Goal: Information Seeking & Learning: Learn about a topic

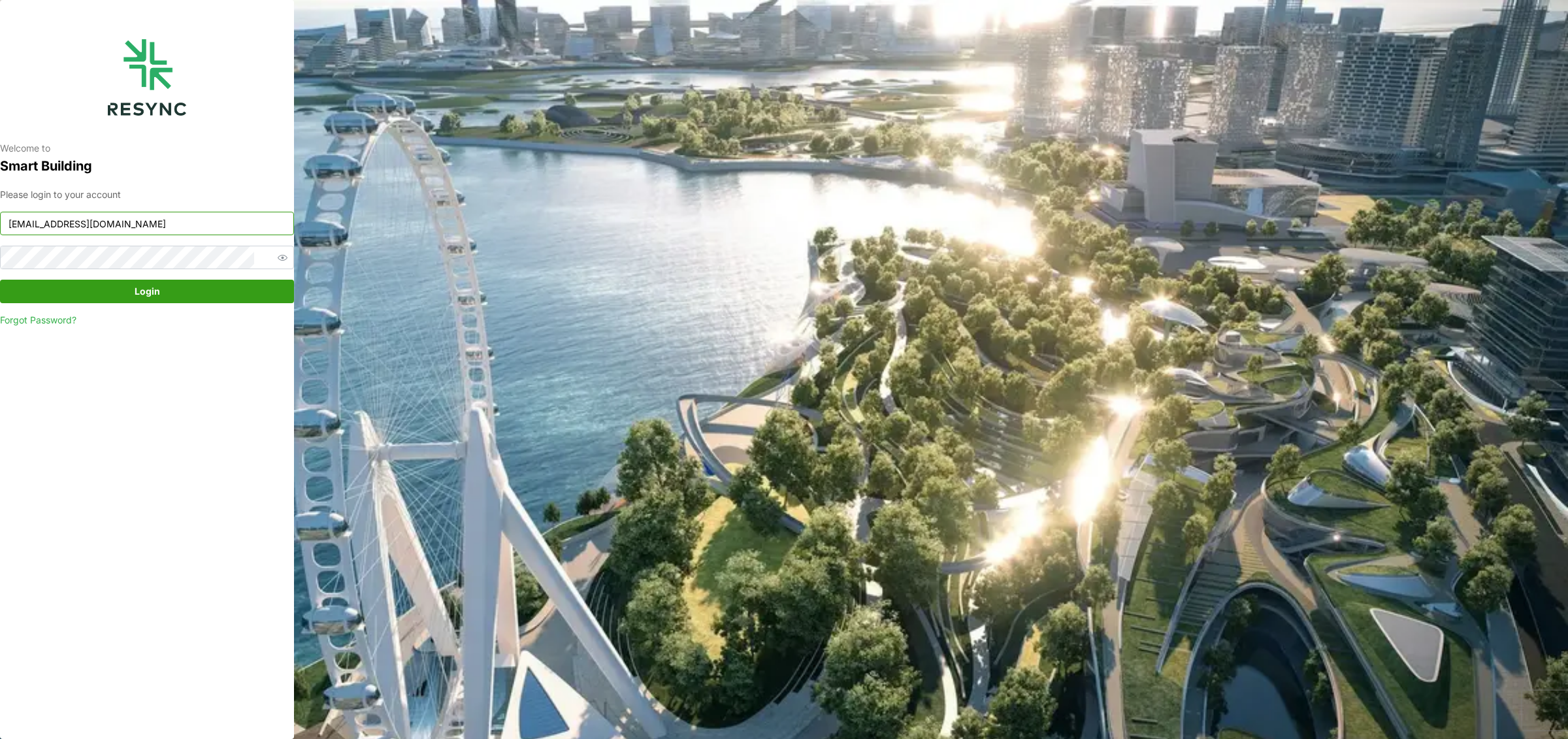
click at [181, 217] on input "knightfrank_display@resynctech.com" at bounding box center [146, 224] width 294 height 23
type input "[EMAIL_ADDRESS][DOMAIN_NAME]"
click at [193, 286] on span "Login" at bounding box center [147, 291] width 269 height 22
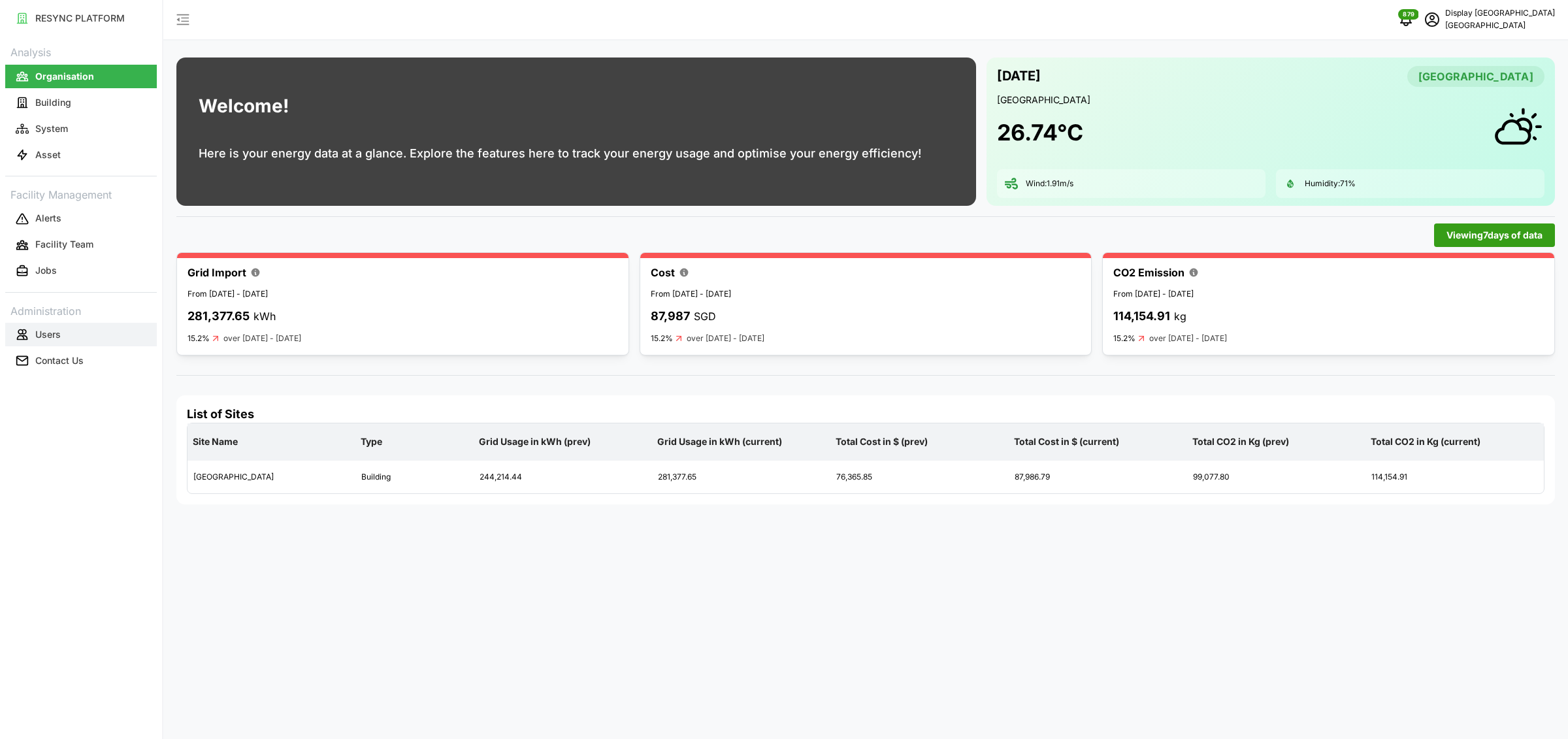
click at [44, 336] on p "Users" at bounding box center [48, 334] width 25 height 13
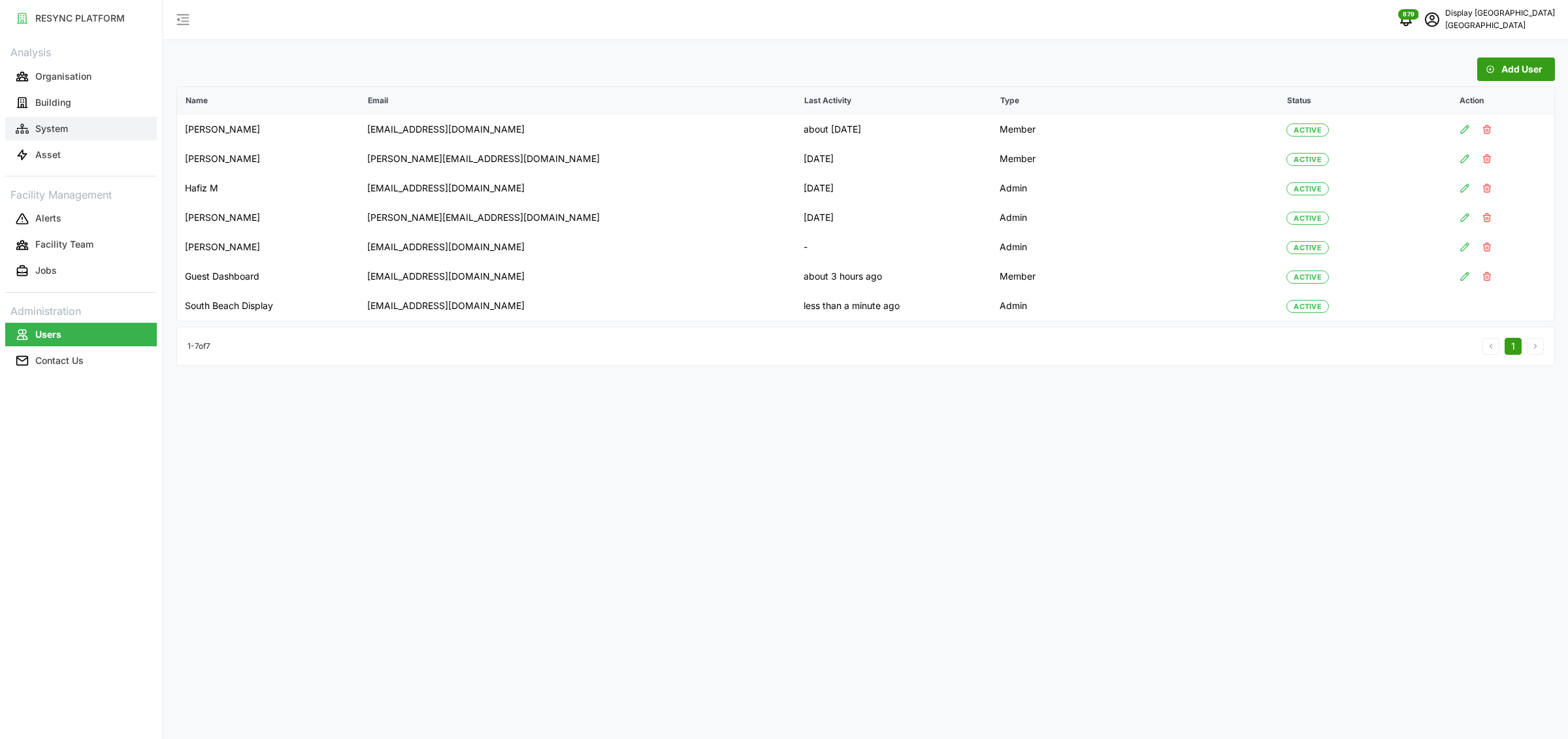
click at [108, 126] on button "System" at bounding box center [81, 128] width 152 height 23
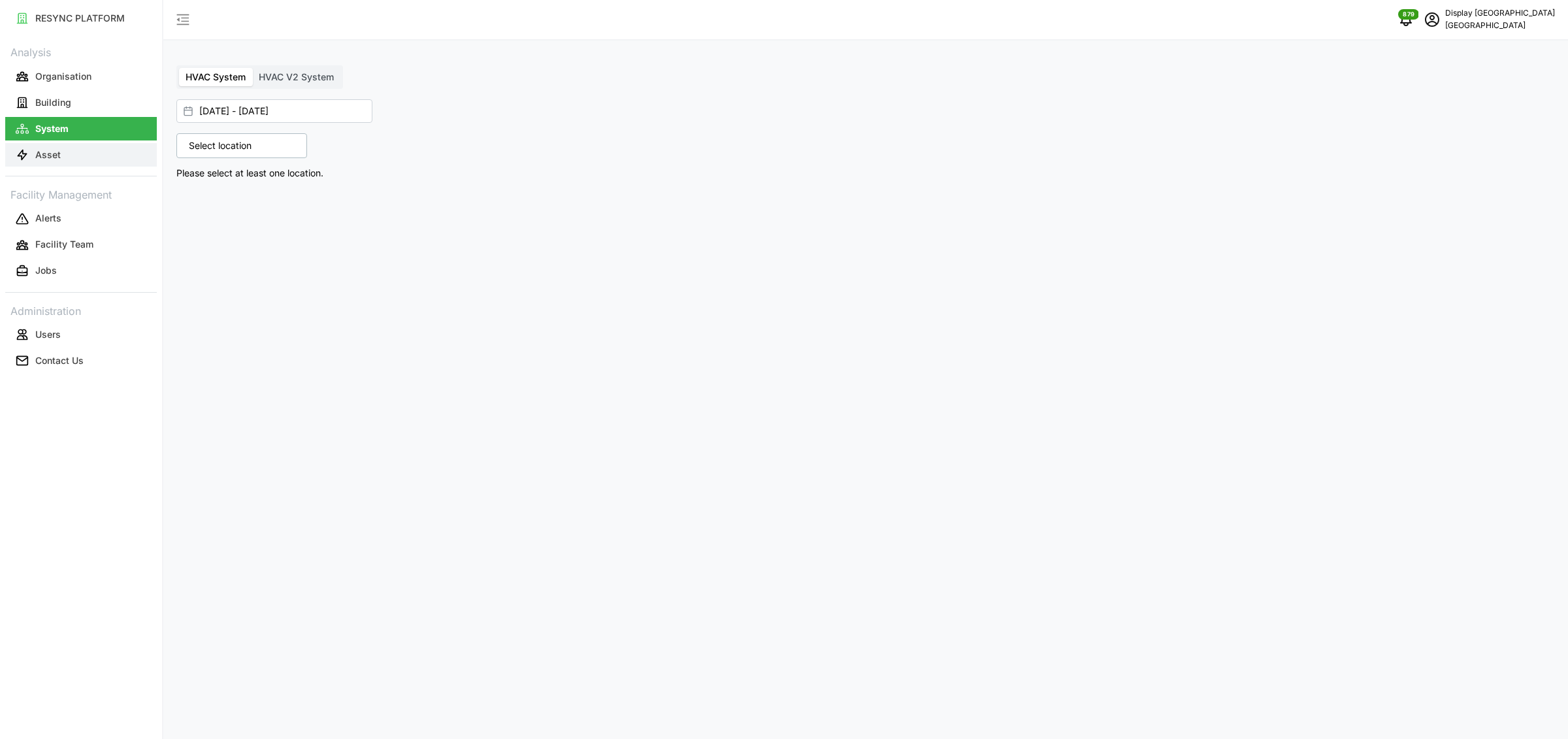
click at [59, 148] on p "Asset" at bounding box center [48, 154] width 25 height 13
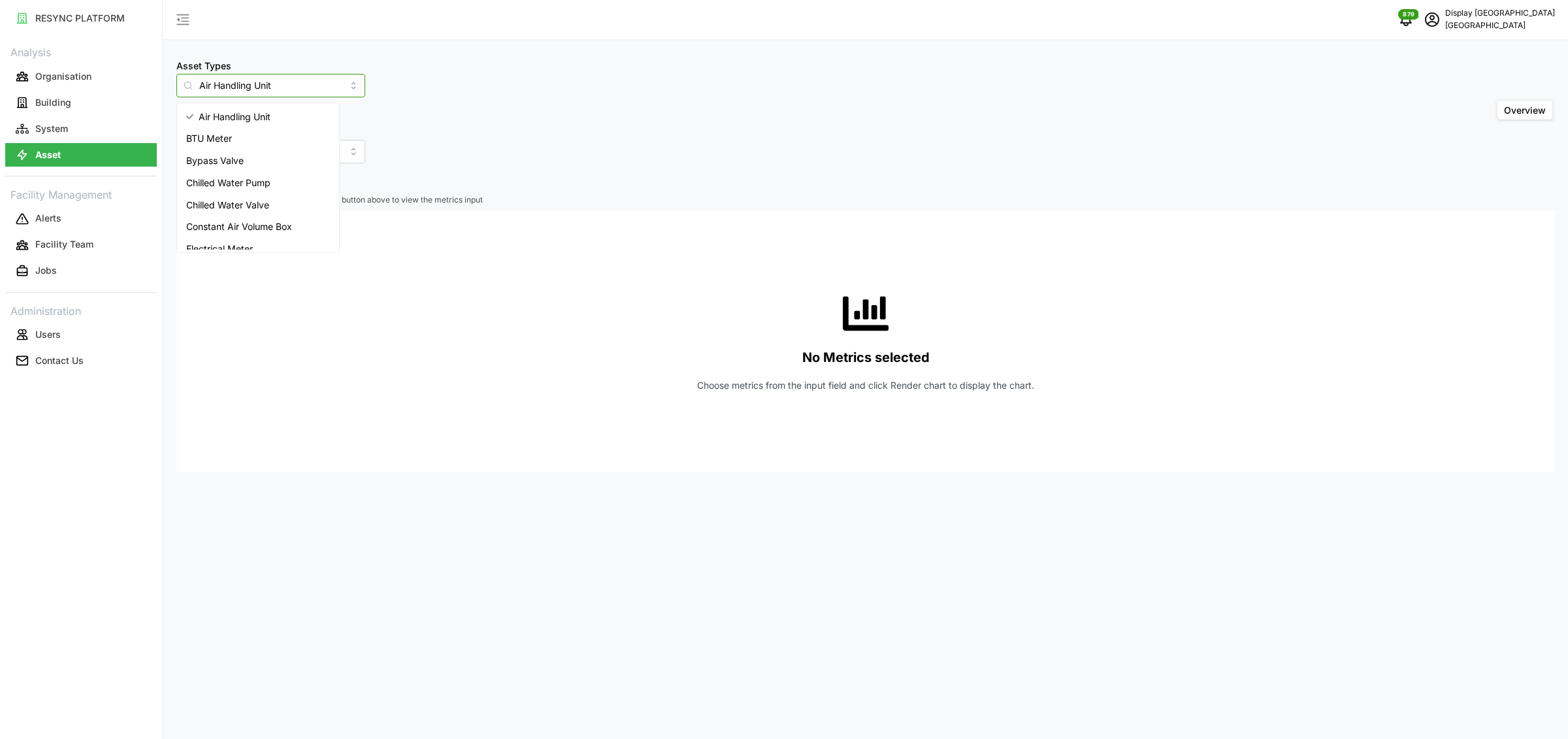
click at [286, 88] on input "Air Handling Unit" at bounding box center [270, 85] width 189 height 23
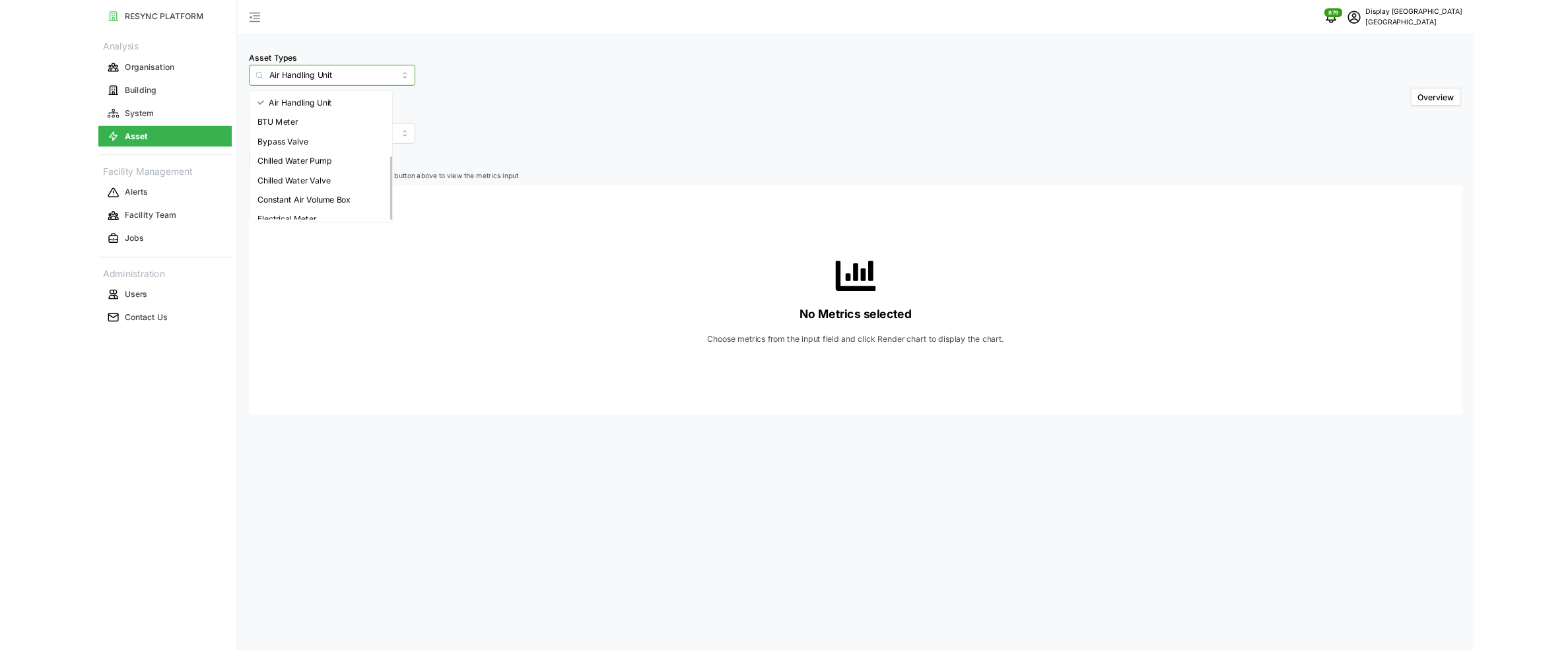
scroll to position [143, 0]
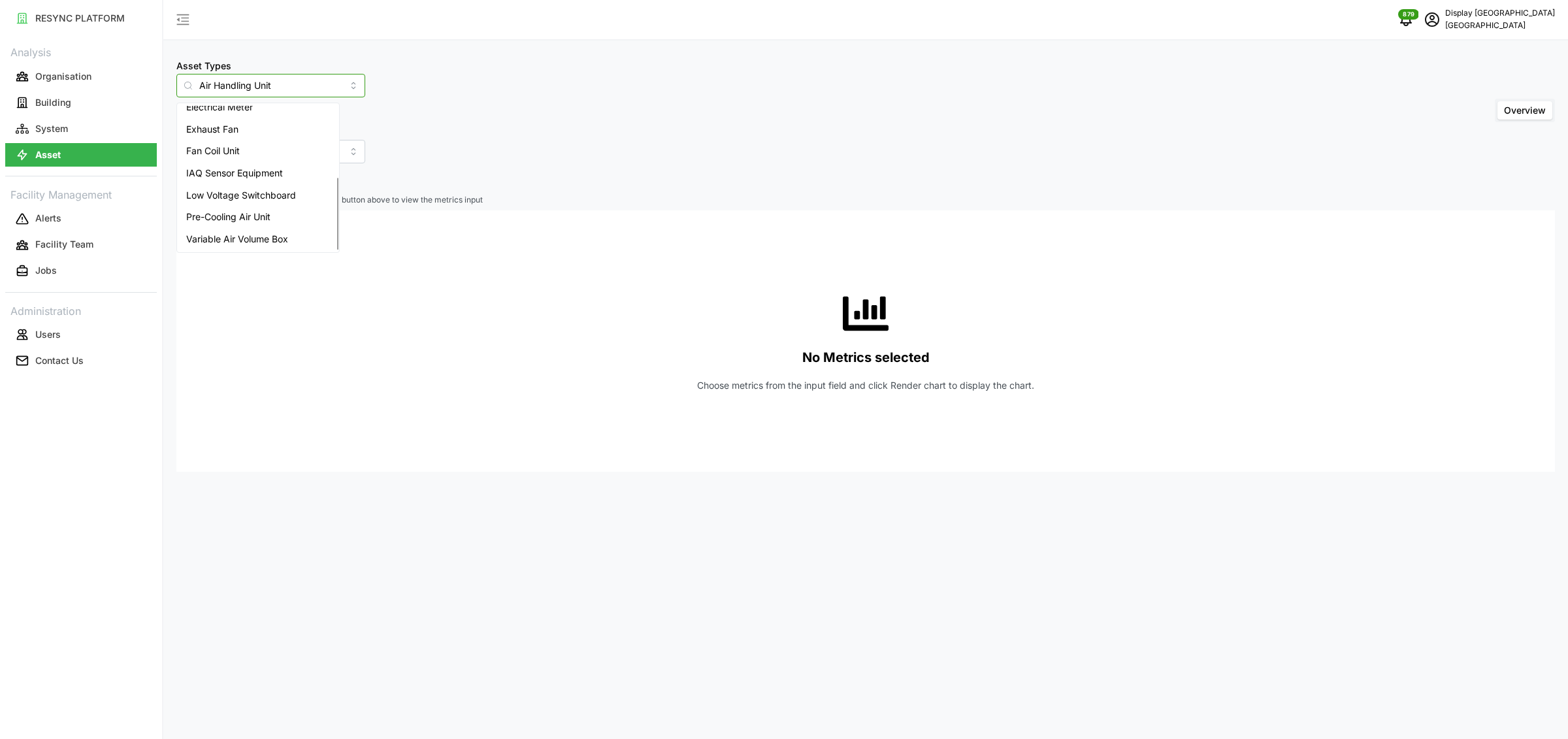
click at [277, 241] on span "Variable Air Volume Box" at bounding box center [236, 239] width 101 height 14
type input "Variable Air Volume Box"
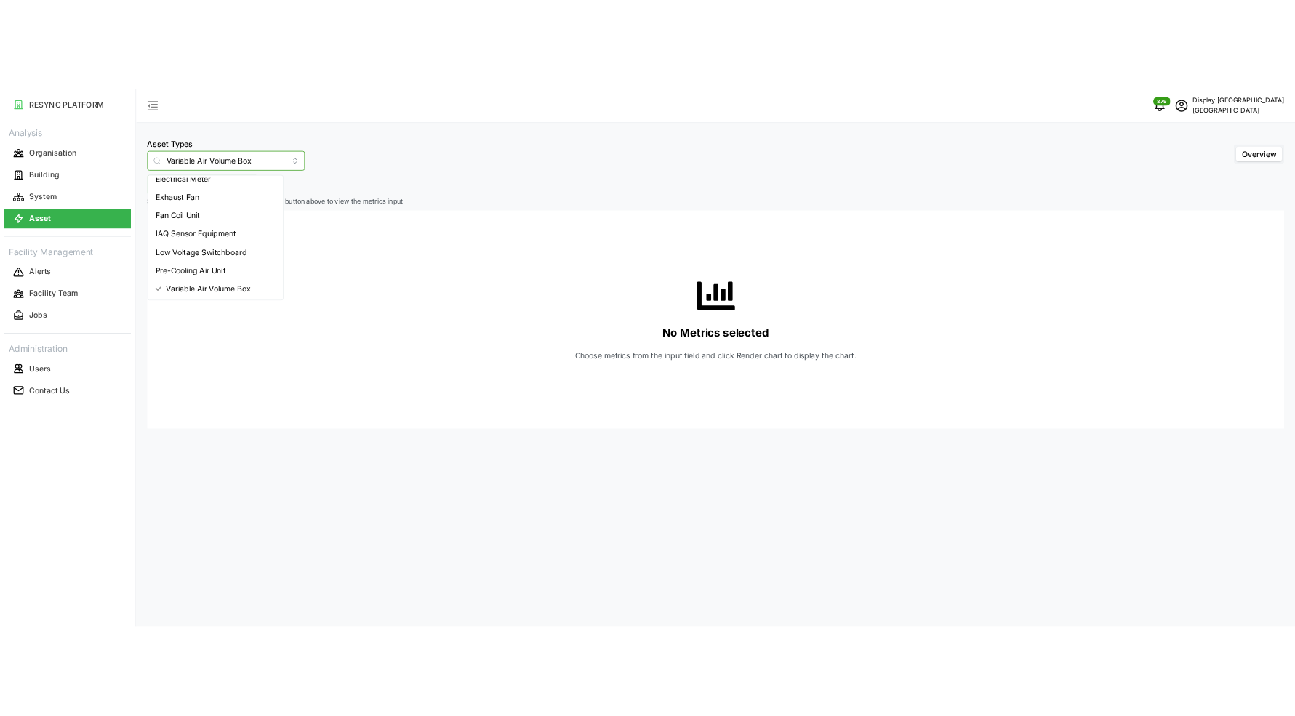
scroll to position [159, 0]
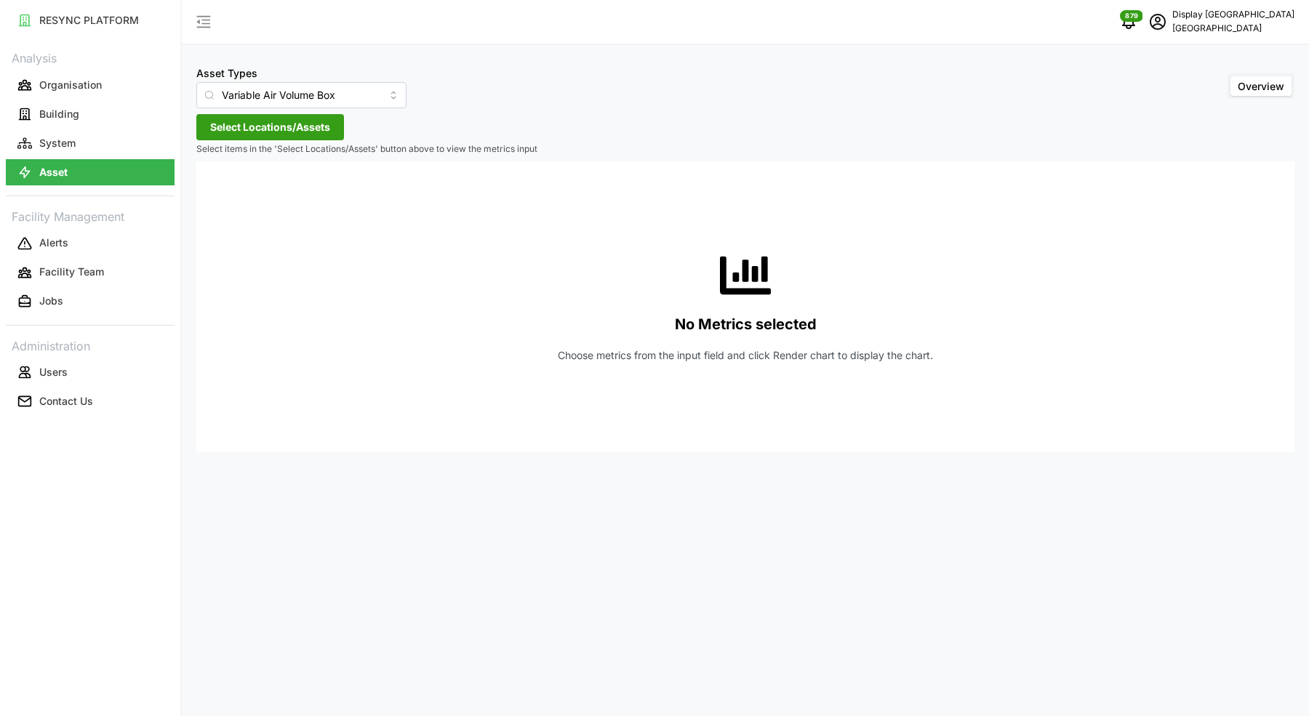
click at [689, 105] on div "Asset Types Variable Air Volume Box Overview" at bounding box center [745, 86] width 1098 height 44
click at [274, 119] on span "Select Locations/Assets" at bounding box center [270, 127] width 120 height 25
click at [214, 191] on icon at bounding box center [215, 193] width 12 height 12
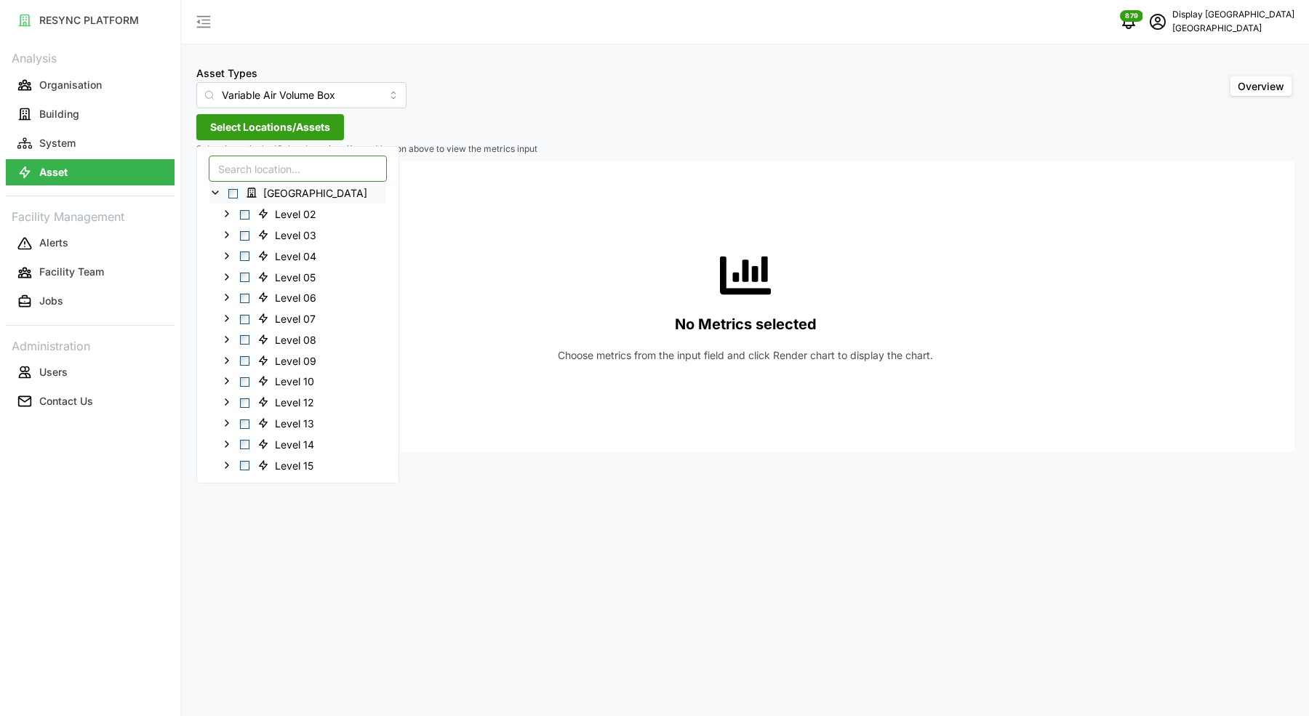
click at [320, 172] on input at bounding box center [298, 169] width 178 height 26
paste input "VAV-03-01-10"
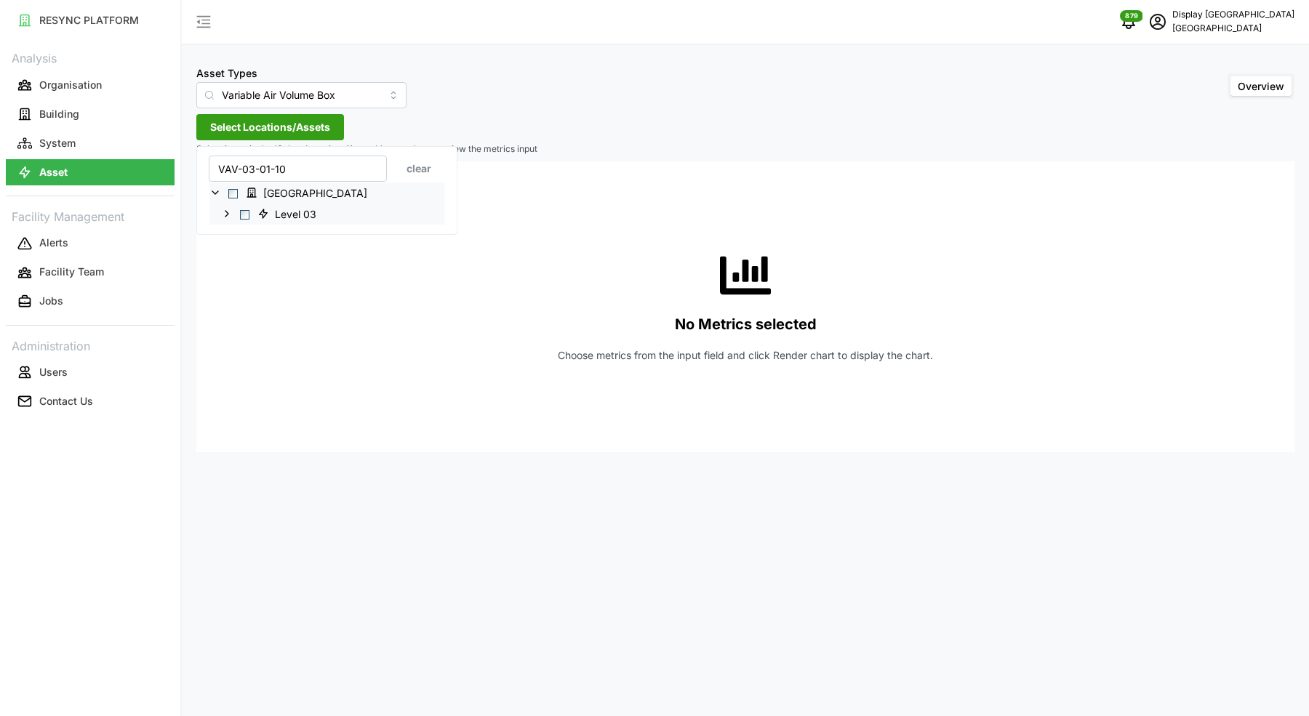
click at [223, 215] on icon at bounding box center [227, 214] width 12 height 12
click at [256, 235] on span "Select VAV-03-01-10" at bounding box center [256, 235] width 9 height 9
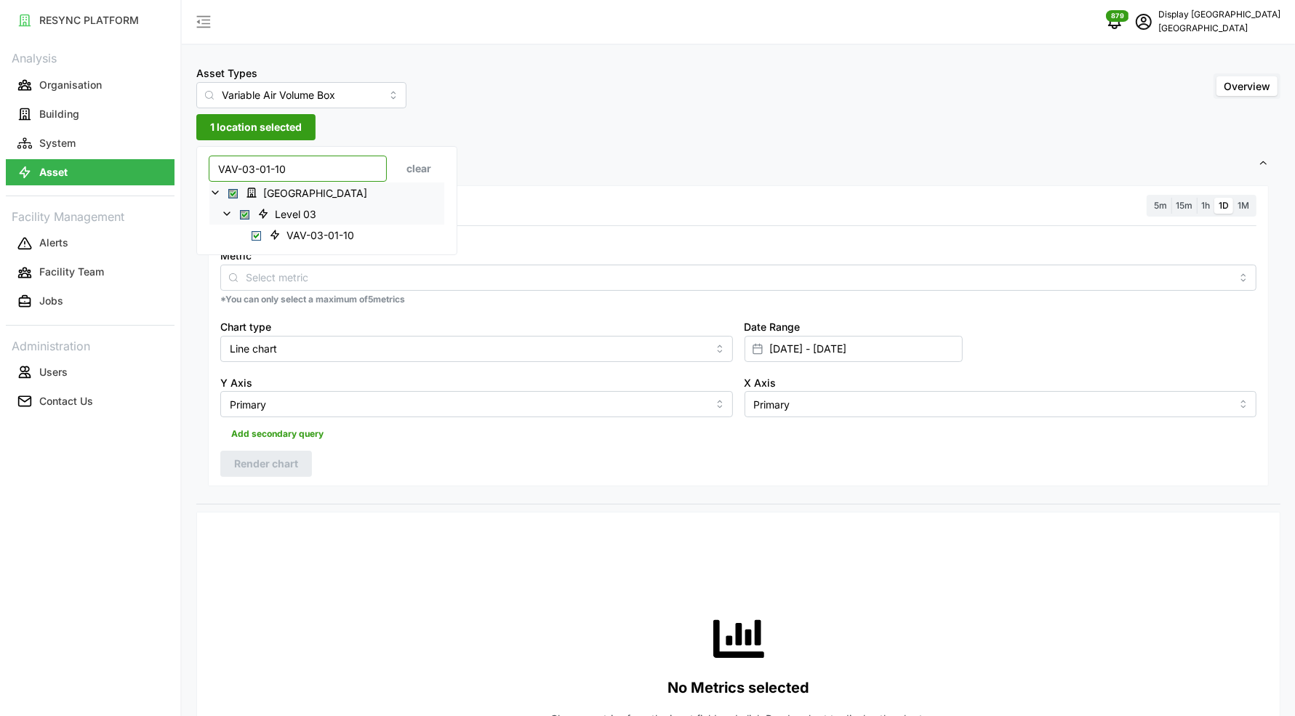
click at [303, 167] on input "VAV-03-01-10" at bounding box center [298, 169] width 178 height 26
click at [259, 236] on span "Select VAV-03-01-17" at bounding box center [256, 235] width 9 height 9
click at [313, 172] on input "VAV-03-01-17" at bounding box center [298, 169] width 178 height 26
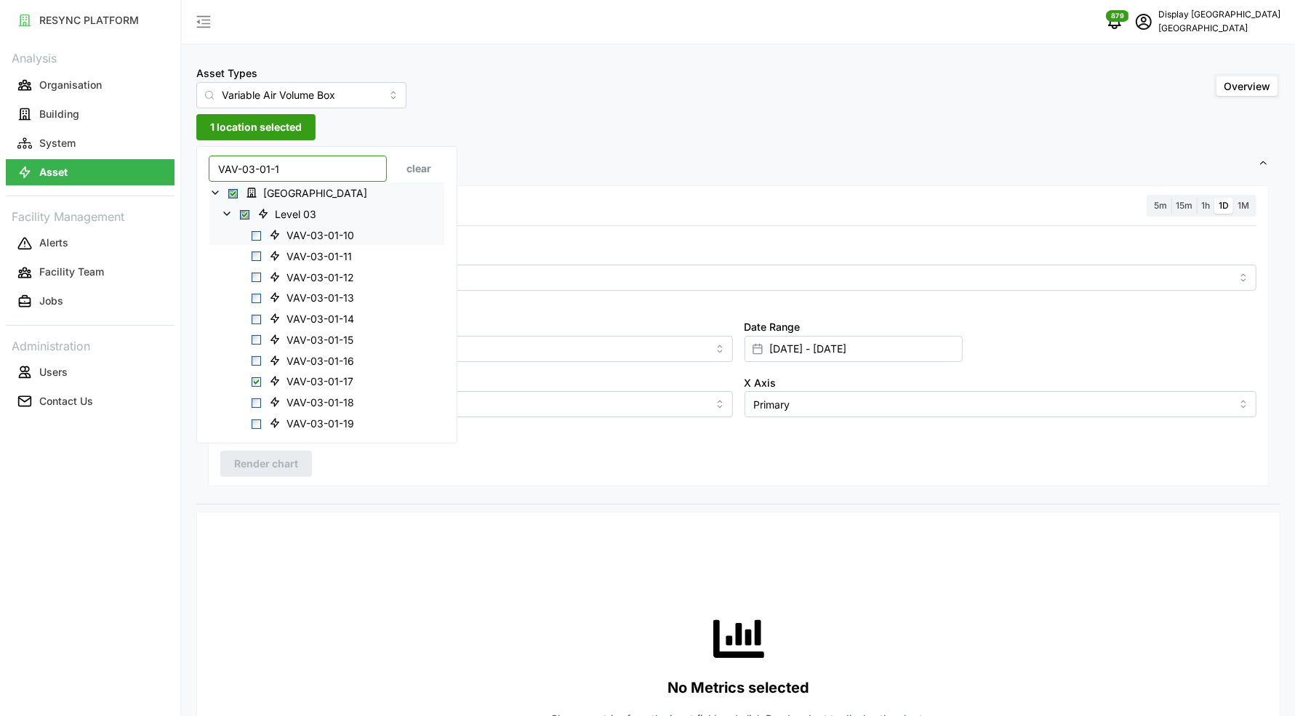
type input "VAV-03-01-1"
click at [257, 232] on span "Select VAV-03-01-10" at bounding box center [256, 235] width 9 height 9
click at [519, 233] on div at bounding box center [739, 235] width 1048 height 12
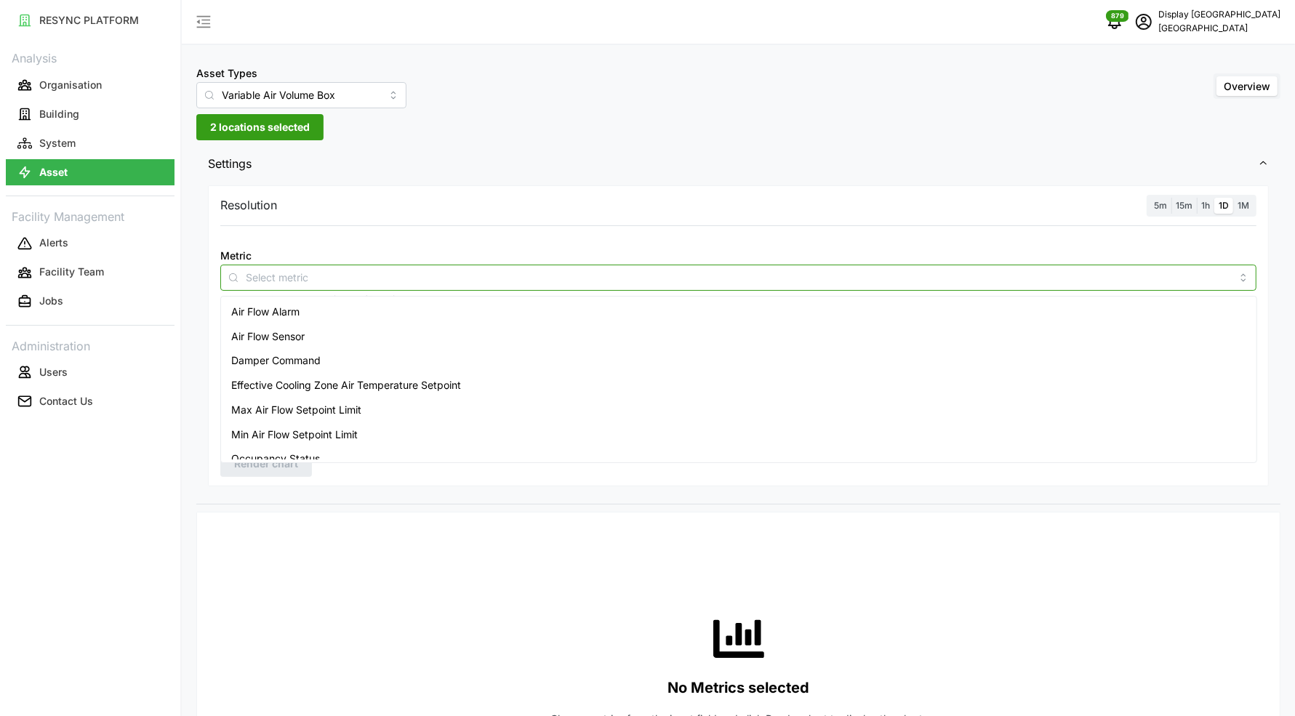
click at [413, 277] on input "Metric" at bounding box center [739, 277] width 986 height 16
click at [385, 326] on div "Air Flow Sensor" at bounding box center [739, 336] width 1030 height 25
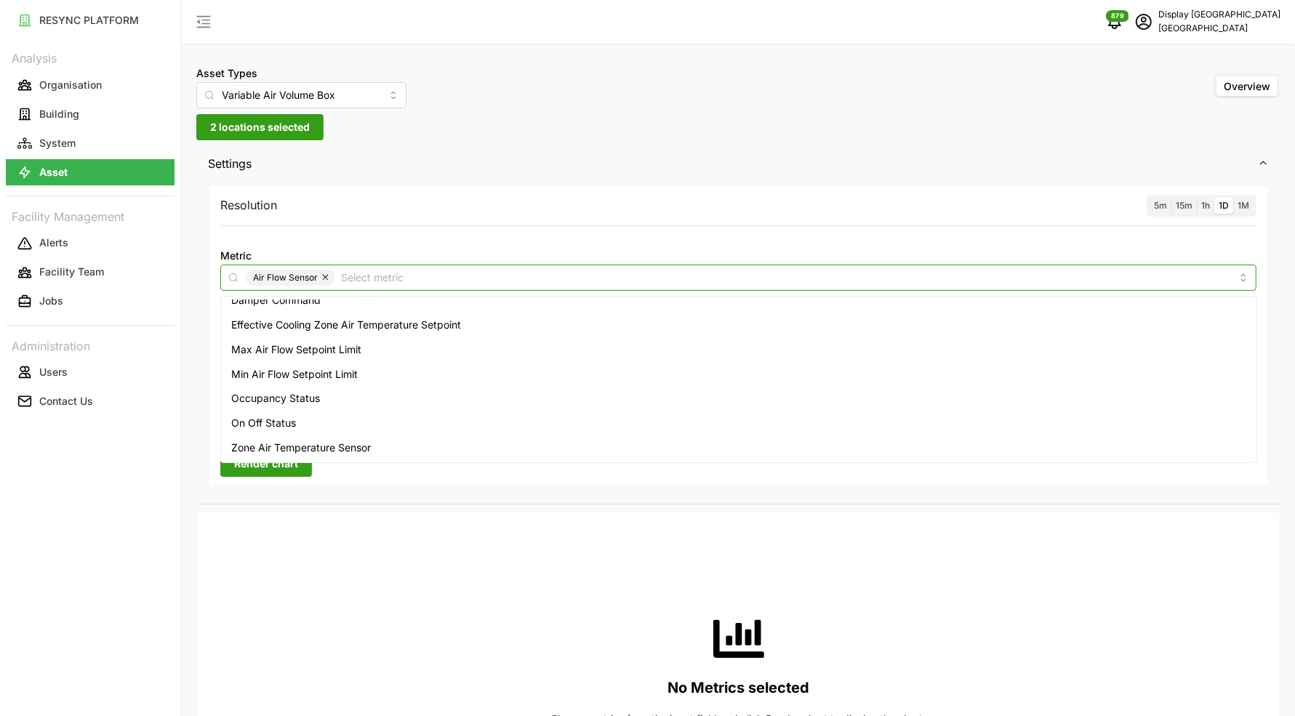
scroll to position [56, 0]
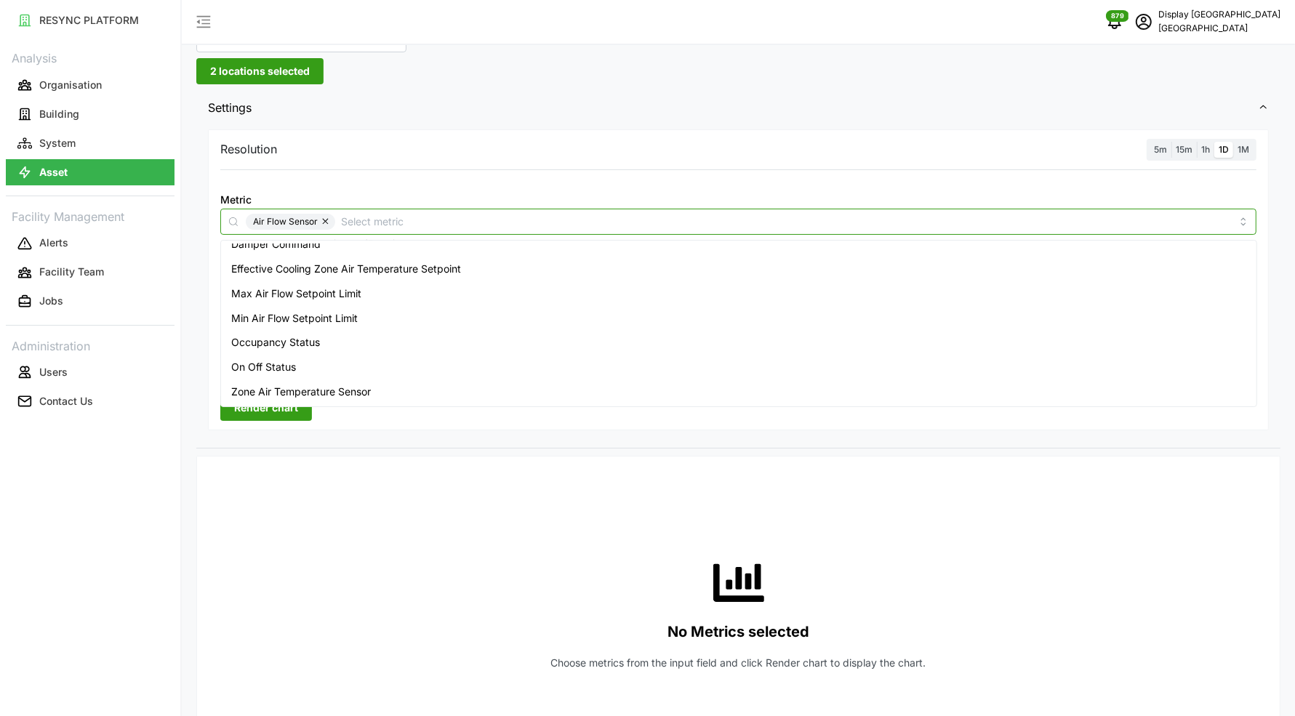
click at [378, 393] on div "Zone Air Temperature Sensor" at bounding box center [739, 392] width 1030 height 25
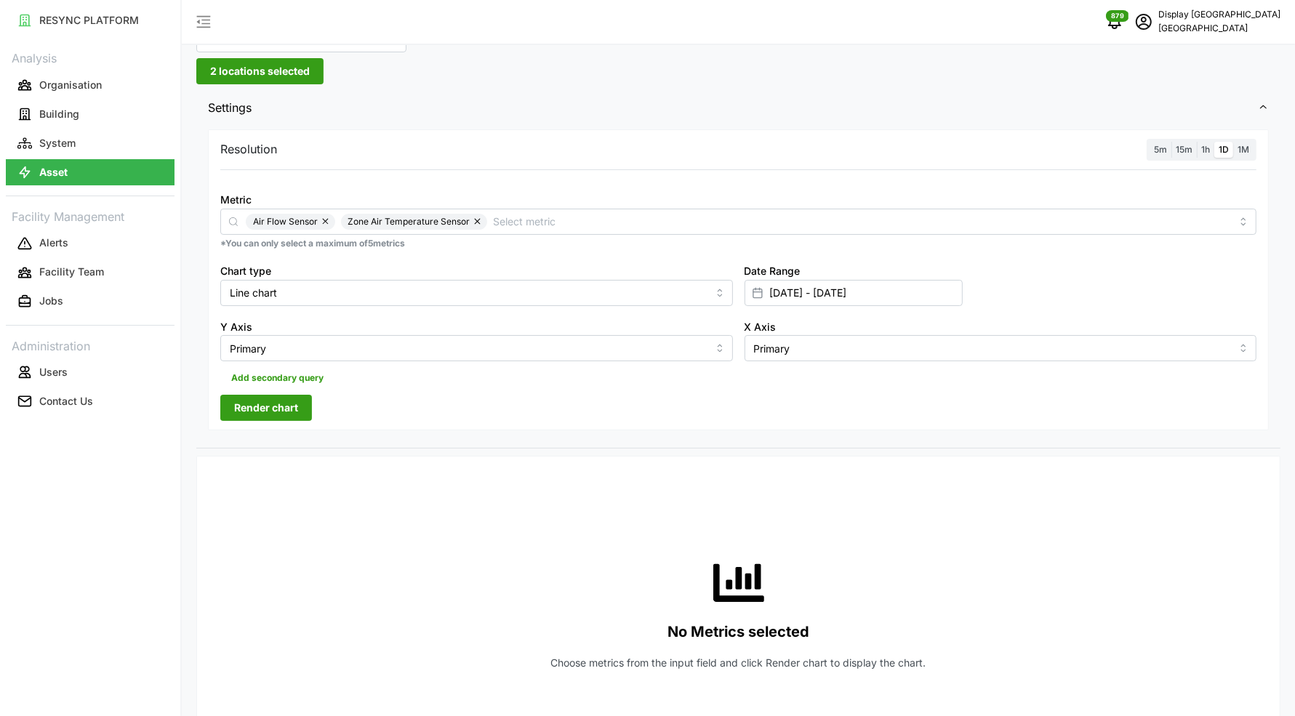
click at [1170, 142] on label "5m" at bounding box center [1161, 150] width 22 height 17
click at [1150, 142] on input "5m" at bounding box center [1150, 142] width 0 height 0
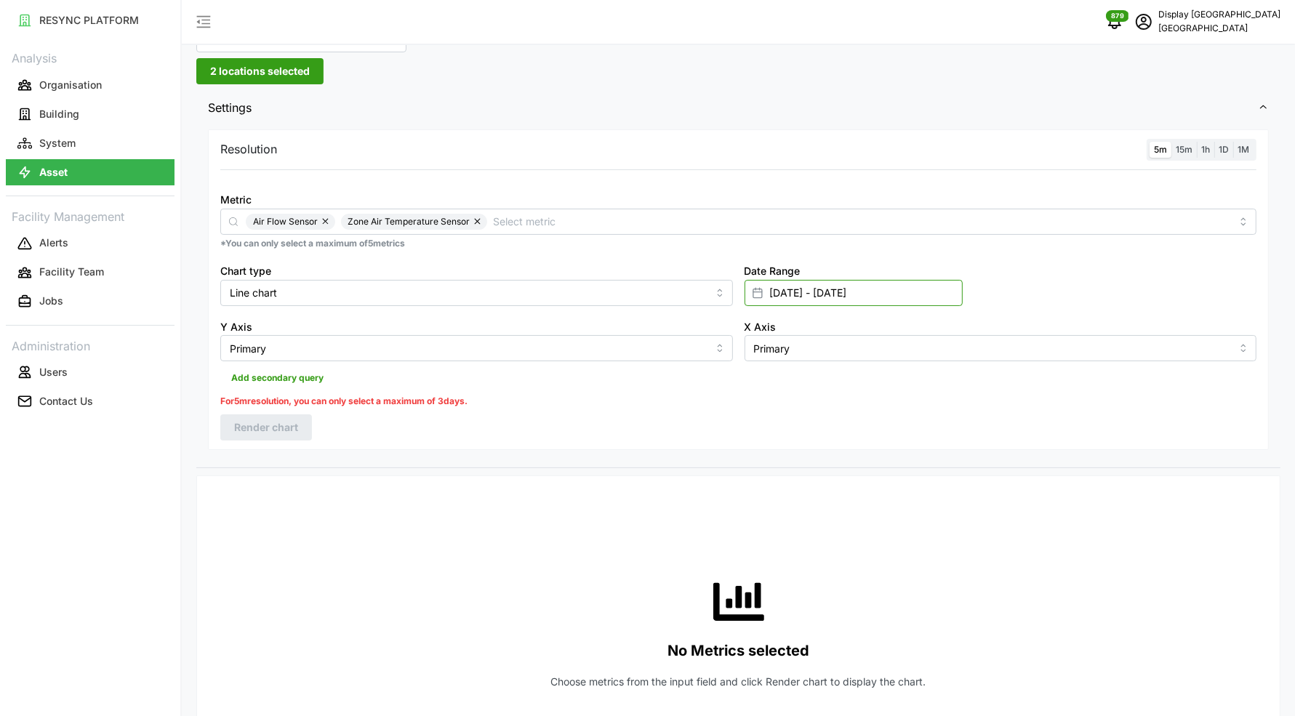
click at [780, 300] on input "[DATE] - [DATE]" at bounding box center [854, 293] width 218 height 26
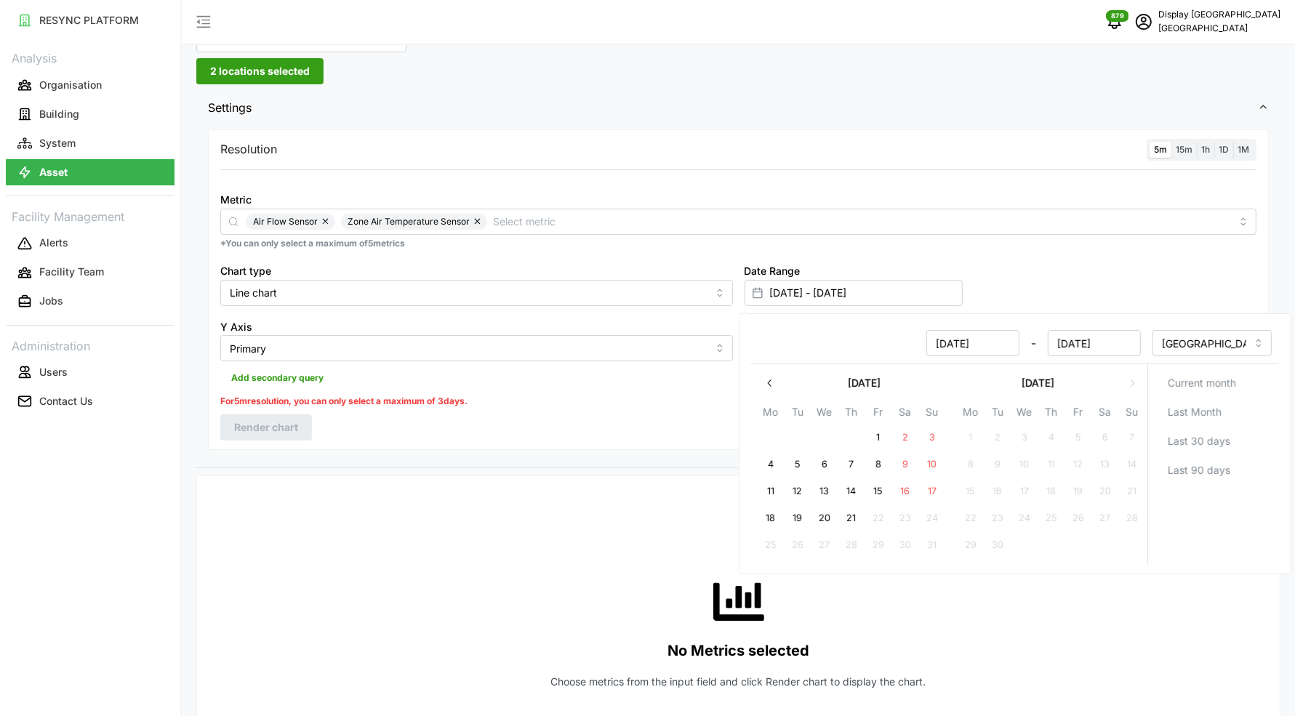
click at [818, 520] on button "20" at bounding box center [825, 519] width 26 height 26
type input "[DATE] - [DATE]"
type input "[DATE]"
click at [855, 518] on button "21" at bounding box center [852, 519] width 26 height 26
click at [508, 450] on div "Resolution 5m 15m 1h 1D 1M Metric Air Flow Sensor Zone Air Temperature Sensor *…" at bounding box center [738, 297] width 1084 height 342
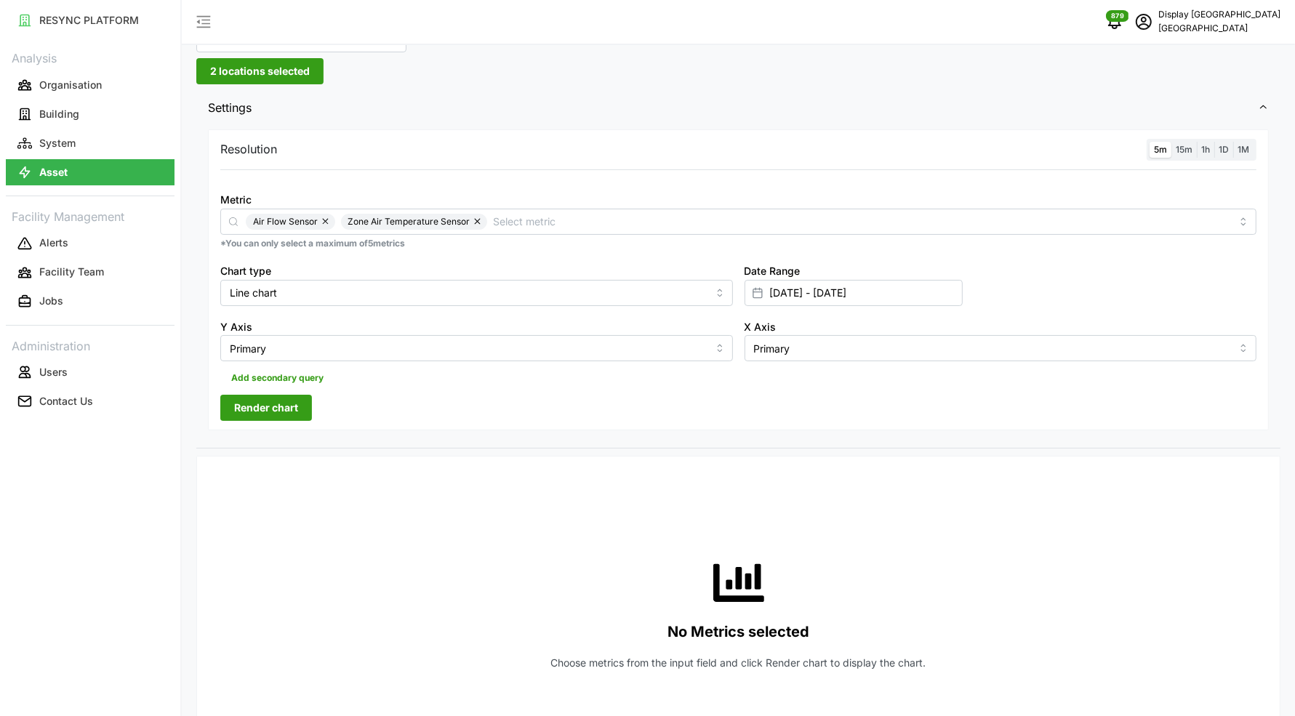
click at [297, 402] on span "Render chart" at bounding box center [266, 408] width 64 height 25
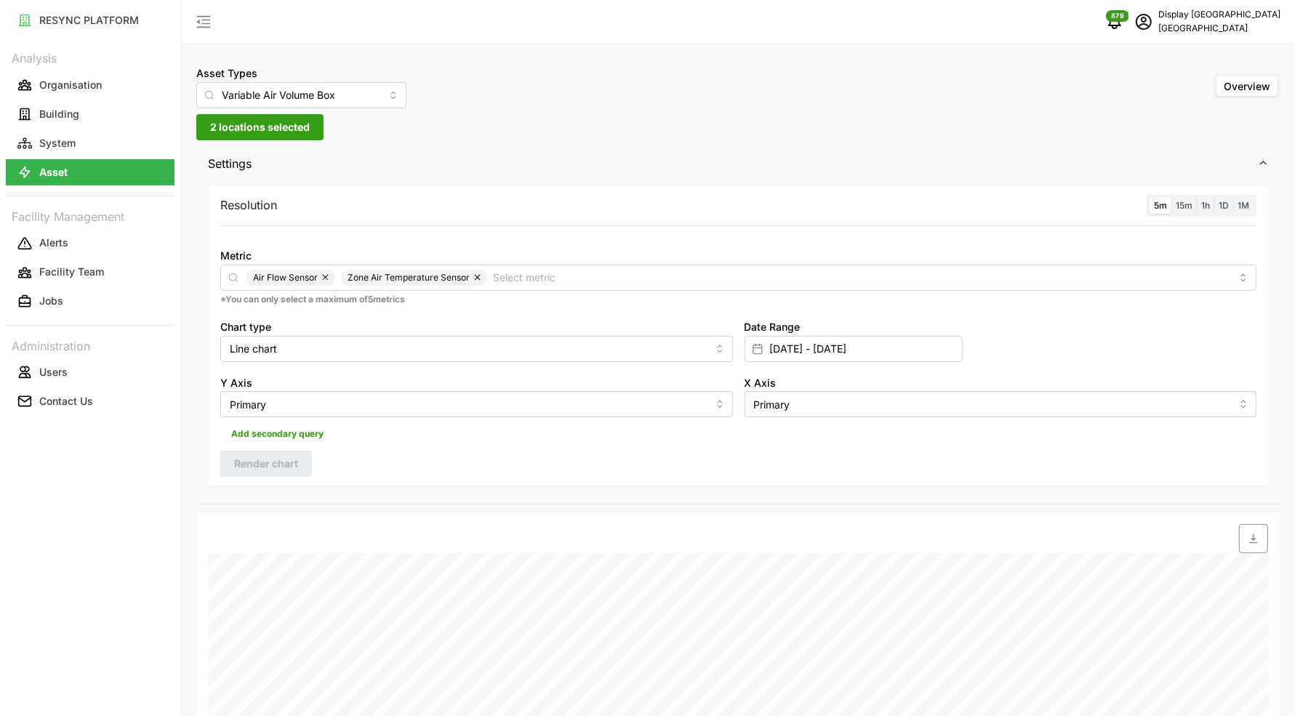
click at [281, 128] on span "2 locations selected" at bounding box center [260, 127] width 100 height 25
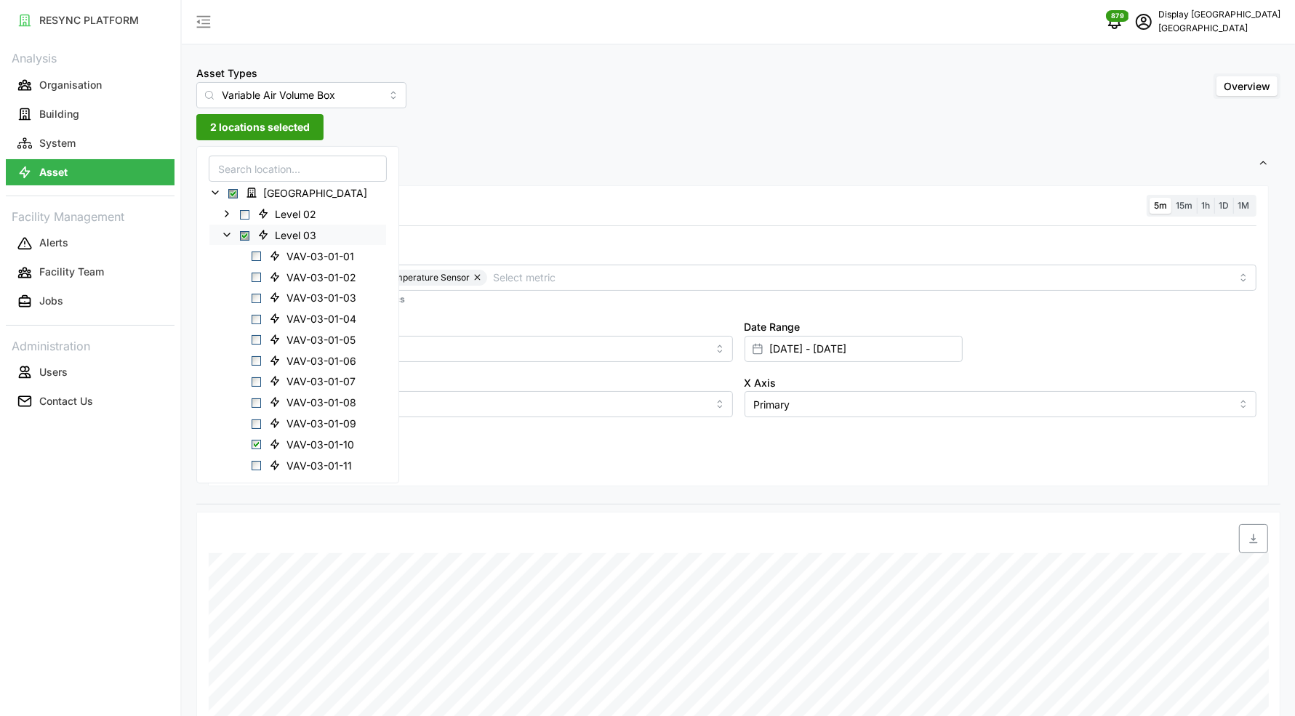
click at [242, 233] on span "Select Level 03" at bounding box center [244, 235] width 9 height 9
click at [249, 237] on div "Level 03" at bounding box center [297, 234] width 177 height 21
click at [246, 234] on span "Select Level 03" at bounding box center [244, 235] width 9 height 9
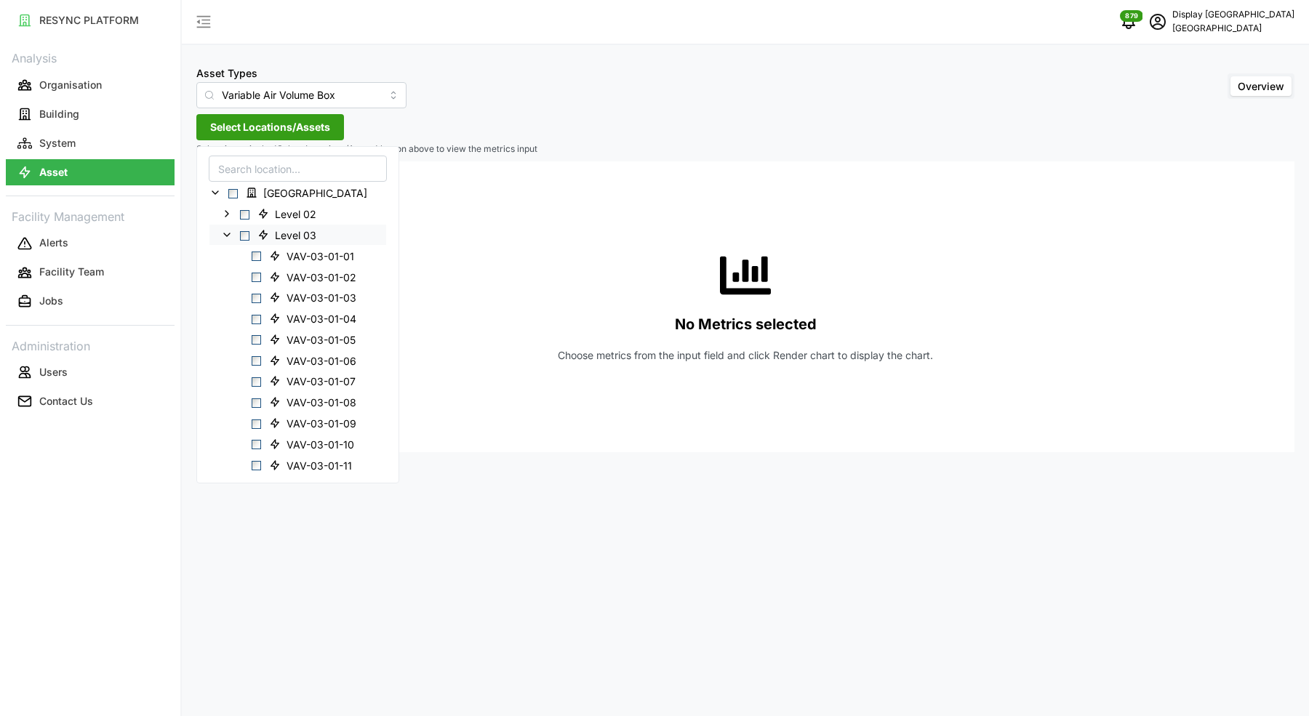
click at [226, 234] on polyline at bounding box center [227, 234] width 6 height 3
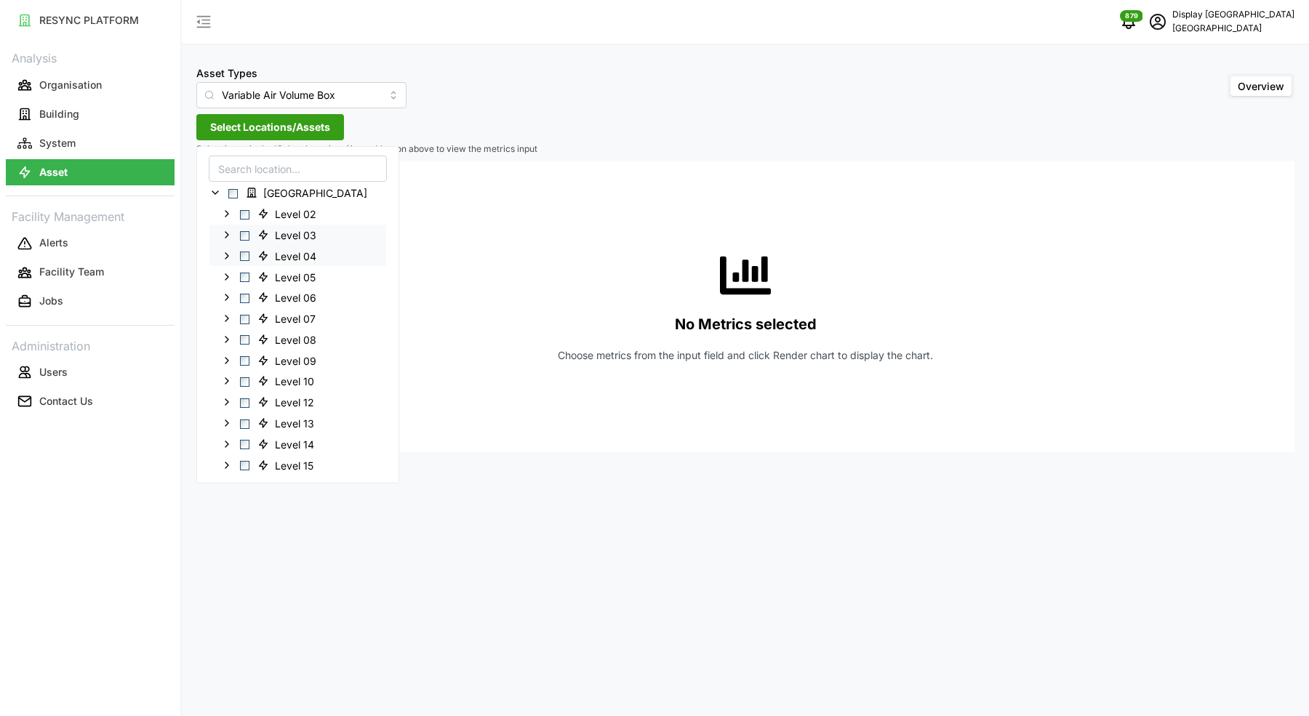
click at [229, 255] on icon at bounding box center [227, 256] width 12 height 12
click at [255, 318] on span "Select VAV-04-01-03" at bounding box center [256, 318] width 9 height 9
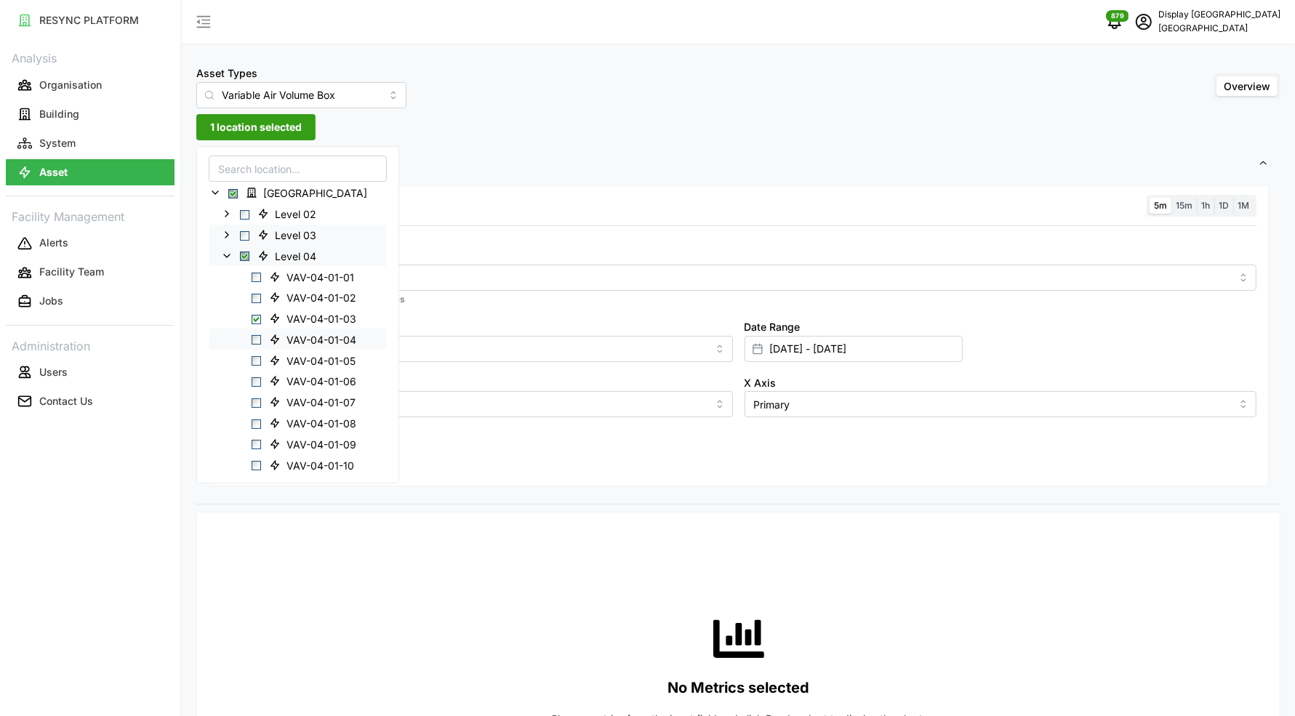
click at [257, 337] on span "Select VAV-04-01-04" at bounding box center [256, 339] width 9 height 9
click at [257, 358] on span "Select VAV-04-01-05" at bounding box center [256, 360] width 9 height 9
click at [252, 401] on span "Select VAV-04-01-07" at bounding box center [256, 403] width 9 height 9
click at [255, 422] on span "Select VAV-04-01-08" at bounding box center [256, 423] width 9 height 9
click at [255, 444] on span "Select VAV-04-01-09" at bounding box center [256, 444] width 9 height 9
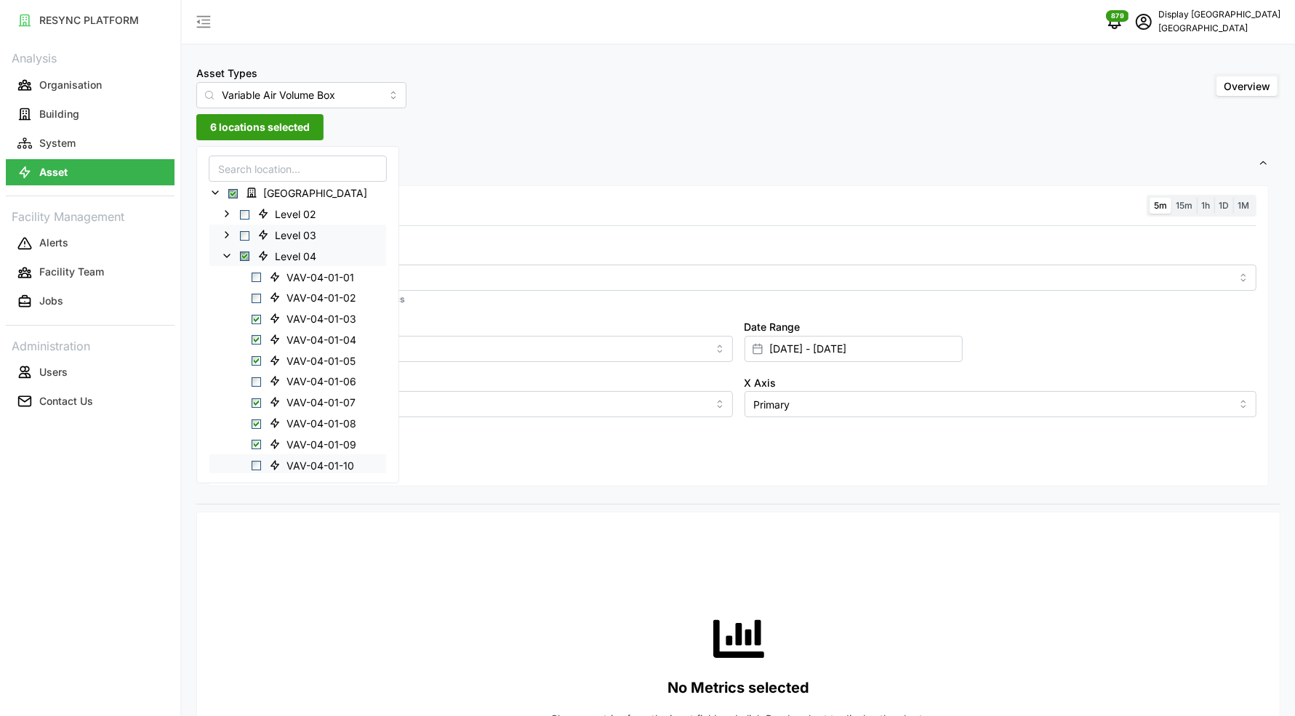
scroll to position [23, 0]
click at [255, 442] on span "Select VAV-04-01-10" at bounding box center [256, 442] width 9 height 9
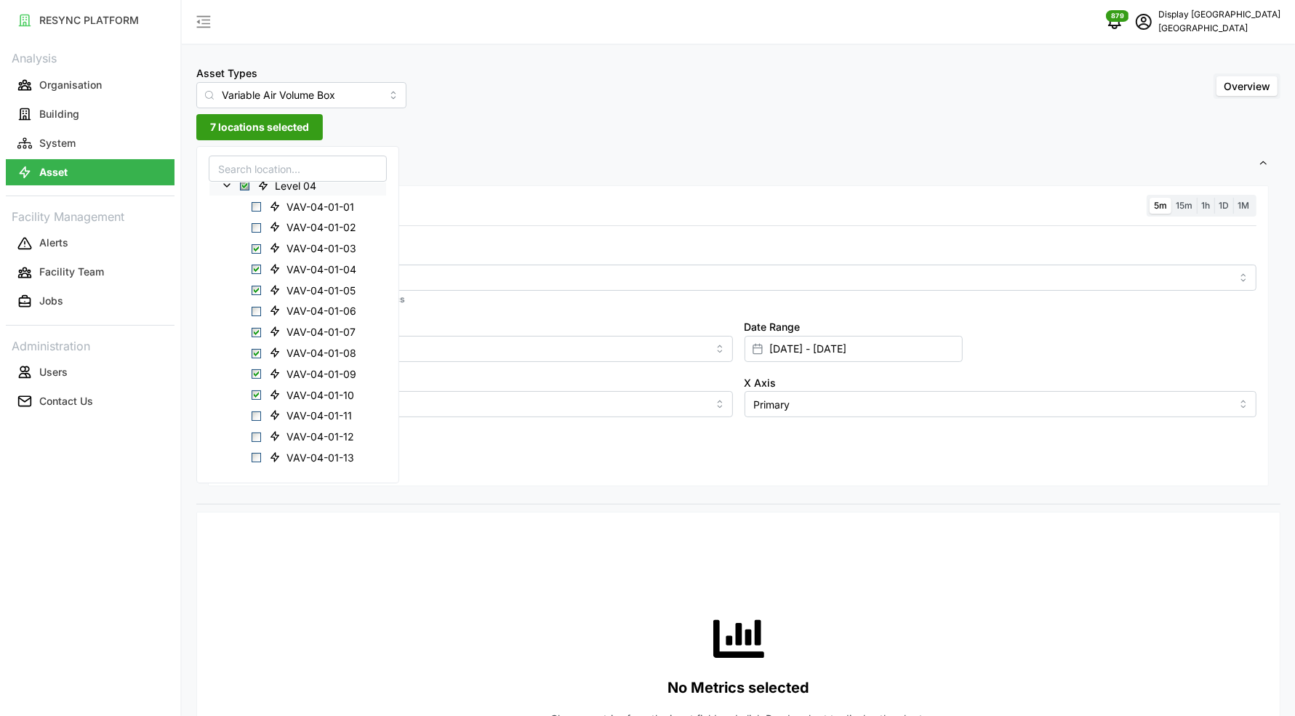
click at [656, 241] on div "Metric *You can only select a maximum of 5 metrics" at bounding box center [739, 276] width 1048 height 71
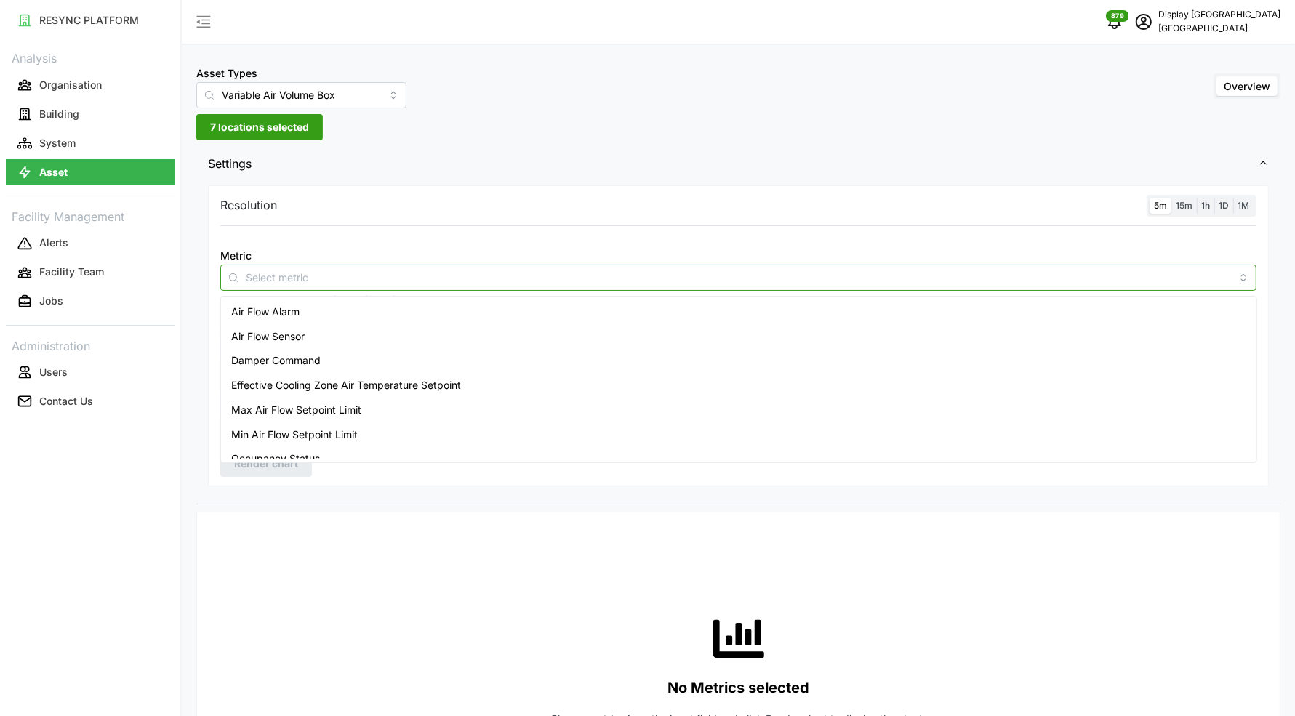
click at [535, 265] on div at bounding box center [738, 278] width 1036 height 26
click at [422, 329] on div "Air Flow Sensor" at bounding box center [739, 336] width 1030 height 25
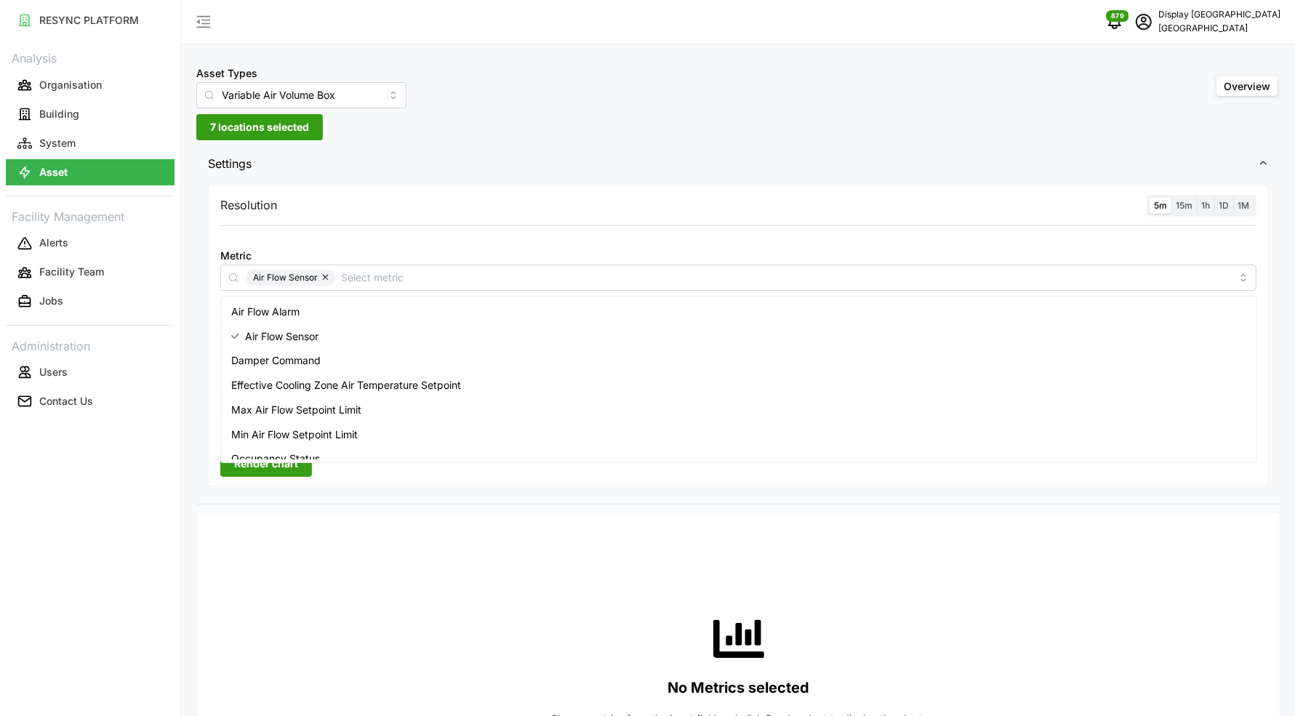
click at [512, 239] on div at bounding box center [739, 235] width 1048 height 12
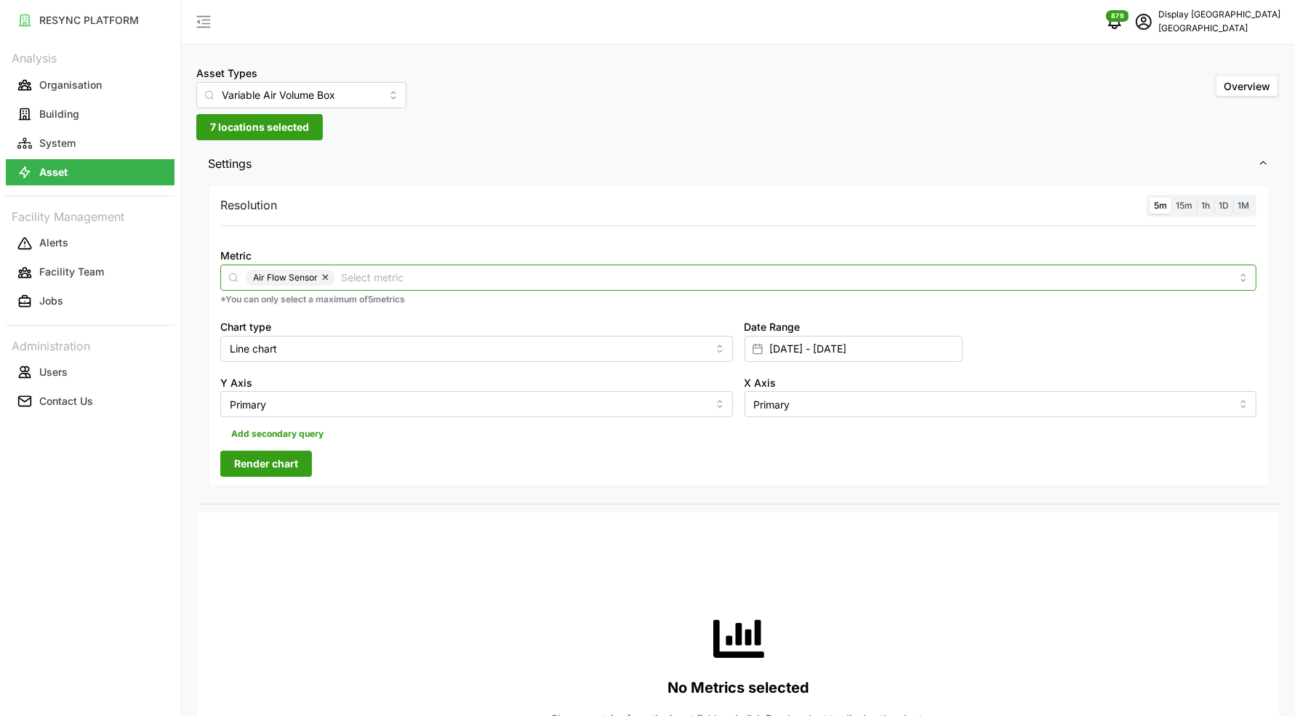
click at [412, 281] on input "Metric" at bounding box center [786, 277] width 890 height 16
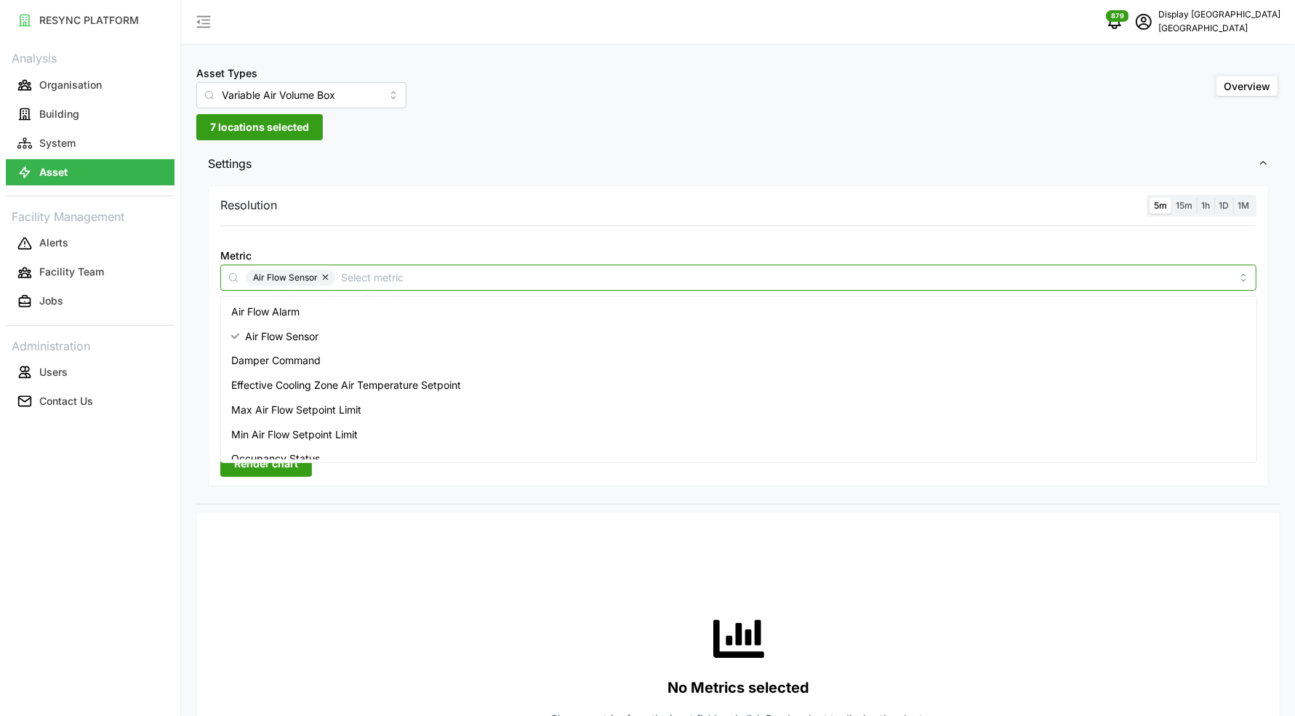
scroll to position [60, 0]
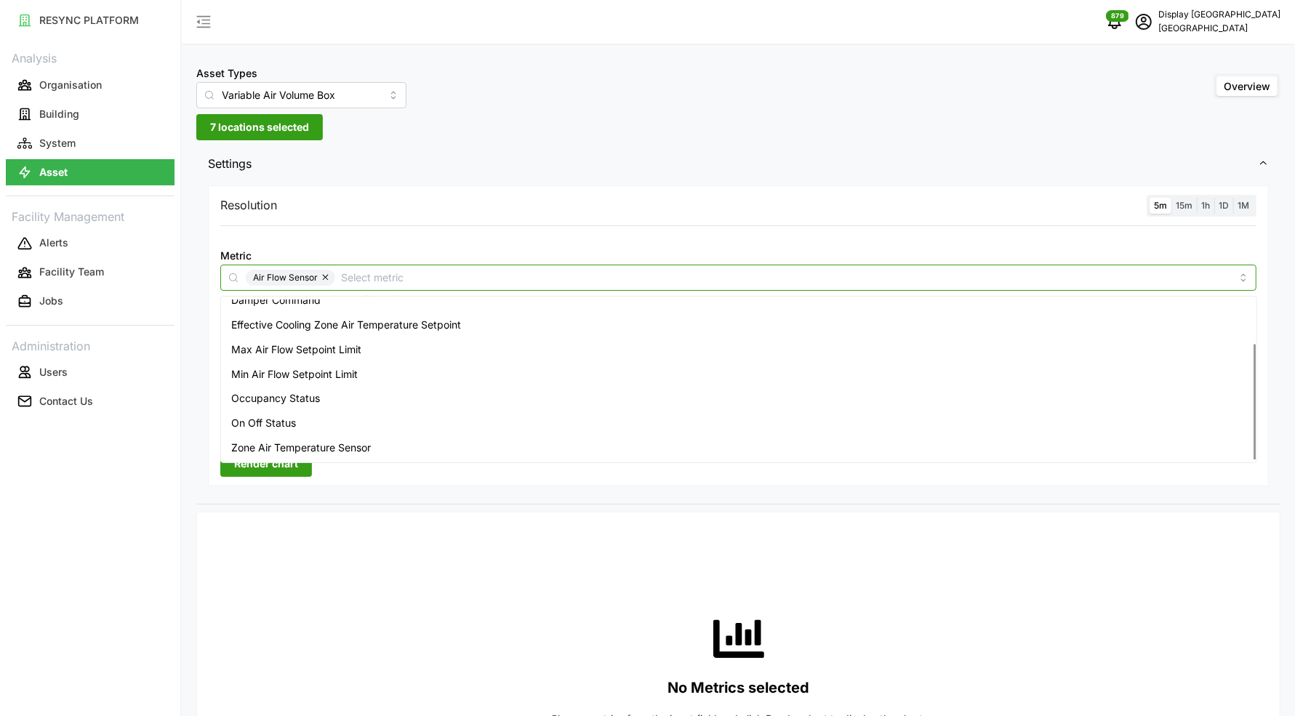
click at [412, 443] on div "Zone Air Temperature Sensor" at bounding box center [739, 448] width 1030 height 25
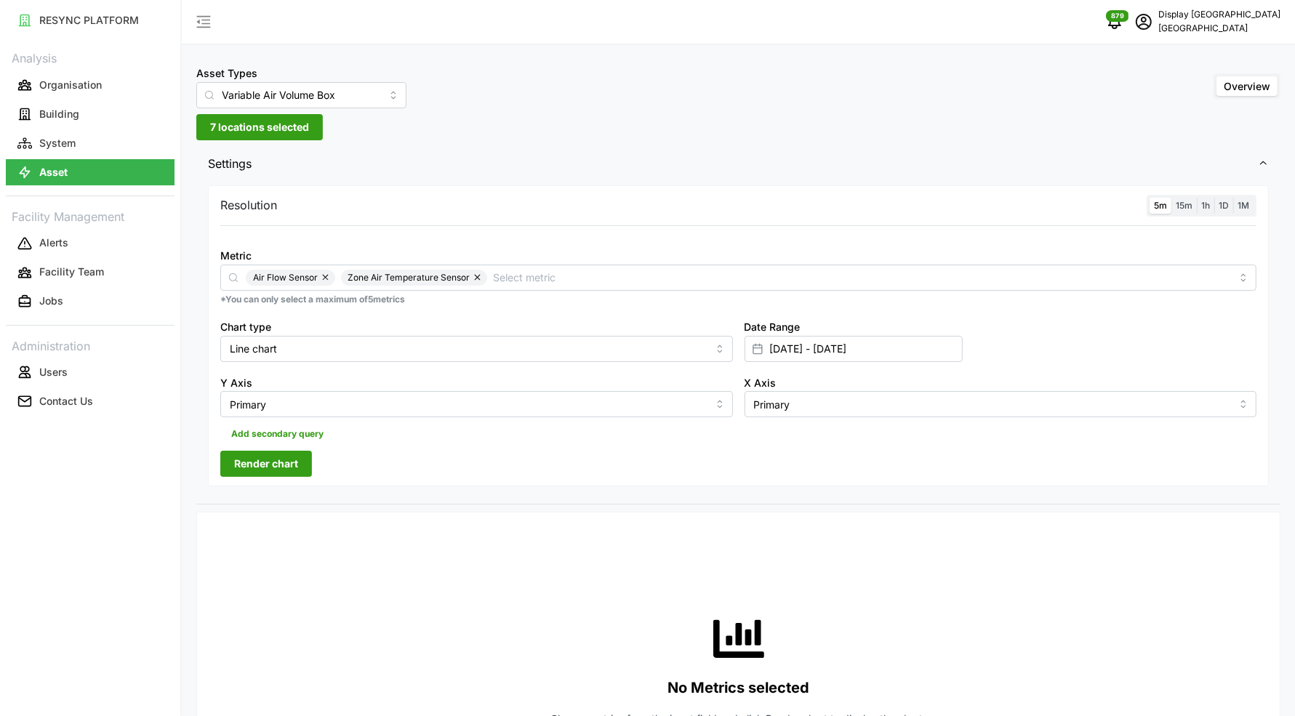
click at [384, 485] on div "Resolution 5m 15m 1h 1D 1M Metric Air Flow Sensor Zone Air Temperature Sensor *…" at bounding box center [738, 336] width 1061 height 302
click at [288, 473] on span "Render chart" at bounding box center [266, 464] width 64 height 25
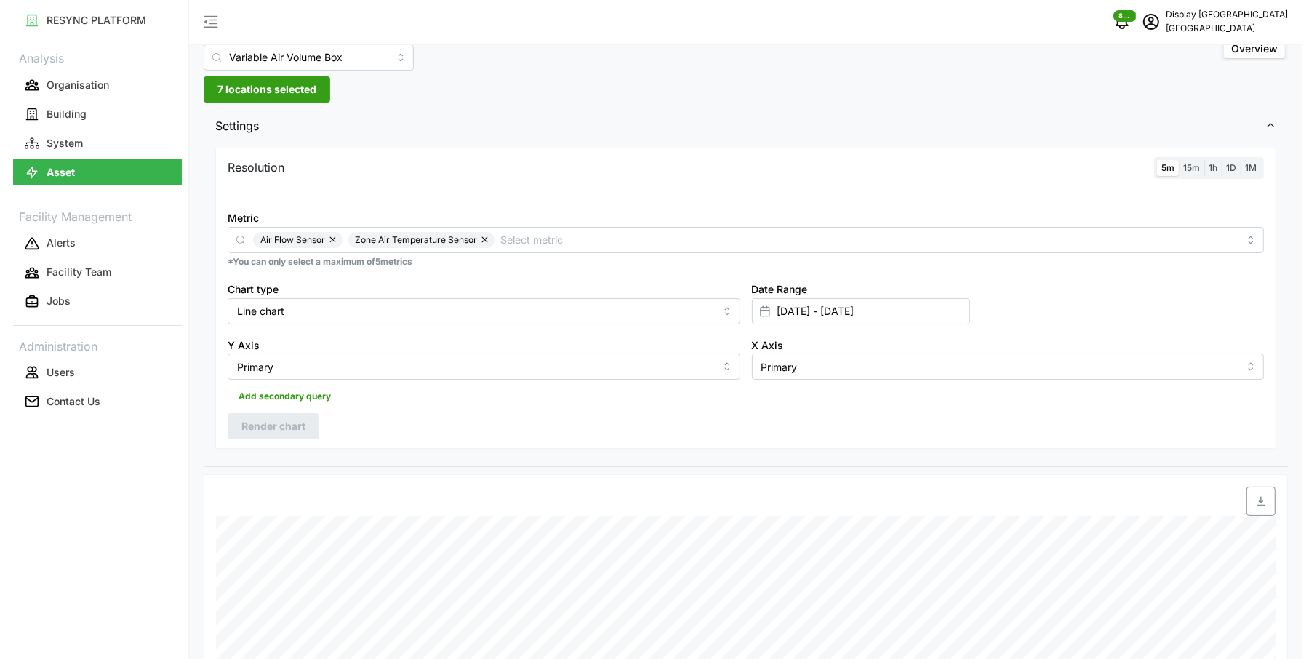
scroll to position [0, 0]
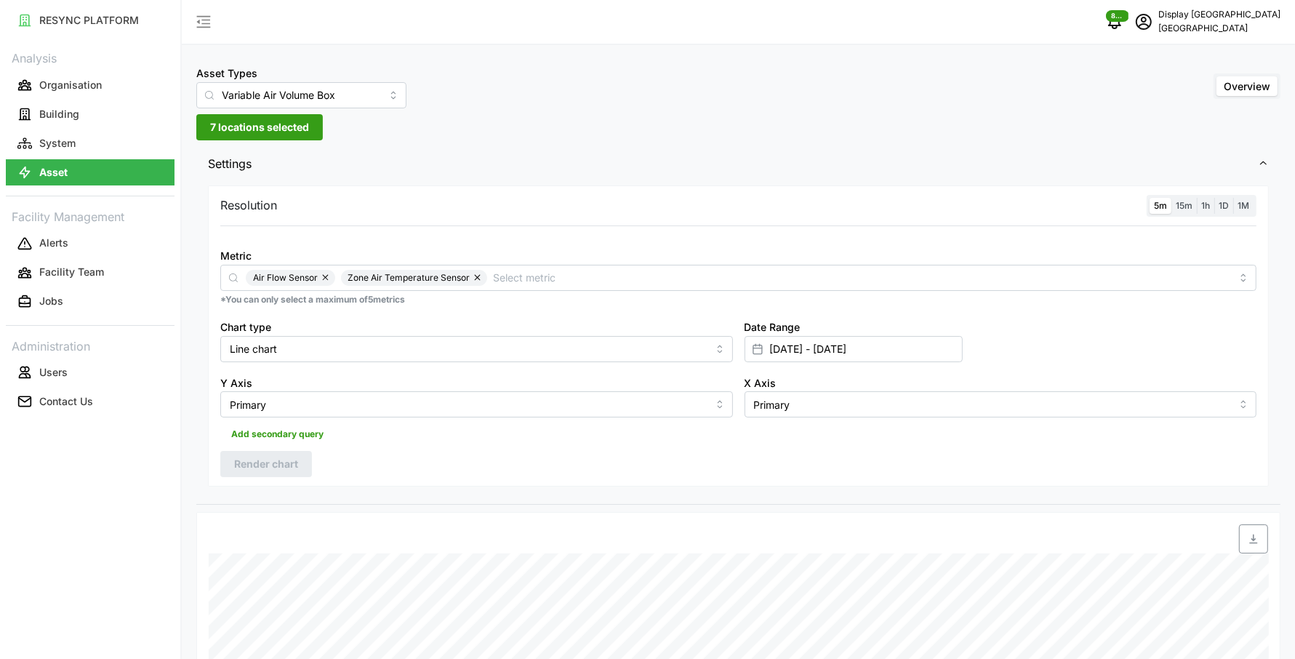
click at [273, 129] on span "7 locations selected" at bounding box center [259, 127] width 99 height 25
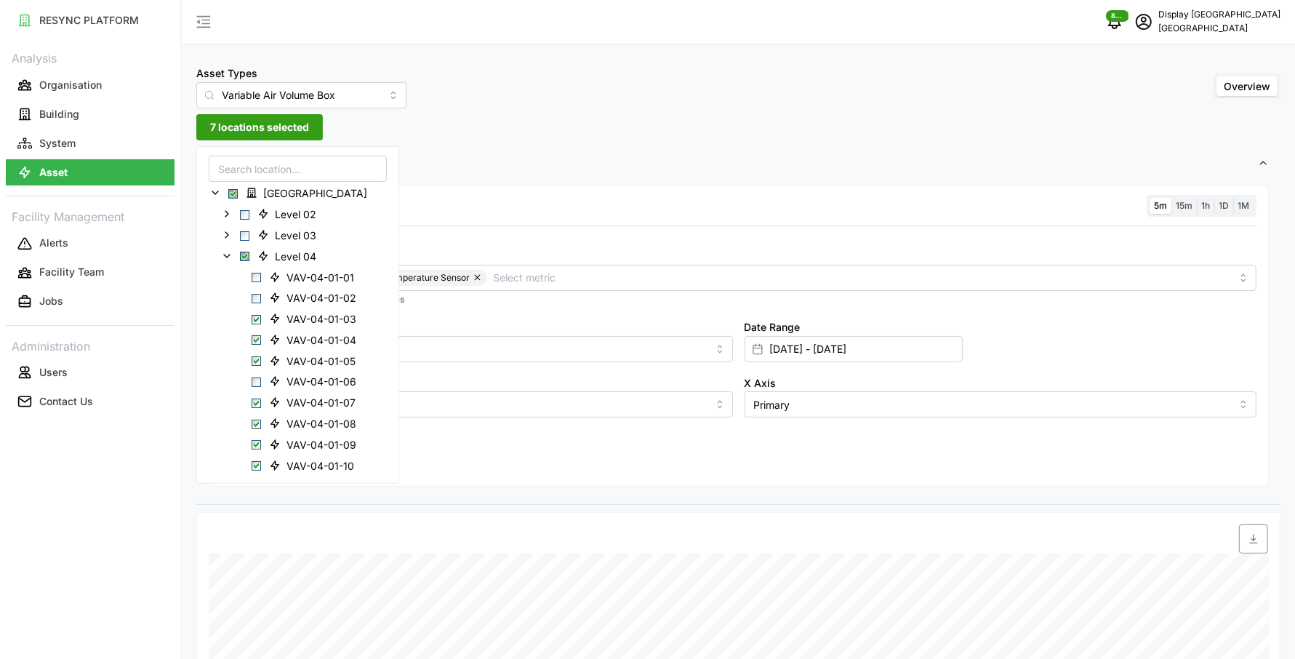
click at [284, 172] on input at bounding box center [298, 169] width 178 height 26
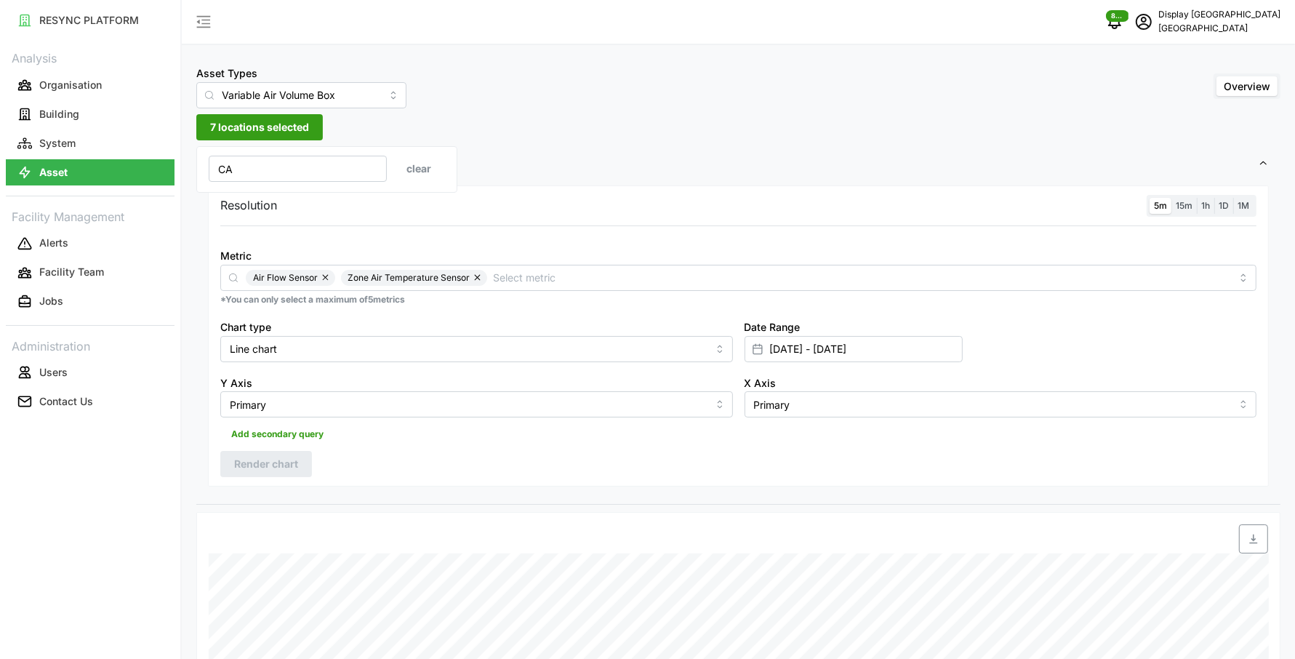
type input "C"
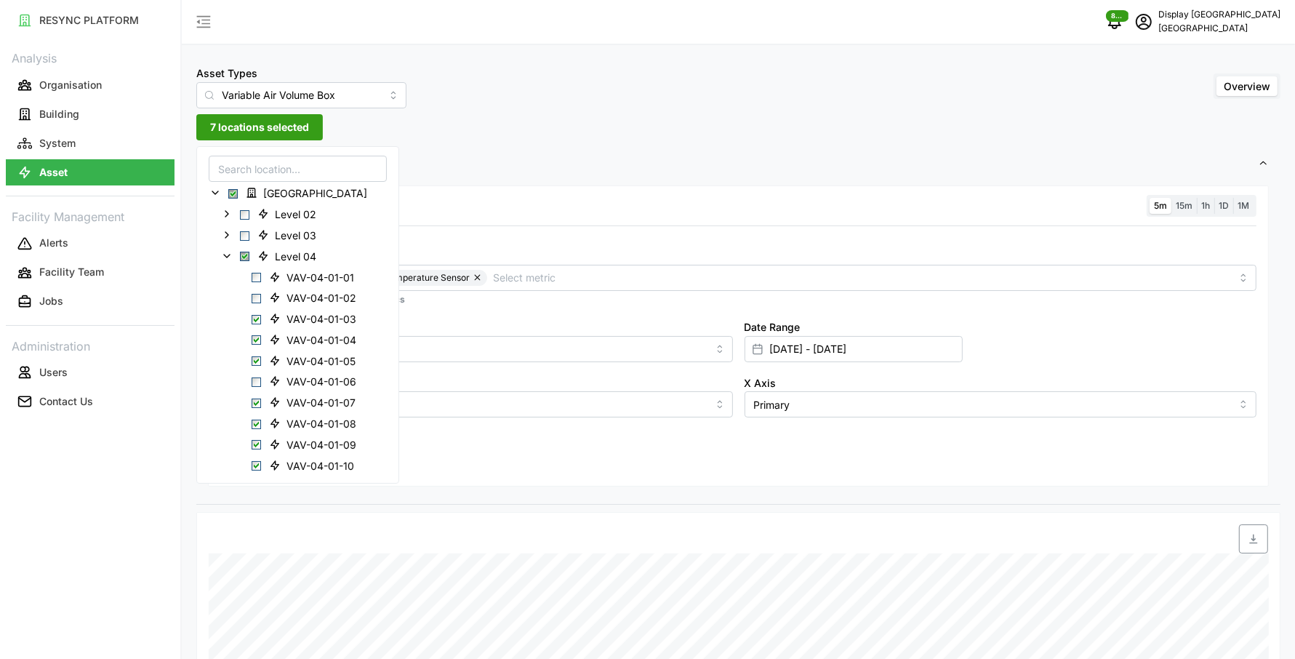
click at [415, 102] on div "Asset Types Variable Air Volume Box Overview" at bounding box center [738, 86] width 1084 height 44
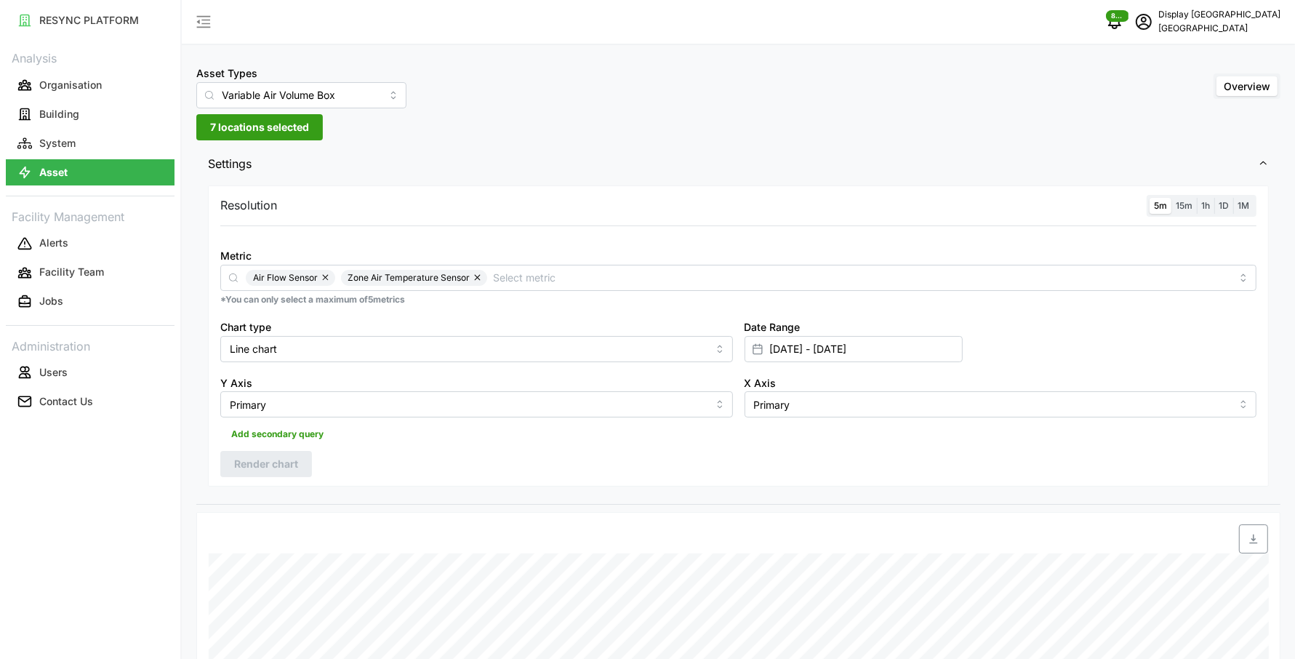
click at [259, 129] on span "7 locations selected" at bounding box center [259, 127] width 99 height 25
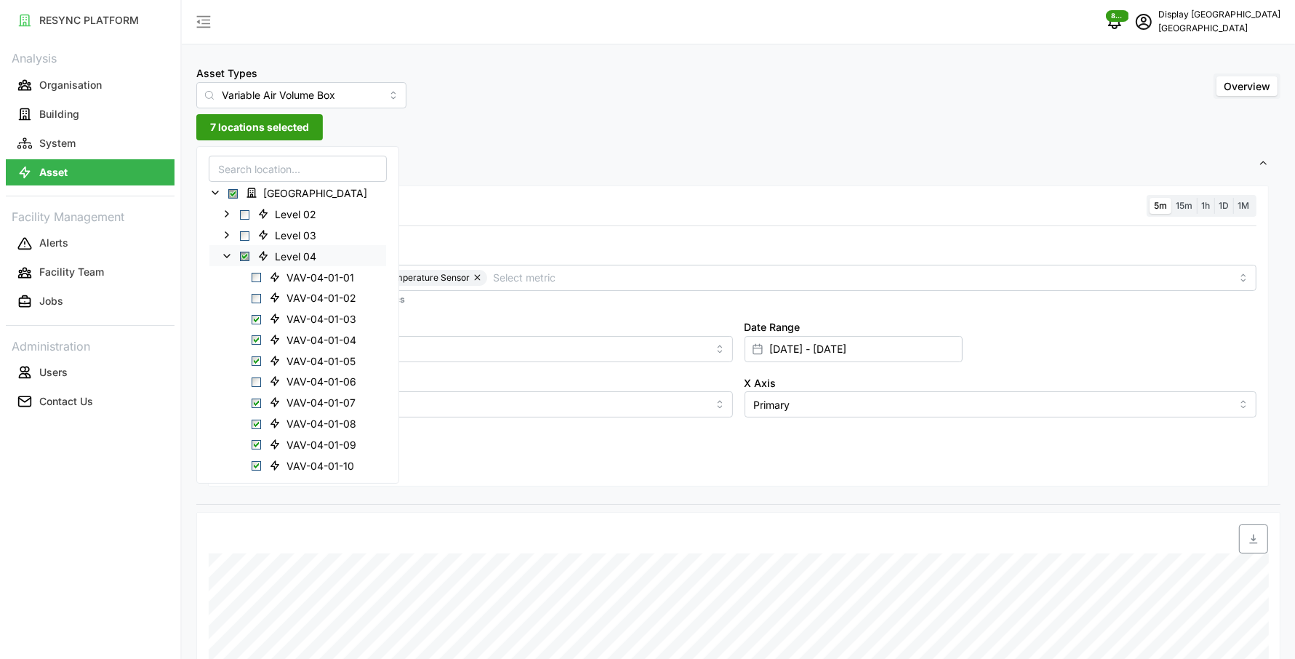
click at [241, 255] on span "Select Level 04" at bounding box center [244, 256] width 9 height 9
click at [242, 253] on span "Select Level 04" at bounding box center [244, 256] width 9 height 9
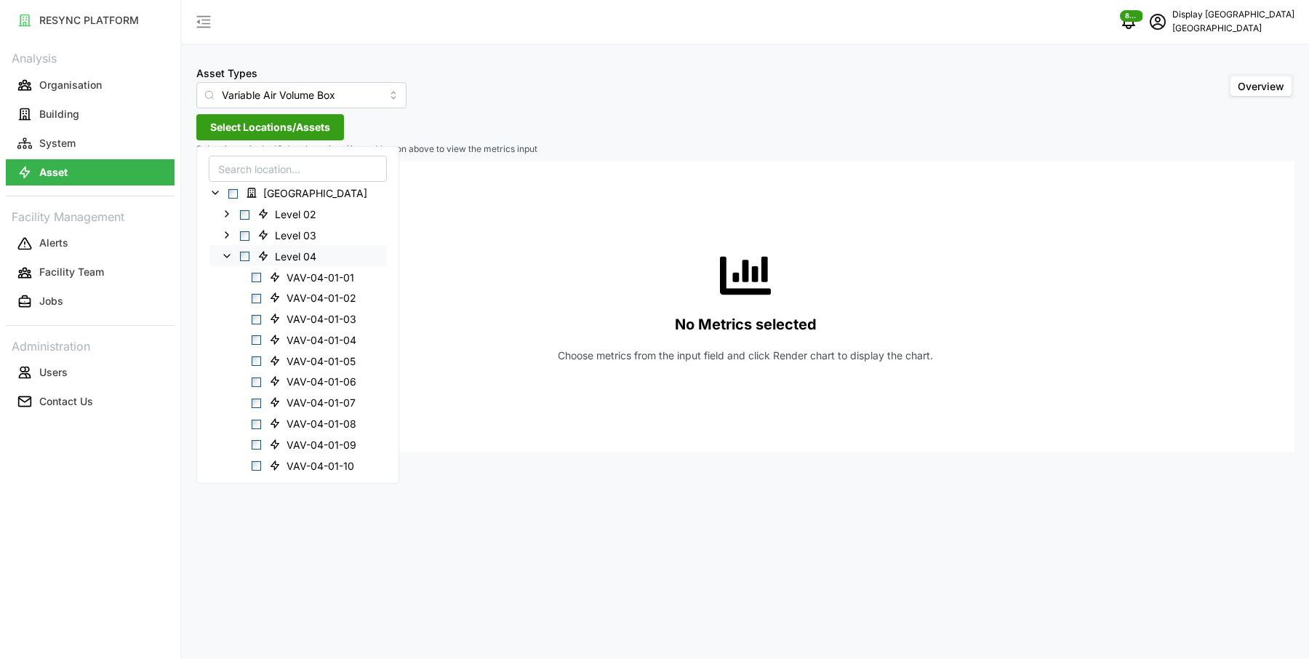
click at [225, 254] on icon at bounding box center [227, 256] width 12 height 12
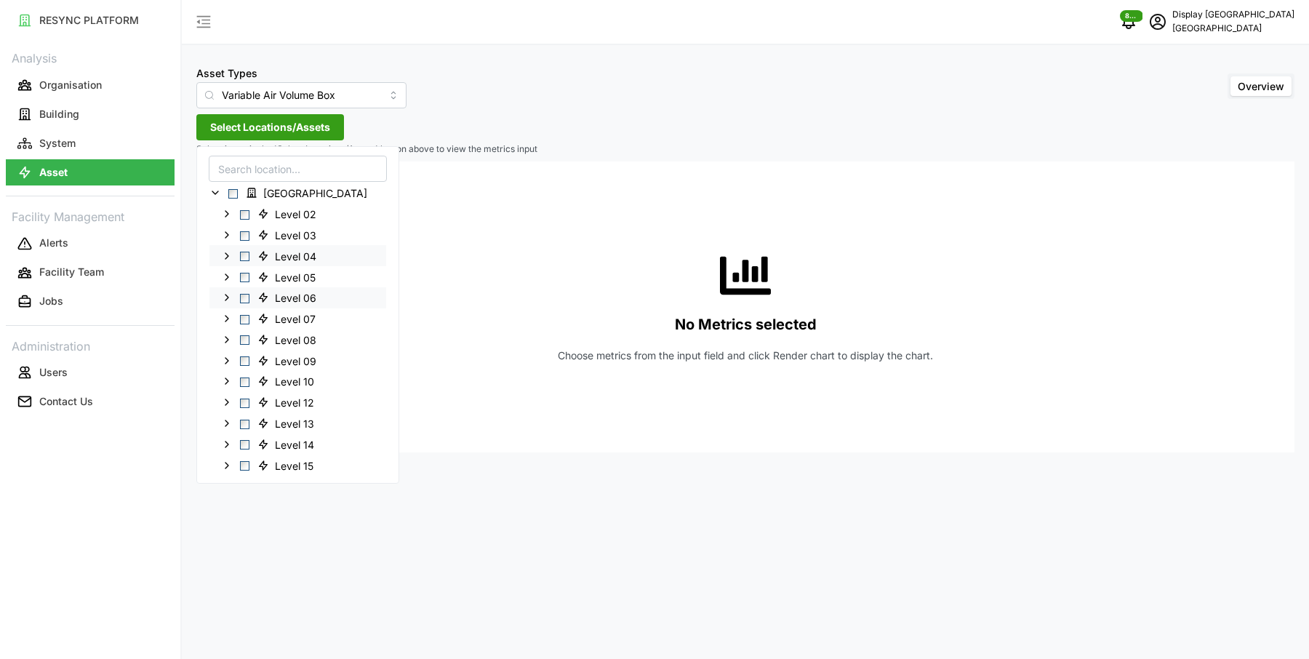
click at [227, 297] on polyline at bounding box center [226, 298] width 3 height 6
click at [253, 319] on span "Select VAV-06-01-01" at bounding box center [256, 318] width 9 height 9
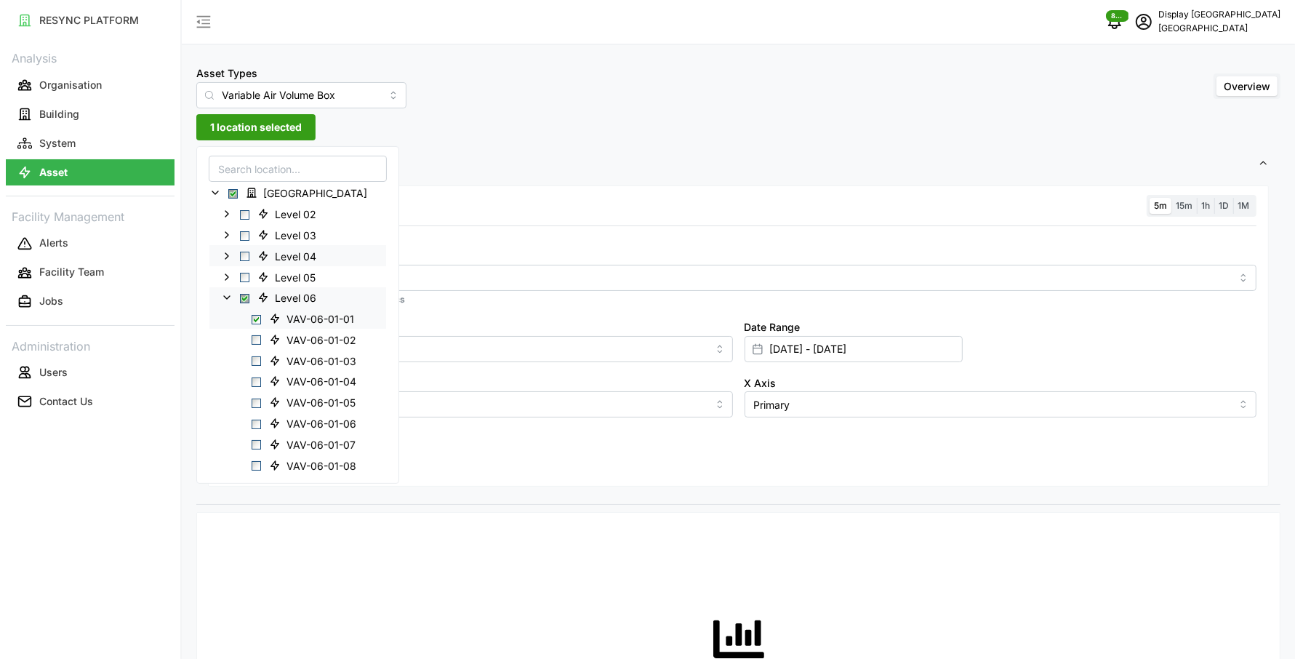
click at [258, 321] on span "Select VAV-06-01-01" at bounding box center [256, 318] width 9 height 9
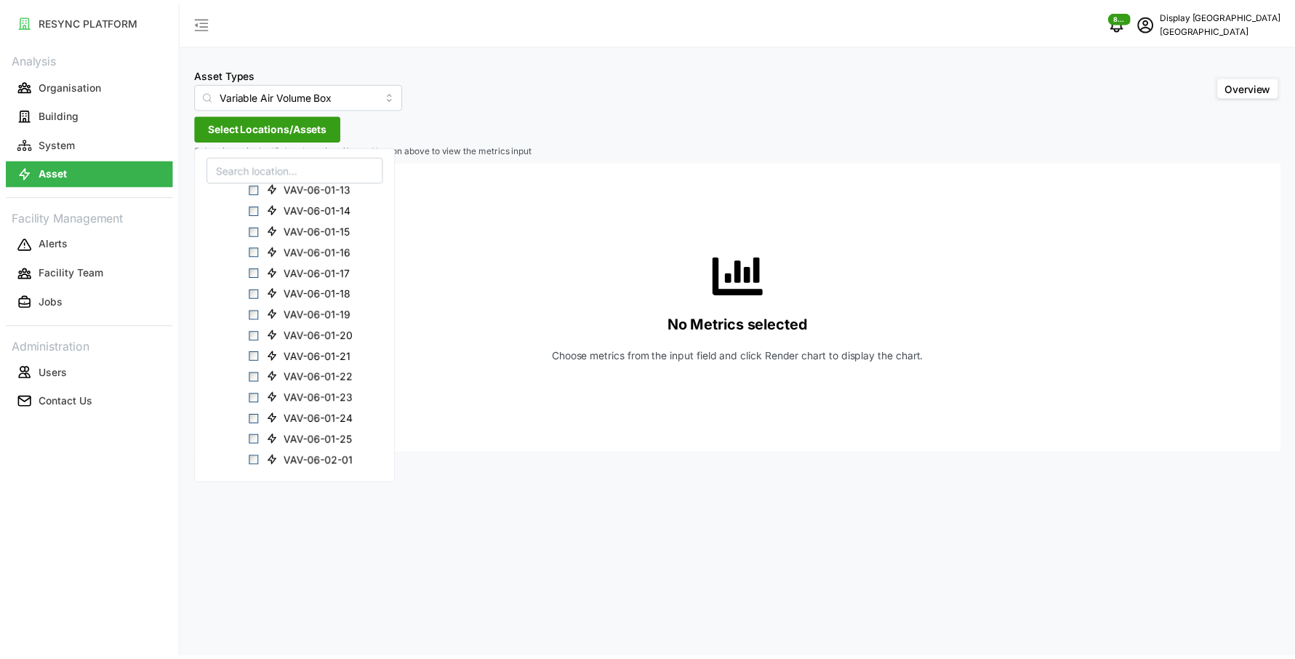
scroll to position [388, 0]
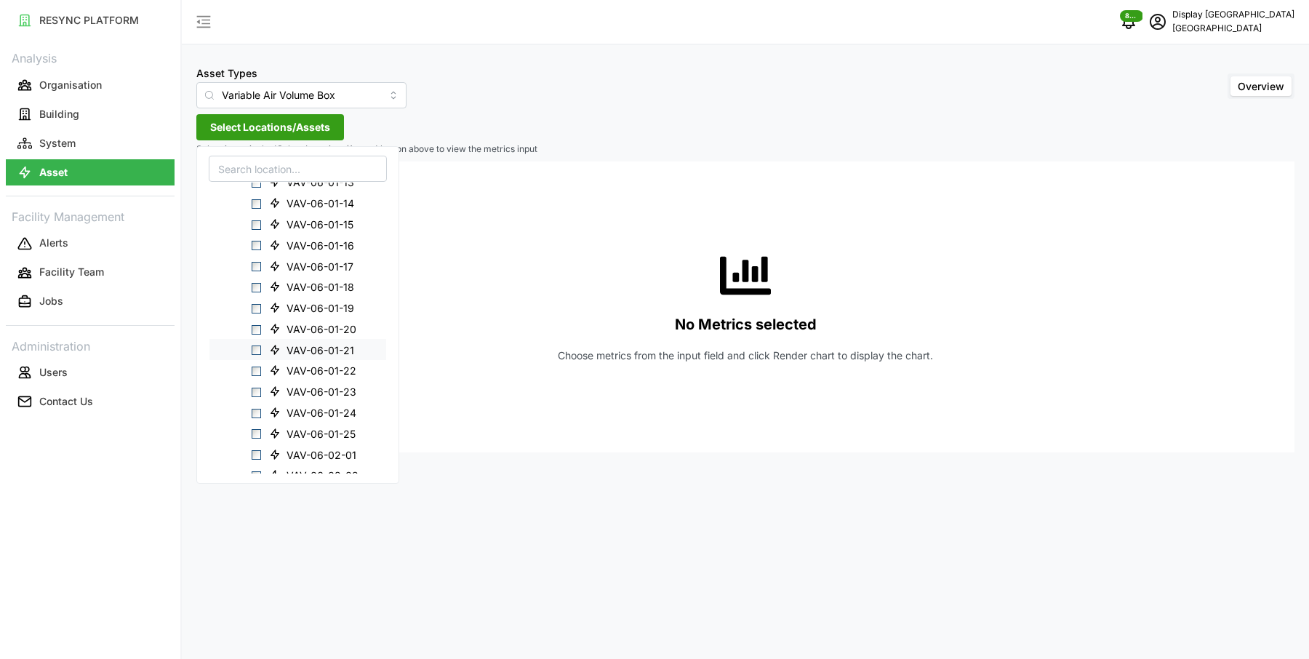
click at [257, 346] on span "Select VAV-06-01-21" at bounding box center [256, 349] width 9 height 9
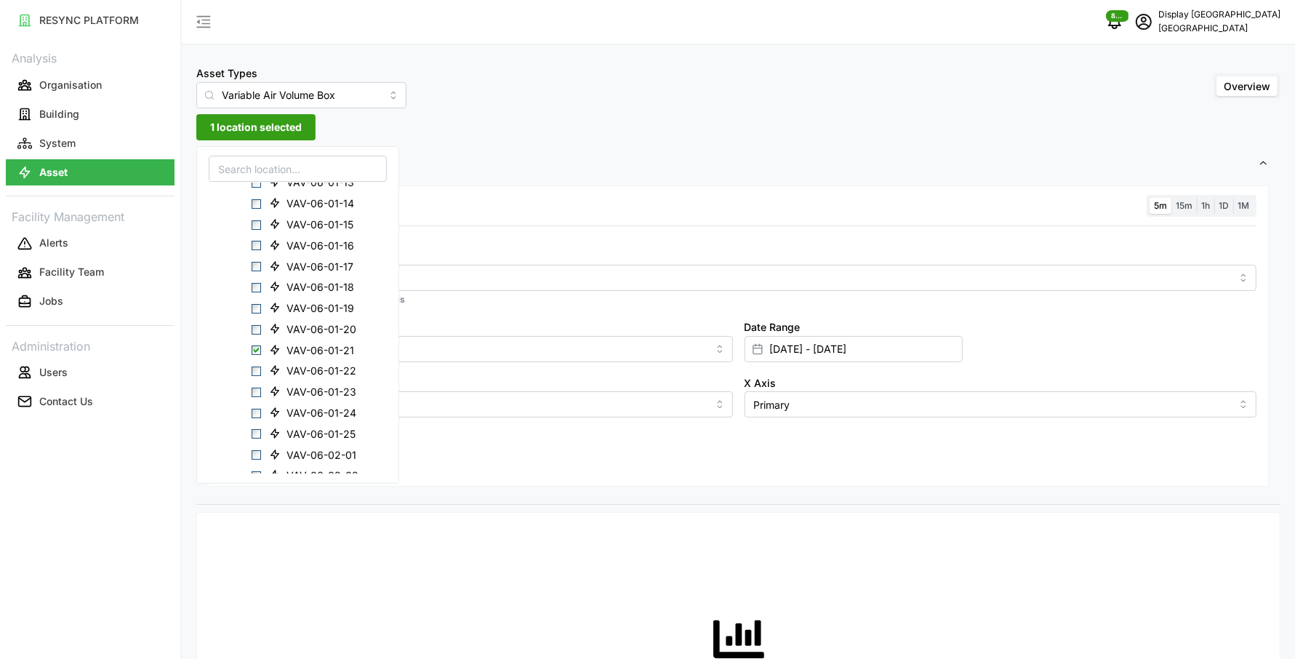
click at [642, 214] on div "Resolution 5m 15m 1h 1D 1M" at bounding box center [738, 206] width 1036 height 23
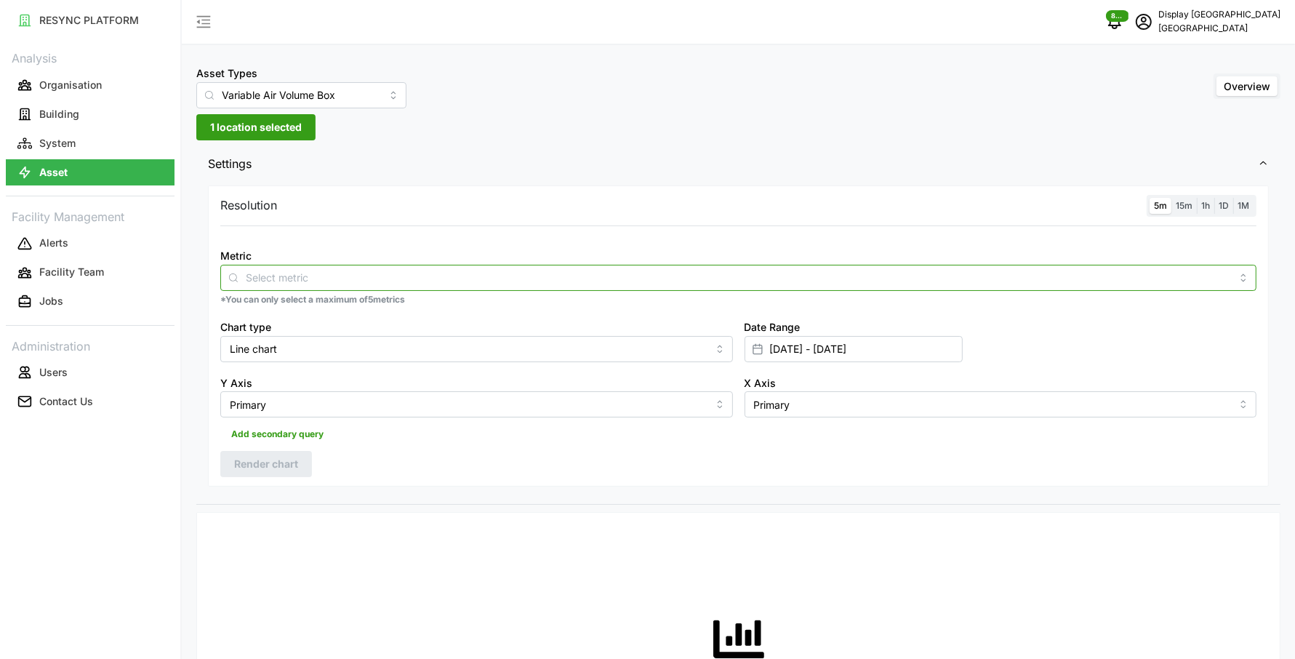
click at [464, 276] on input "Metric" at bounding box center [739, 277] width 986 height 16
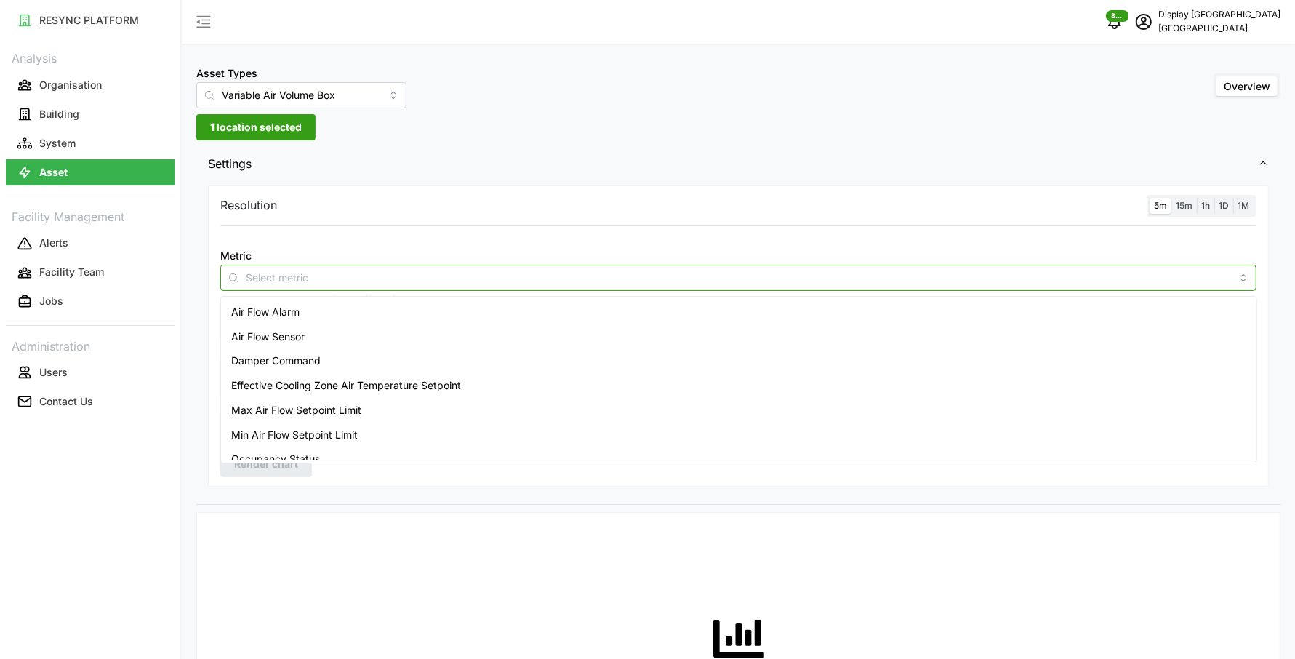
click at [402, 332] on div "Air Flow Sensor" at bounding box center [739, 336] width 1030 height 25
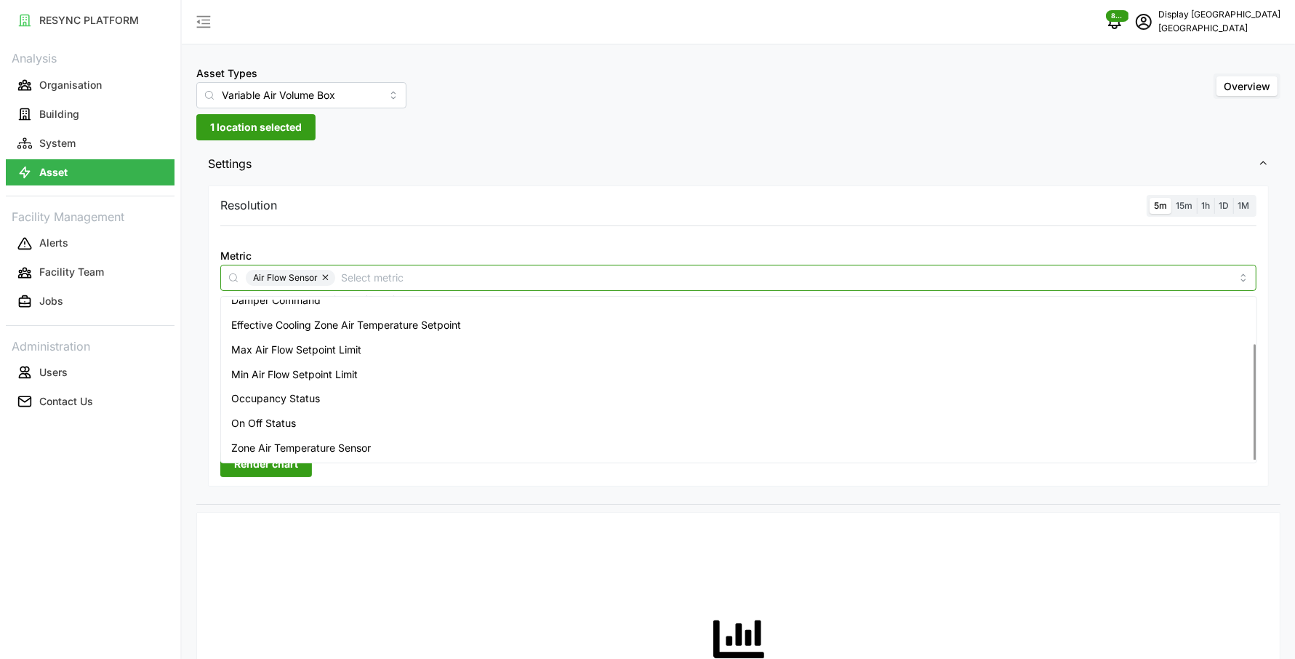
click at [384, 444] on div "Zone Air Temperature Sensor" at bounding box center [739, 448] width 1030 height 25
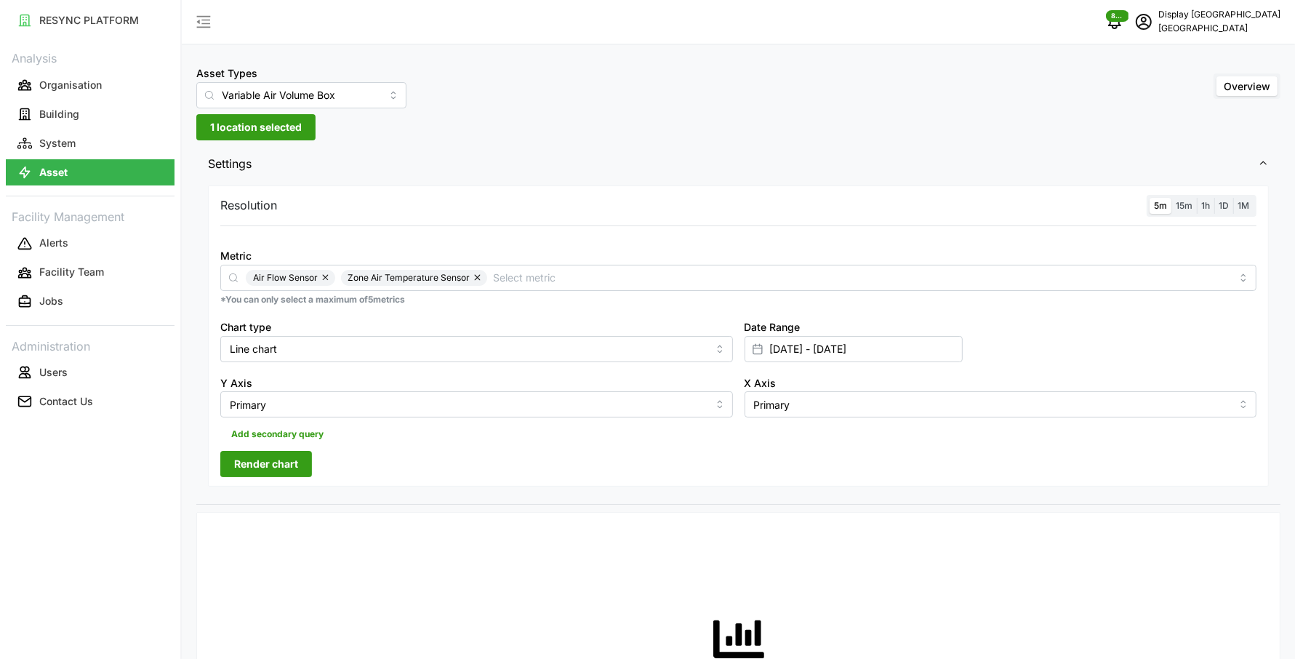
click at [909, 173] on span "Settings" at bounding box center [733, 164] width 1050 height 36
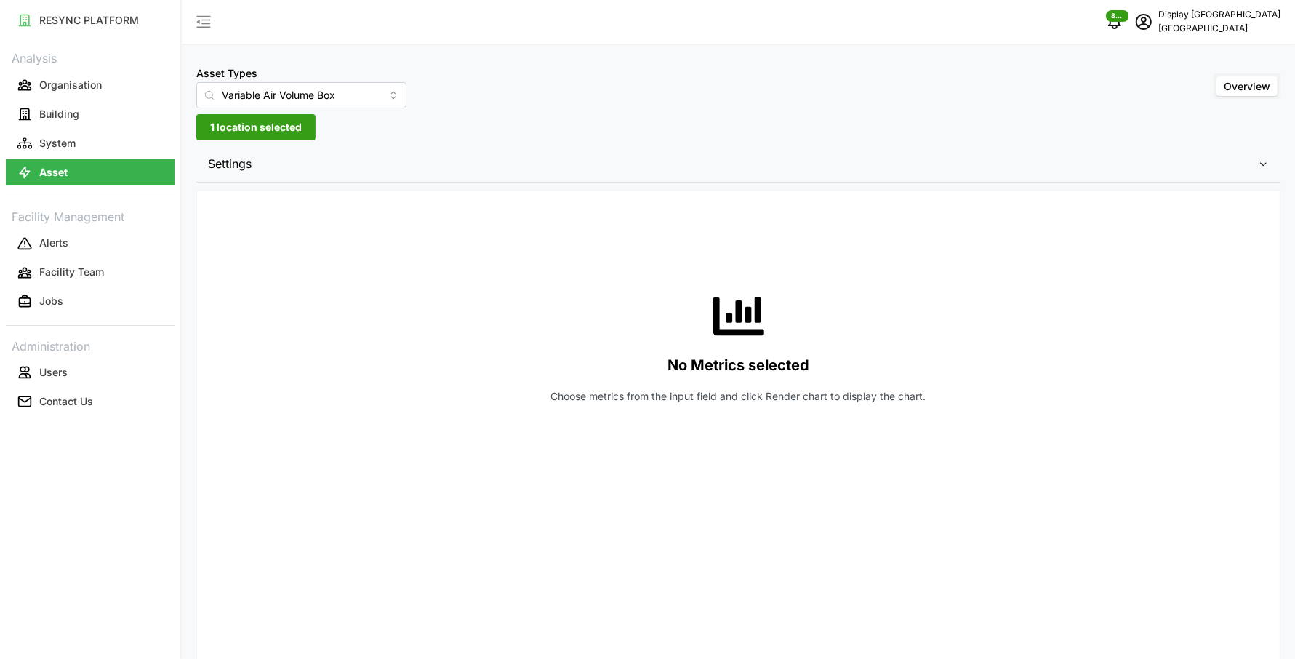
click at [732, 212] on div "No Metrics selected Choose metrics from the input field and click Render chart …" at bounding box center [738, 347] width 1036 height 291
click at [718, 162] on span "Settings" at bounding box center [733, 164] width 1050 height 36
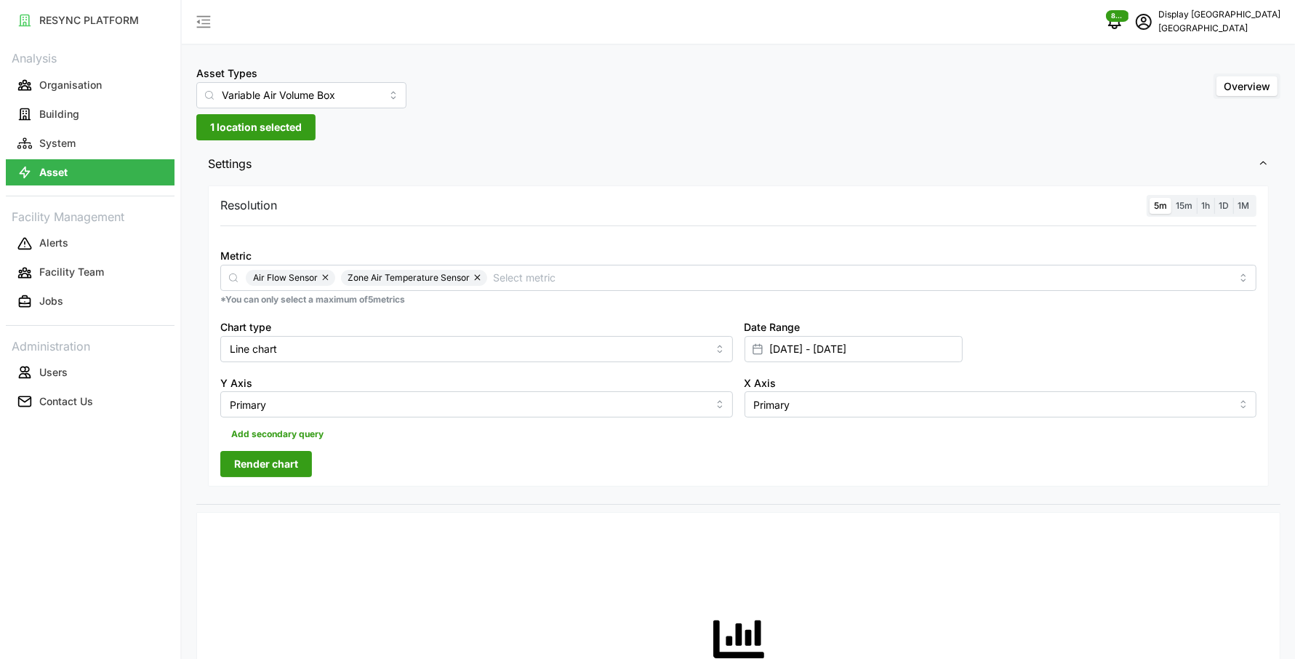
click at [276, 469] on span "Render chart" at bounding box center [266, 464] width 64 height 25
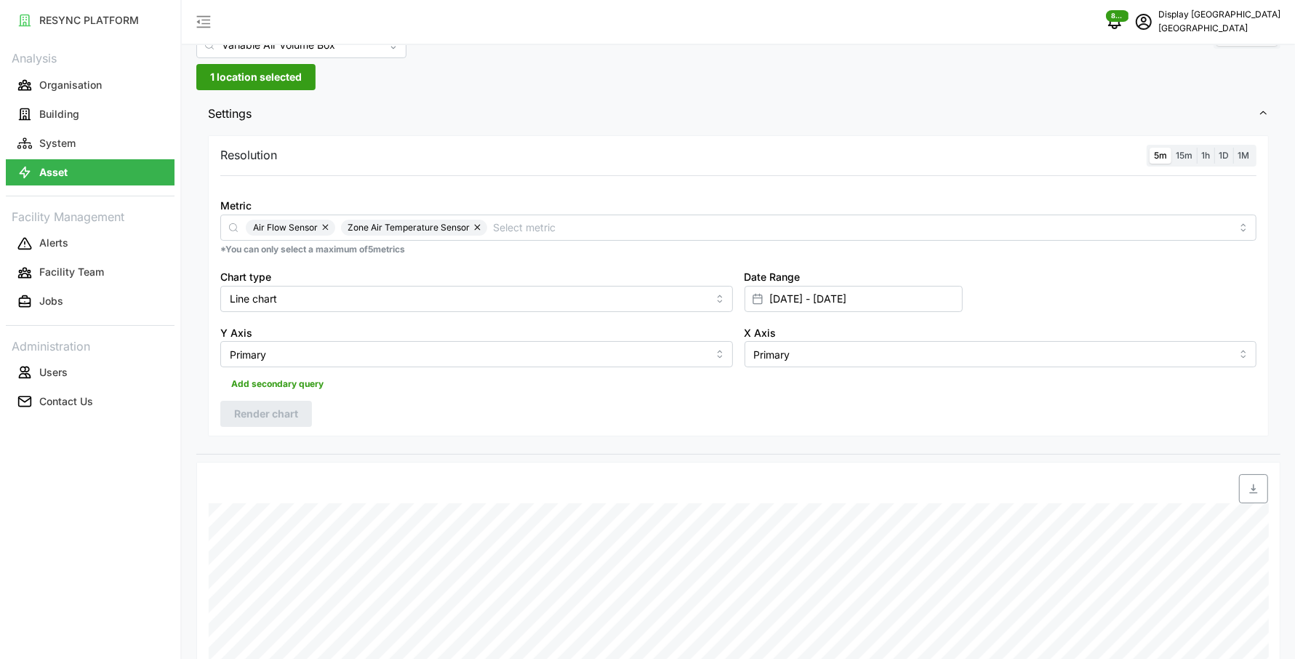
scroll to position [33, 0]
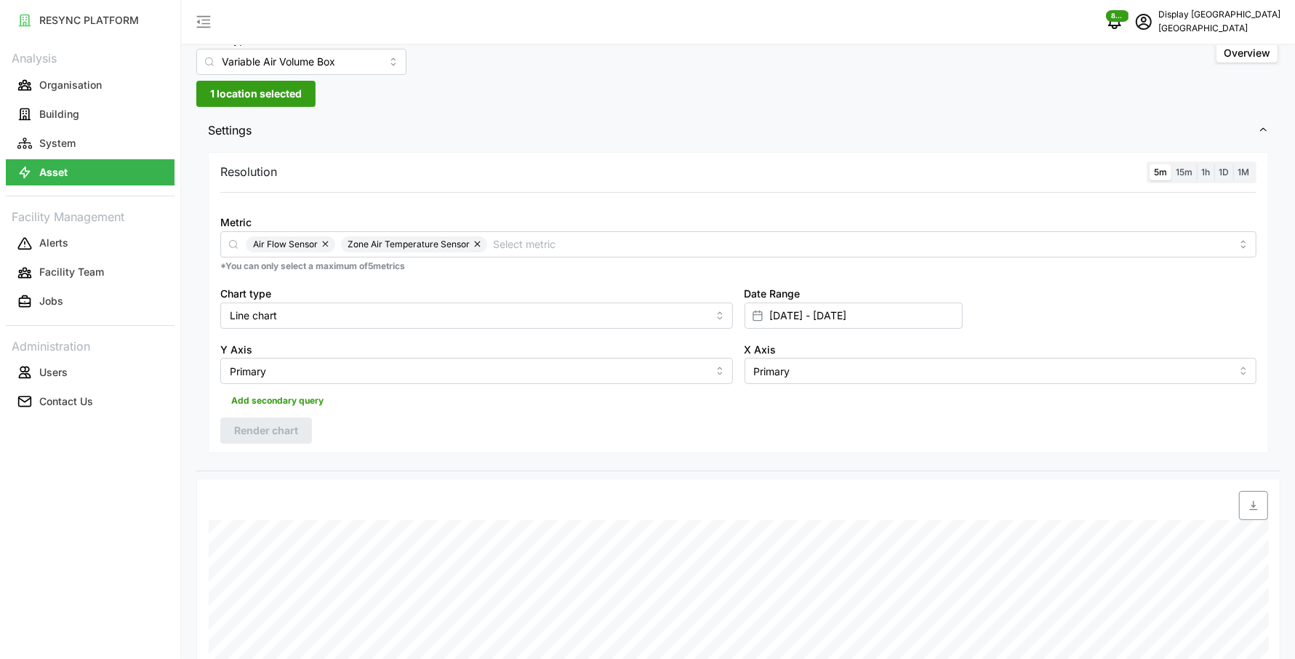
click at [275, 84] on span "1 location selected" at bounding box center [256, 93] width 92 height 25
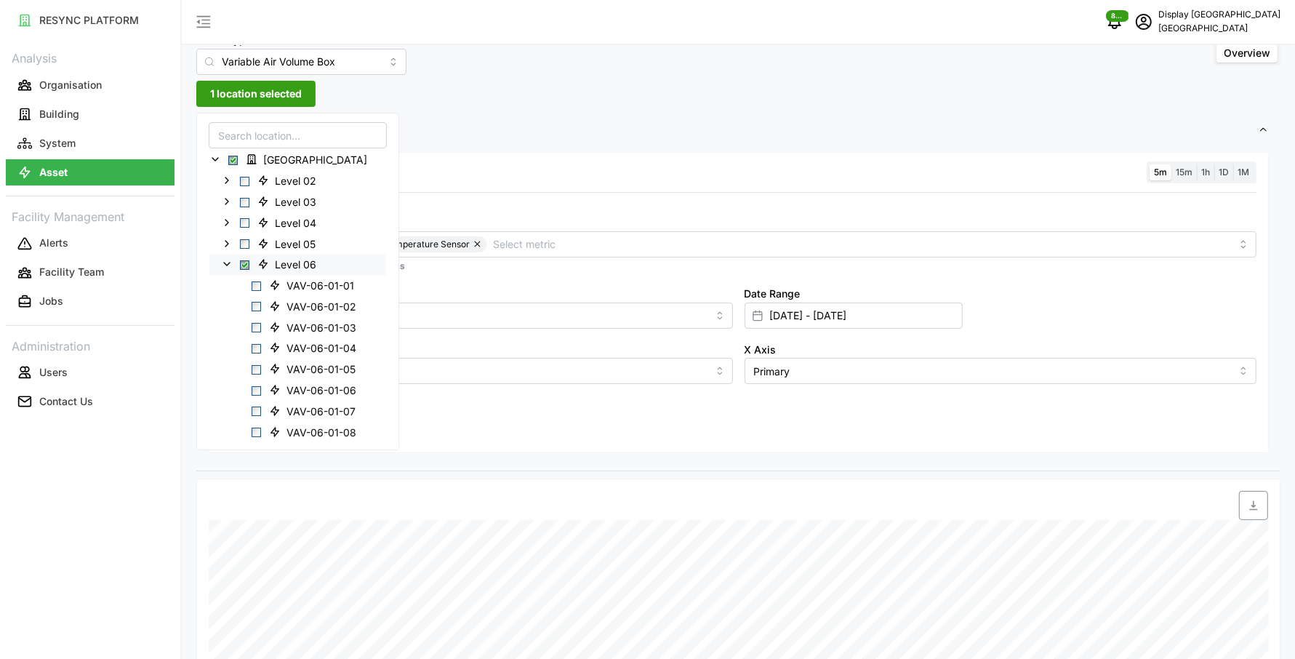
click at [245, 265] on span "Select Level 06" at bounding box center [244, 264] width 9 height 9
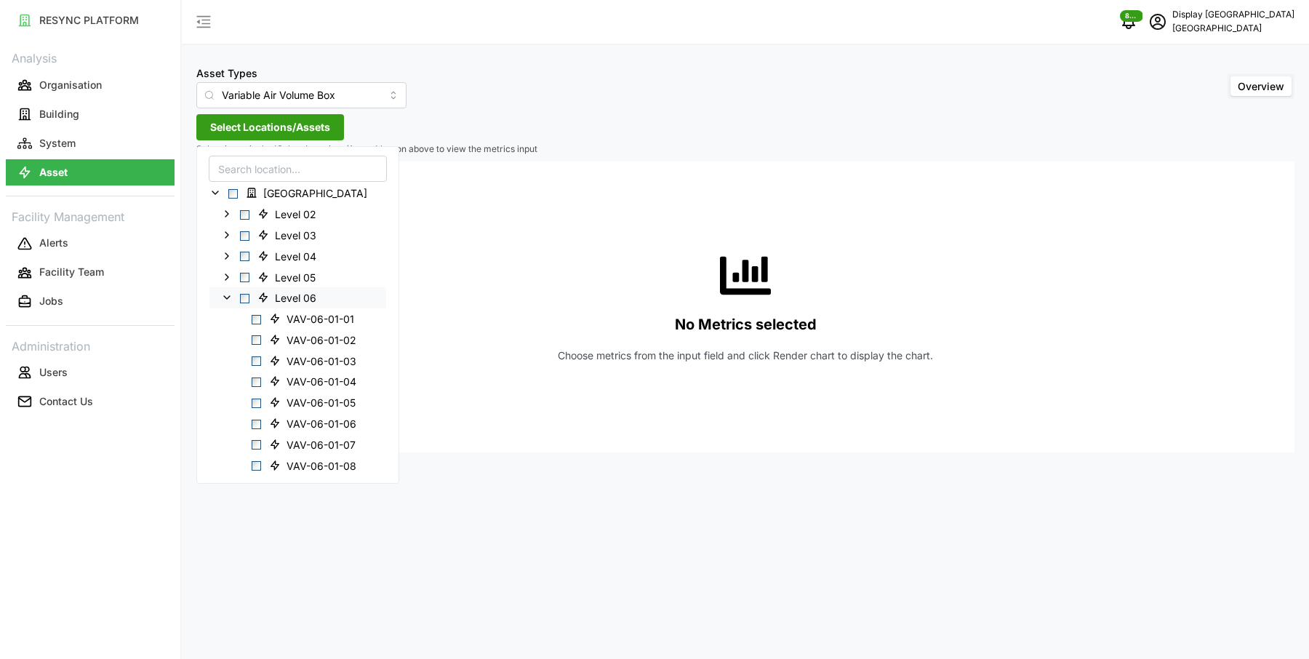
click at [221, 300] on icon at bounding box center [227, 298] width 12 height 12
click at [225, 258] on icon at bounding box center [227, 256] width 12 height 12
click at [324, 319] on span "VAV-04-01-03" at bounding box center [322, 319] width 70 height 15
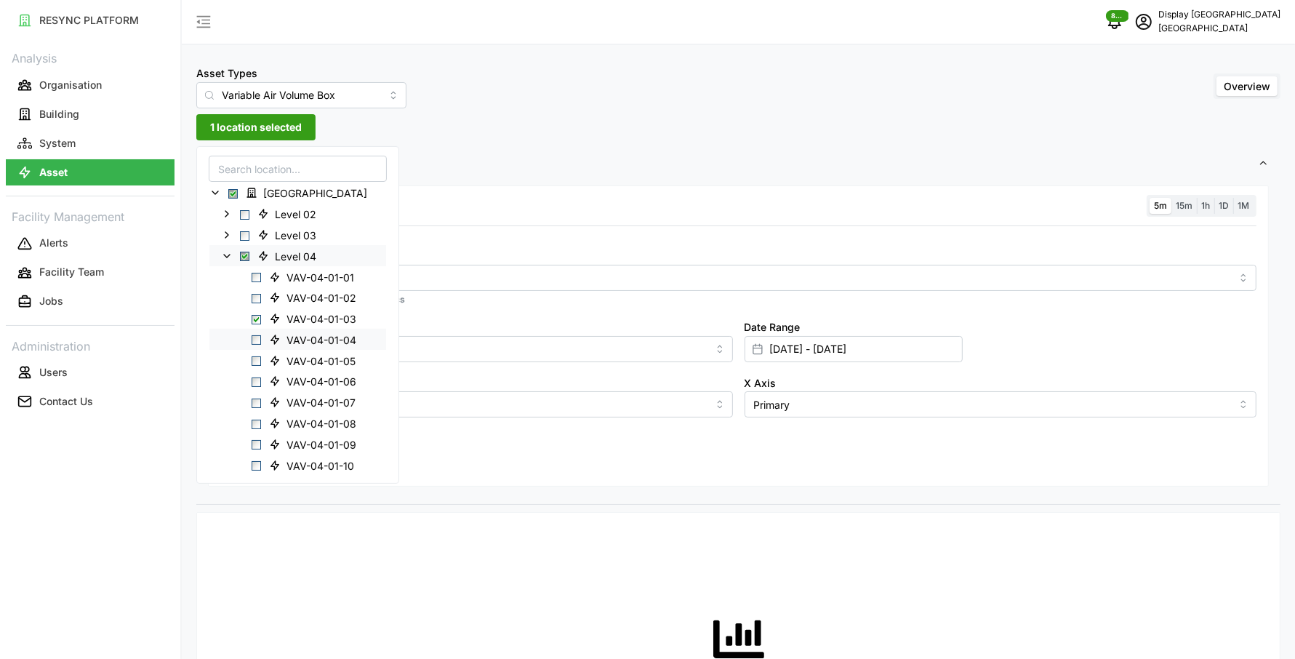
click at [329, 341] on span "VAV-04-01-04" at bounding box center [322, 340] width 70 height 15
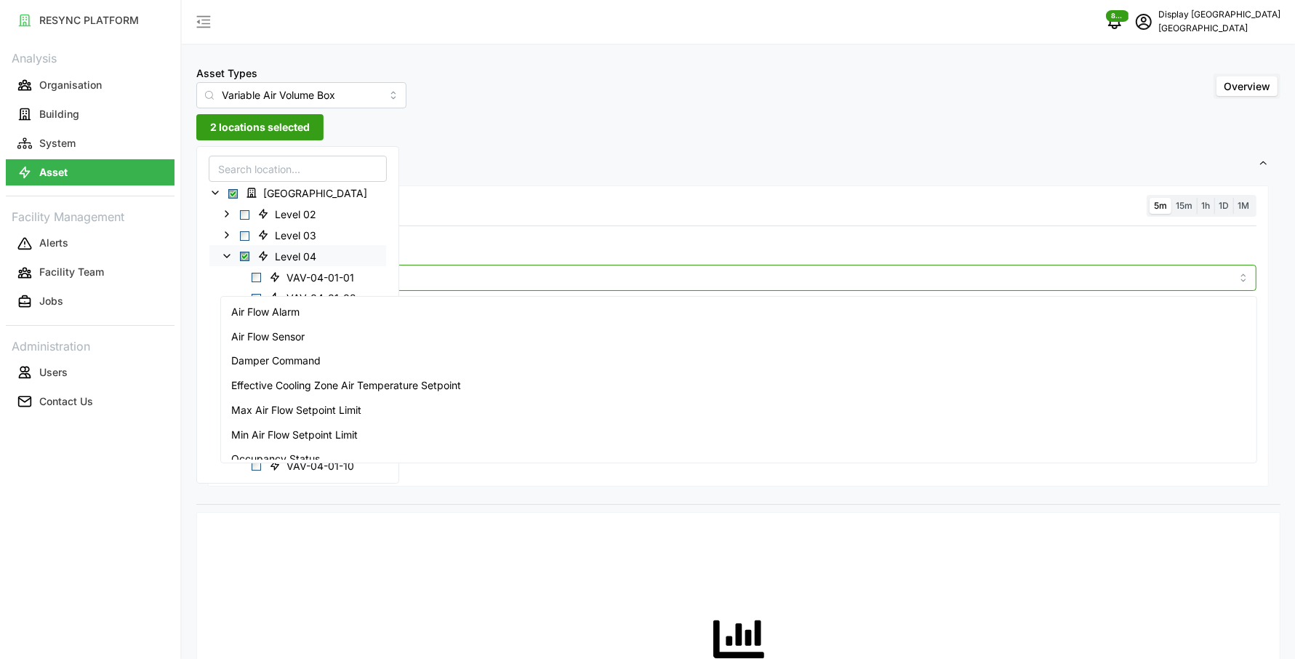
click at [518, 272] on input "Metric" at bounding box center [739, 277] width 986 height 16
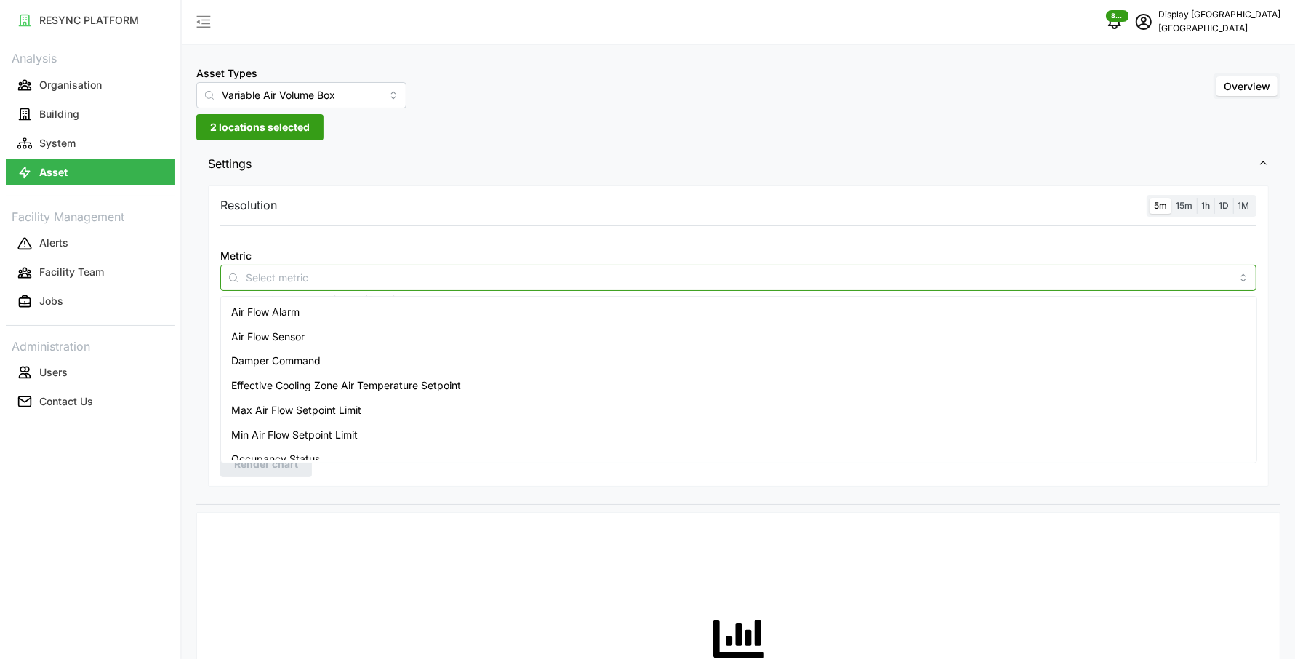
click at [479, 326] on div "Air Flow Sensor" at bounding box center [739, 336] width 1030 height 25
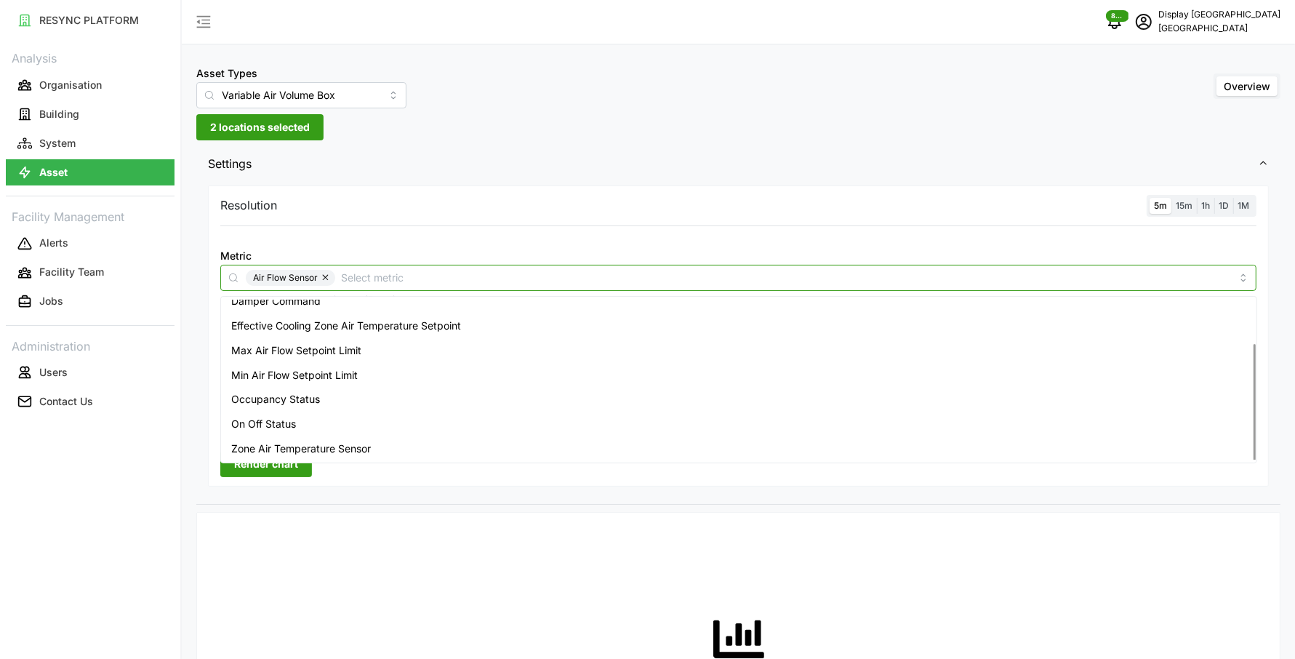
scroll to position [60, 0]
click at [423, 447] on div "Zone Air Temperature Sensor" at bounding box center [739, 448] width 1030 height 25
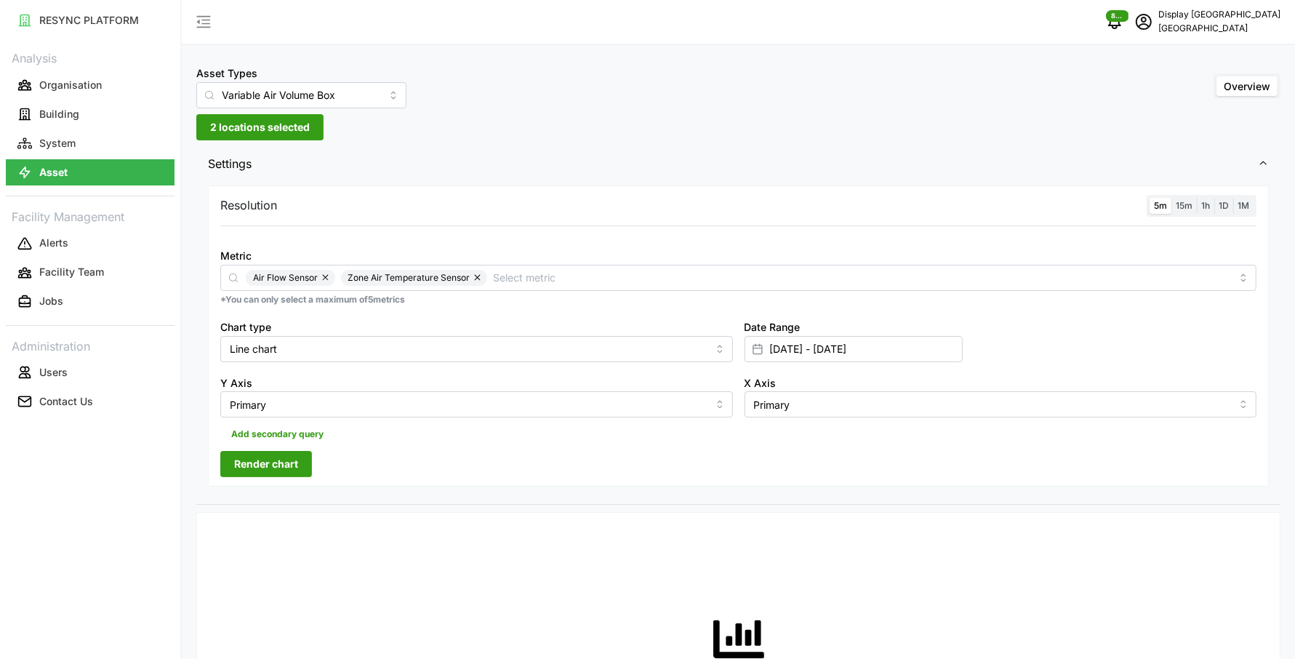
click at [276, 474] on span "Render chart" at bounding box center [266, 464] width 64 height 25
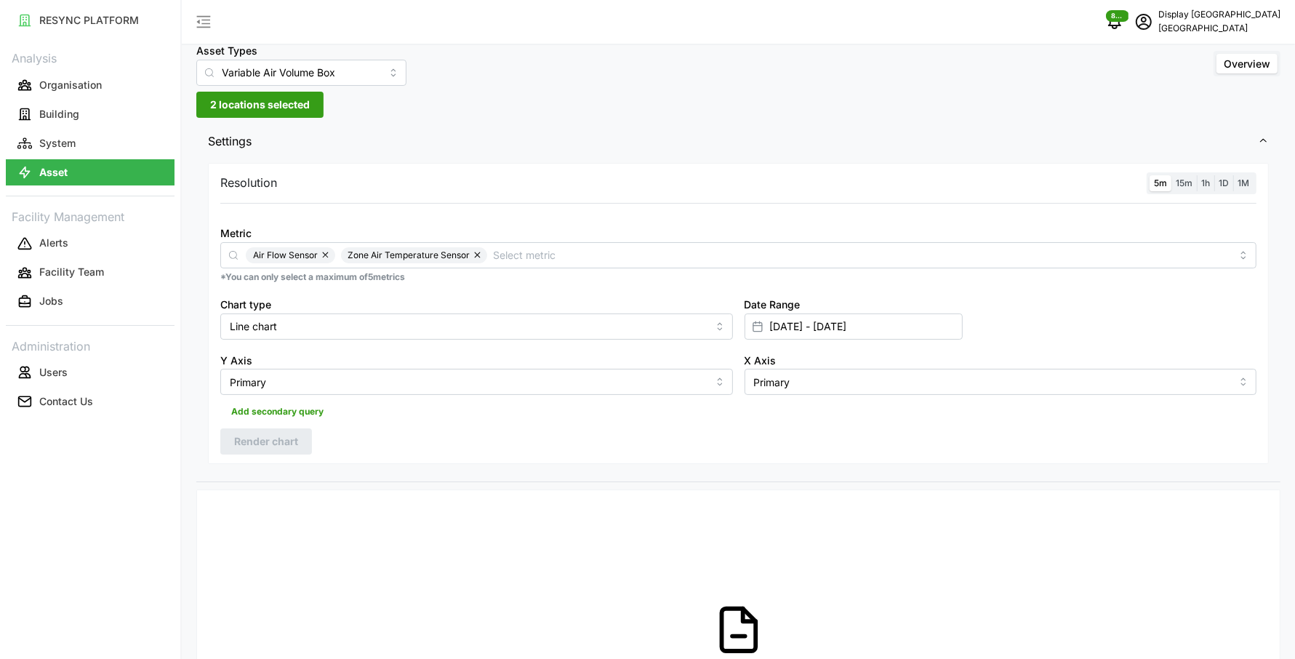
scroll to position [0, 0]
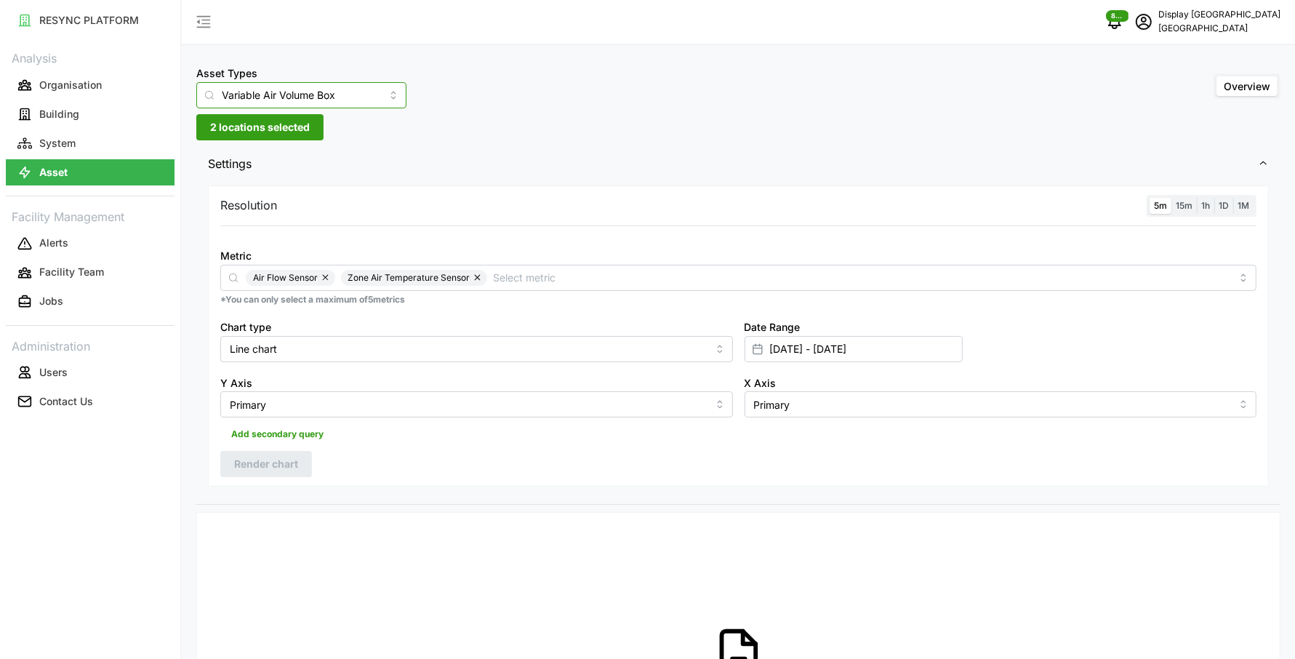
click at [335, 89] on input "Variable Air Volume Box" at bounding box center [301, 95] width 210 height 26
click at [810, 354] on input "[DATE] - [DATE]" at bounding box center [854, 349] width 218 height 26
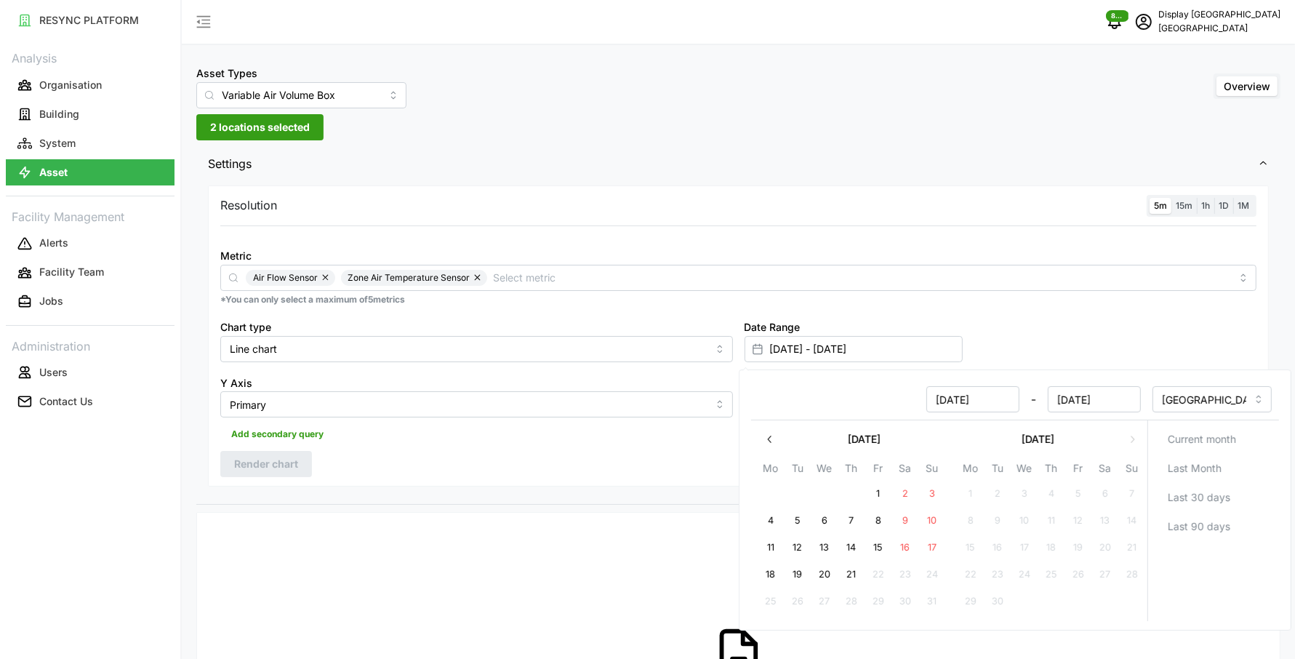
click at [798, 550] on button "12" at bounding box center [798, 548] width 26 height 26
type input "[DATE] - [DATE]"
type input "[DATE]"
click at [841, 550] on button "14" at bounding box center [852, 548] width 26 height 26
type input "[DATE] - [DATE]"
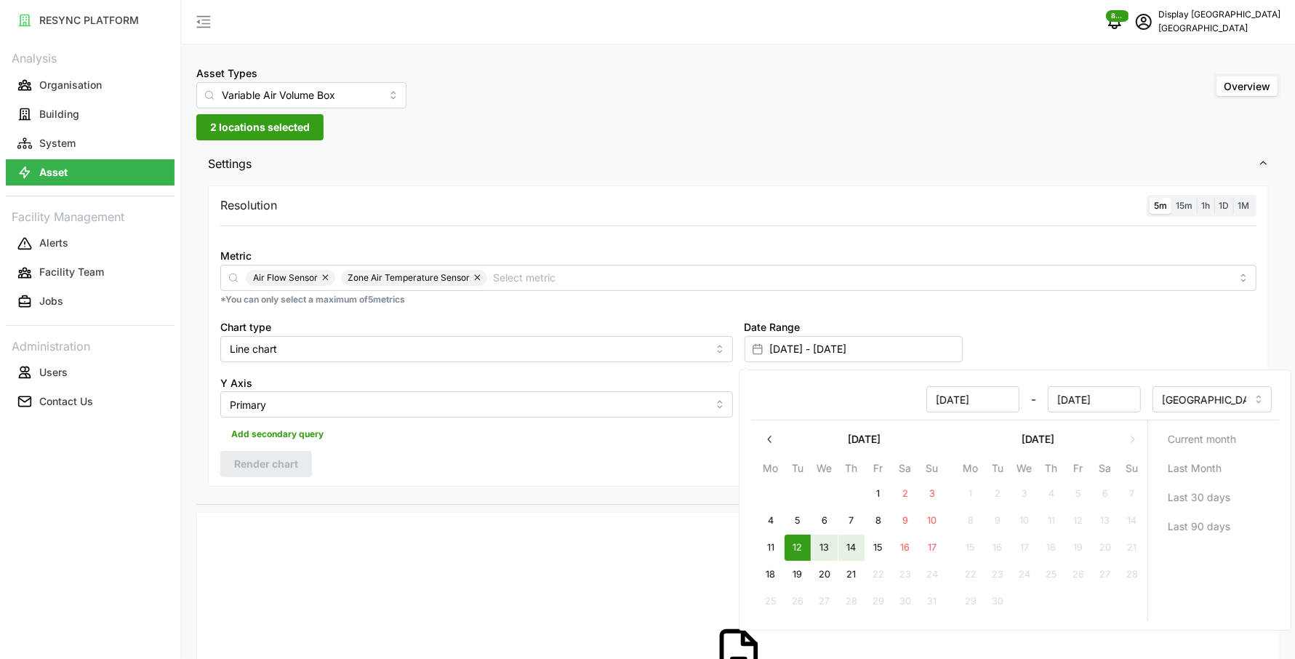
type input "[DATE]"
click at [672, 484] on div "Resolution 5m 15m 1h 1D 1M Metric Air Flow Sensor Zone Air Temperature Sensor *…" at bounding box center [738, 336] width 1061 height 302
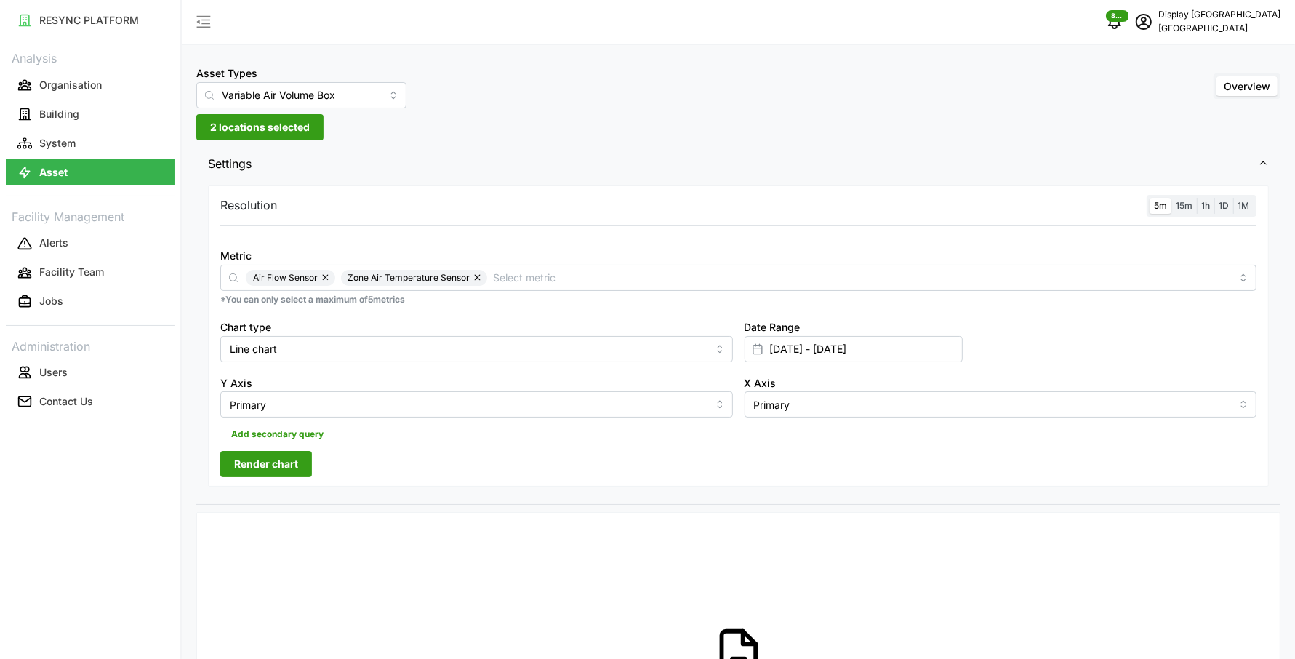
click at [310, 468] on button "Render chart" at bounding box center [266, 464] width 92 height 26
click at [243, 124] on span "2 locations selected" at bounding box center [260, 127] width 100 height 25
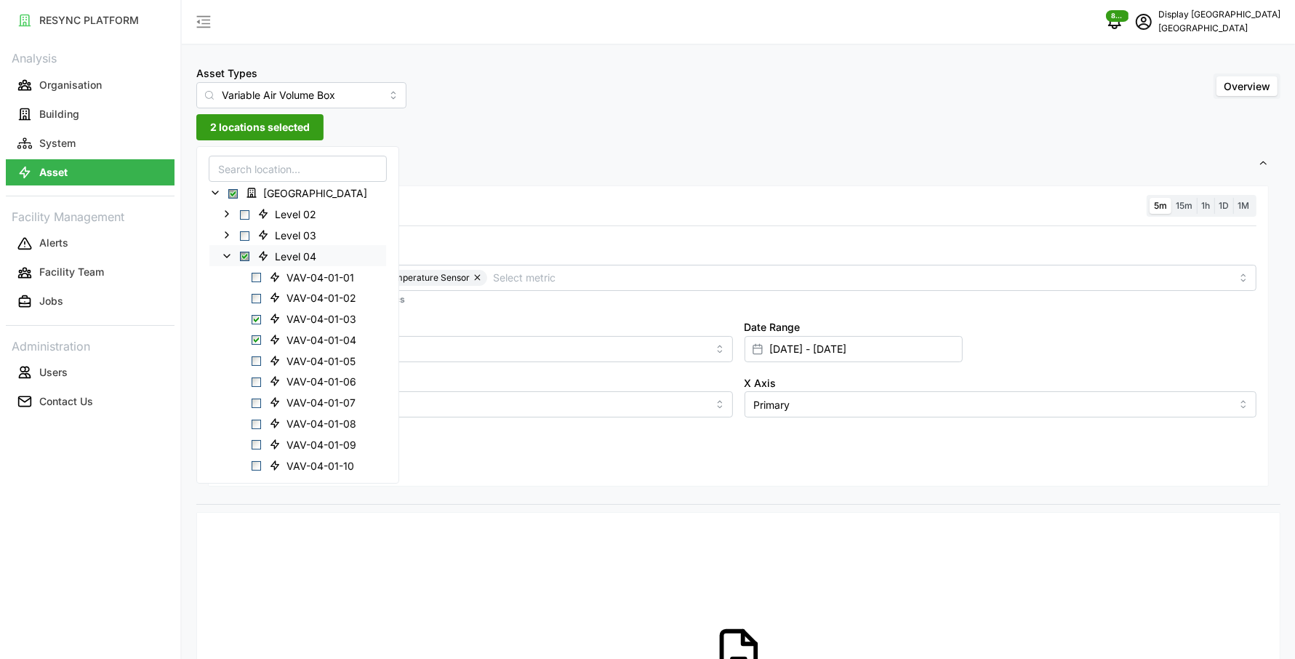
click at [243, 255] on span "Select Level 04" at bounding box center [244, 256] width 9 height 9
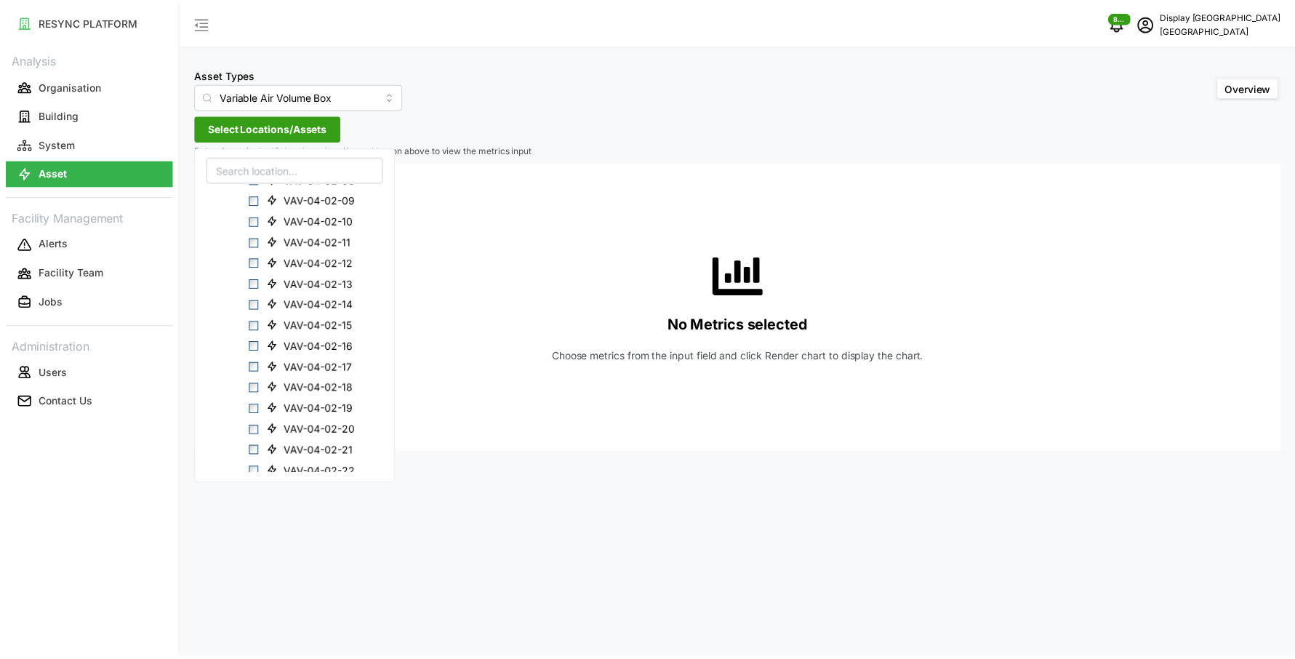
scroll to position [666, 0]
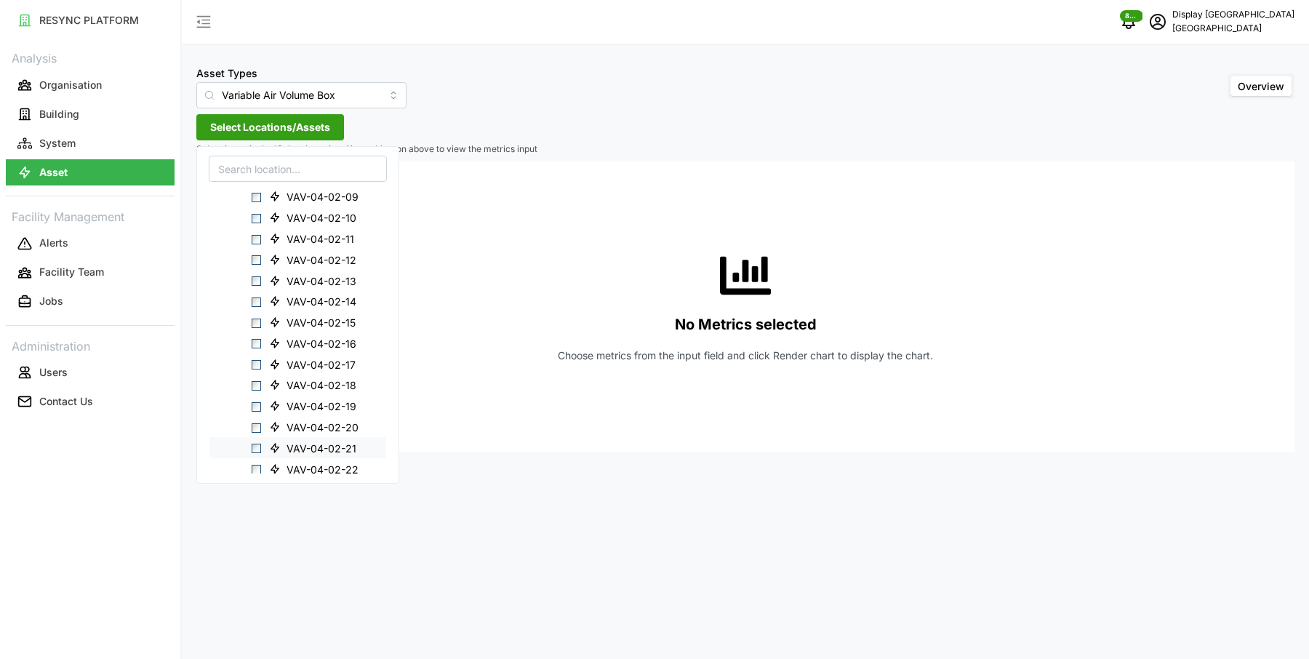
click at [255, 449] on span "Select VAV-04-02-21" at bounding box center [256, 448] width 9 height 9
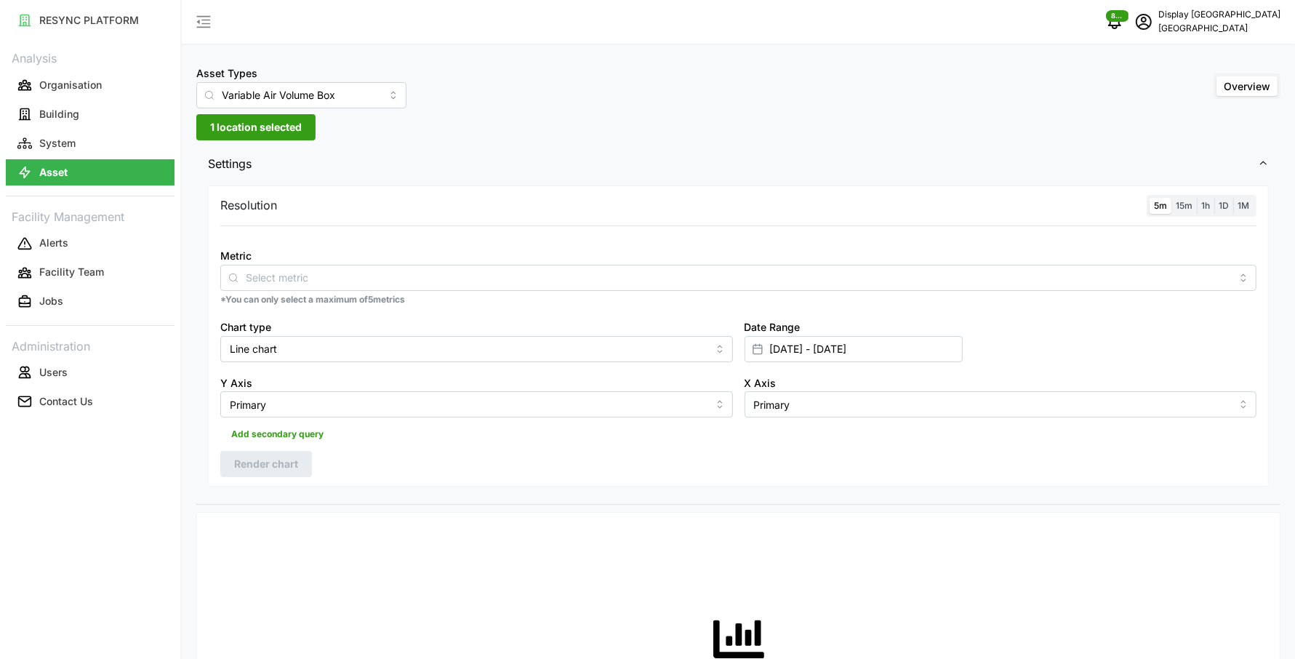
click at [551, 263] on div "Metric" at bounding box center [738, 269] width 1036 height 44
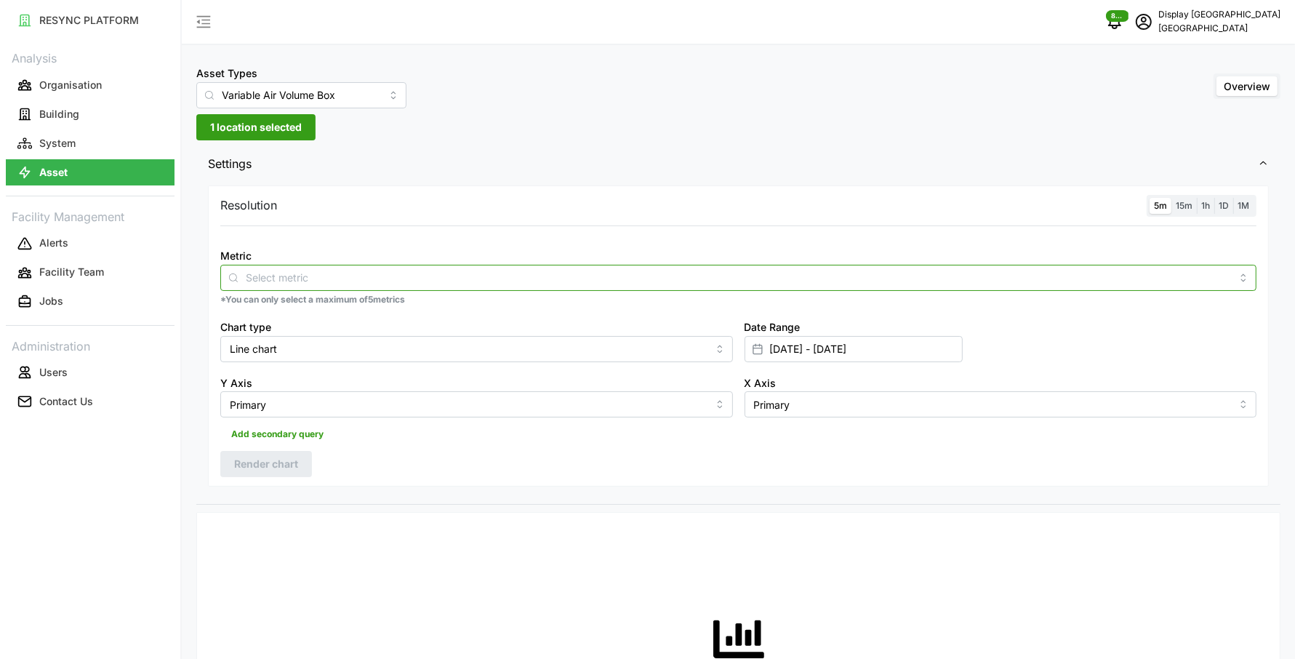
click at [543, 281] on input "Metric" at bounding box center [739, 277] width 986 height 16
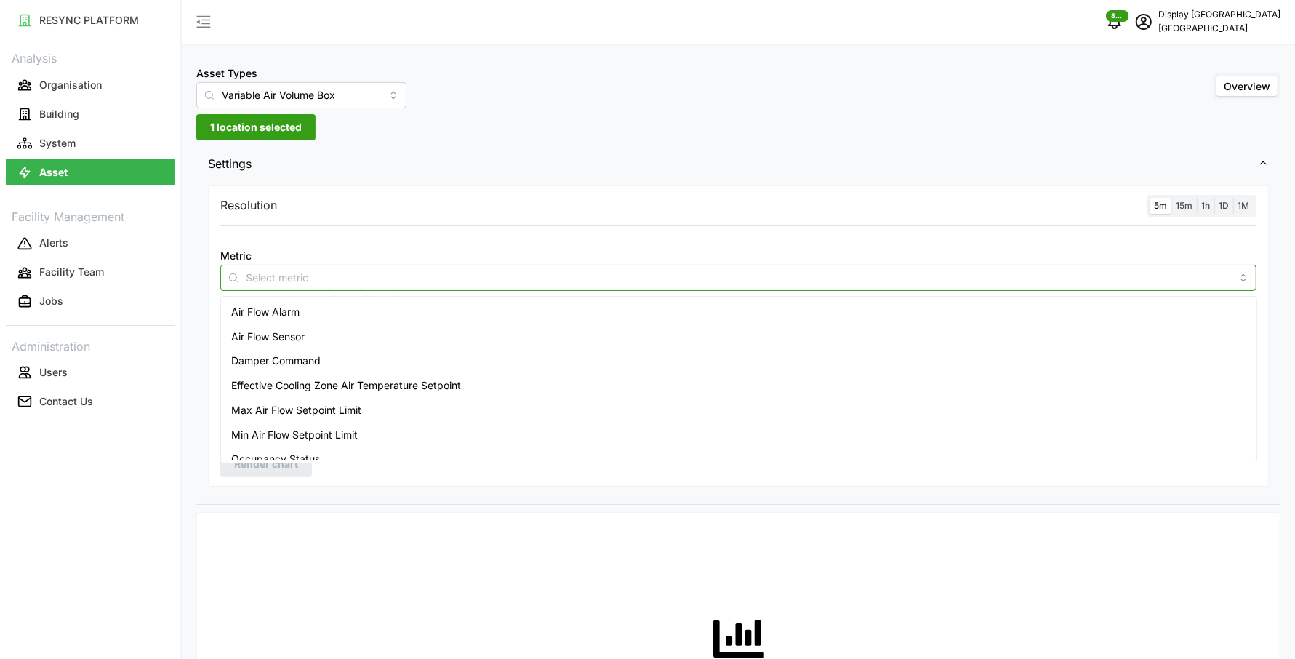
click at [443, 327] on div "Air Flow Sensor" at bounding box center [739, 336] width 1030 height 25
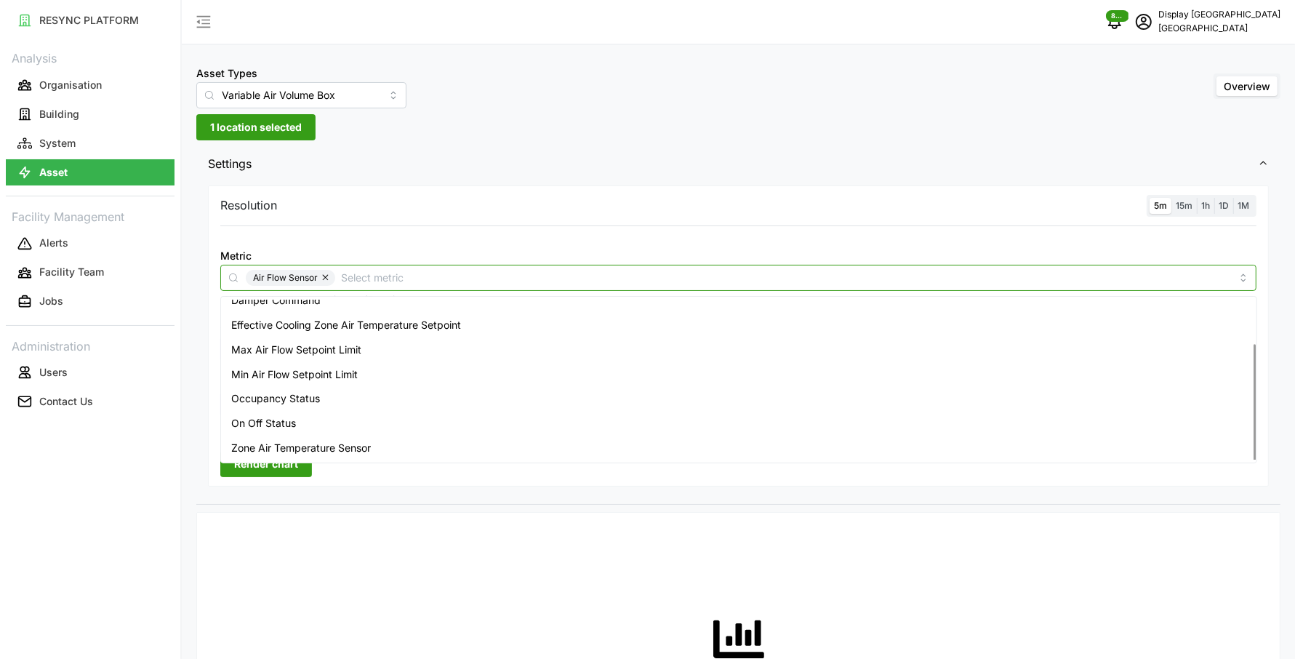
click at [383, 448] on div "Zone Air Temperature Sensor" at bounding box center [739, 448] width 1030 height 25
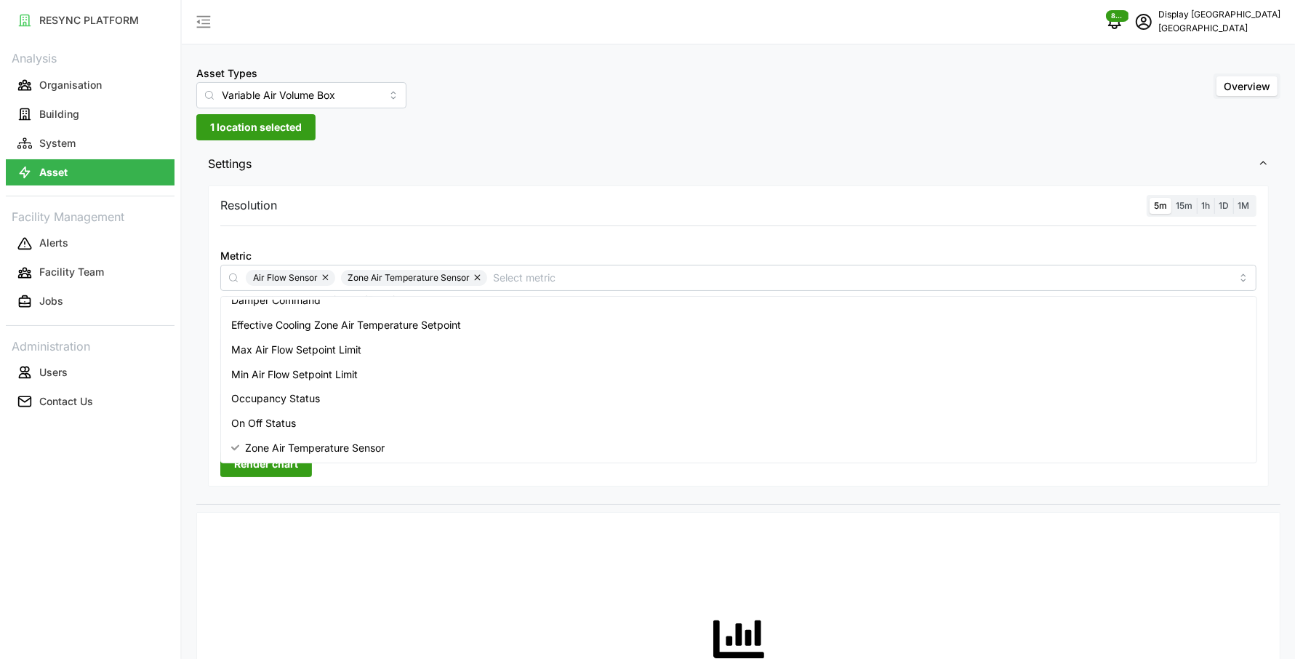
click at [331, 490] on div "Resolution 5m 15m 1h 1D 1M Metric Air Flow Sensor Zone Air Temperature Sensor *…" at bounding box center [738, 343] width 1084 height 323
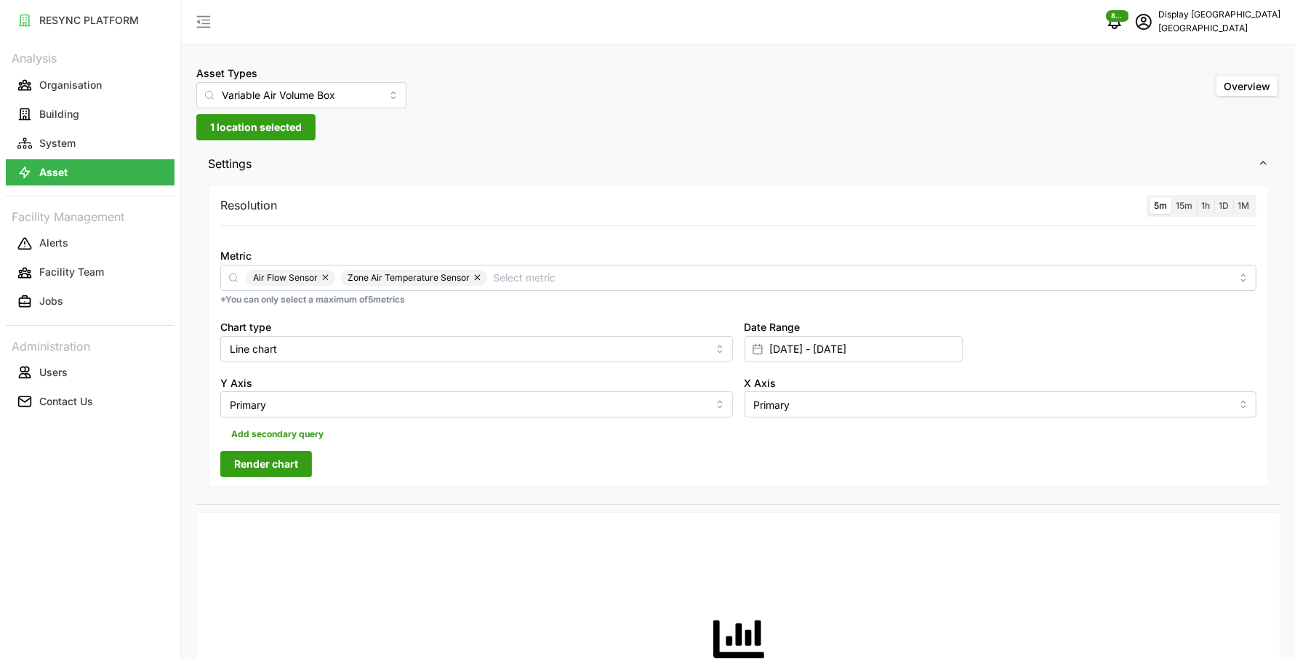
click at [287, 466] on span "Render chart" at bounding box center [266, 464] width 64 height 25
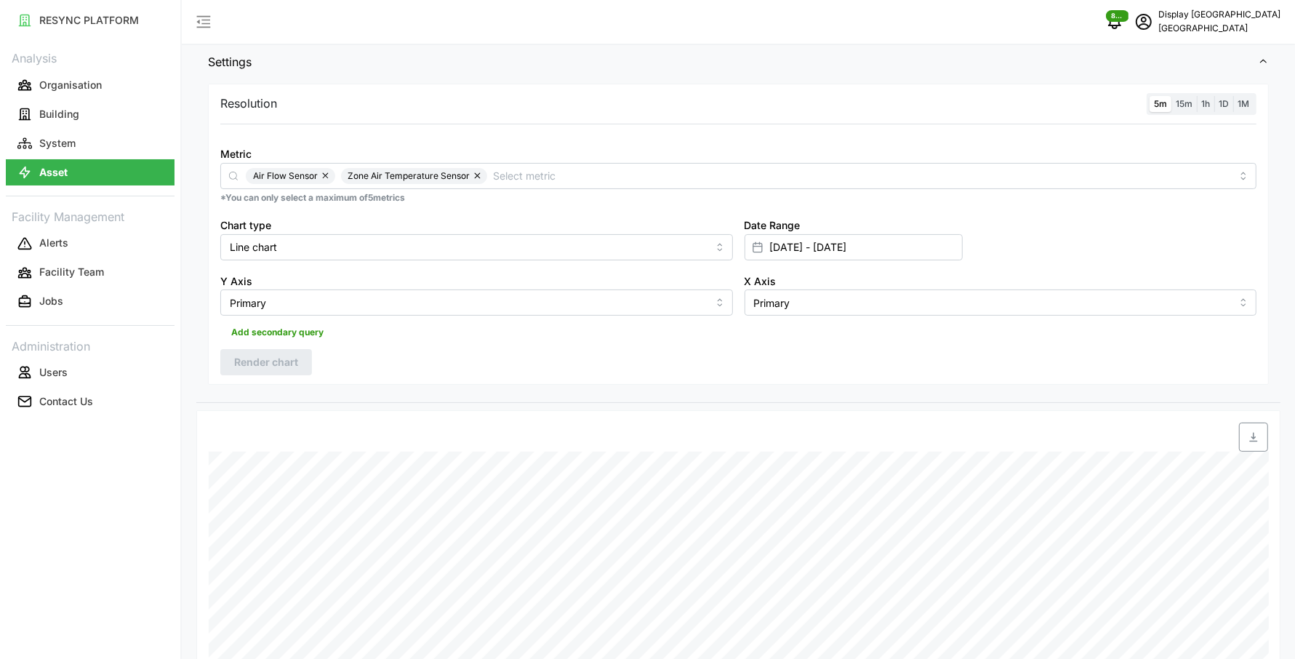
scroll to position [84, 0]
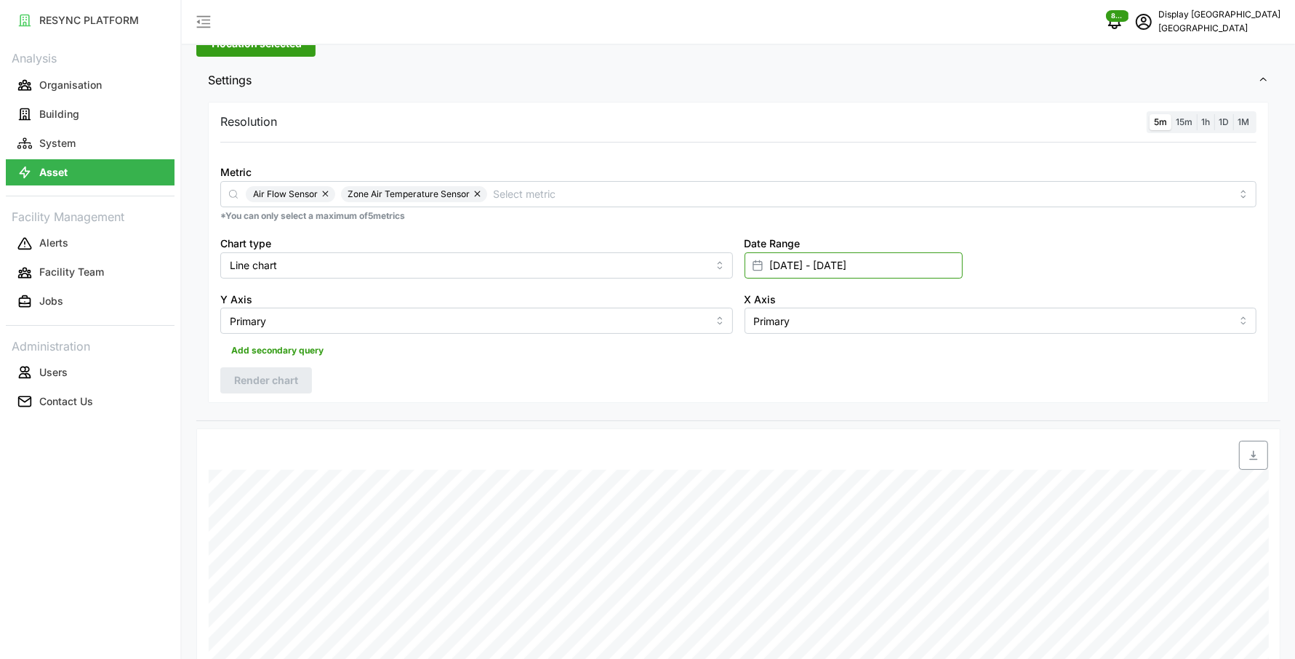
click at [798, 265] on input "[DATE] - [DATE]" at bounding box center [854, 265] width 218 height 26
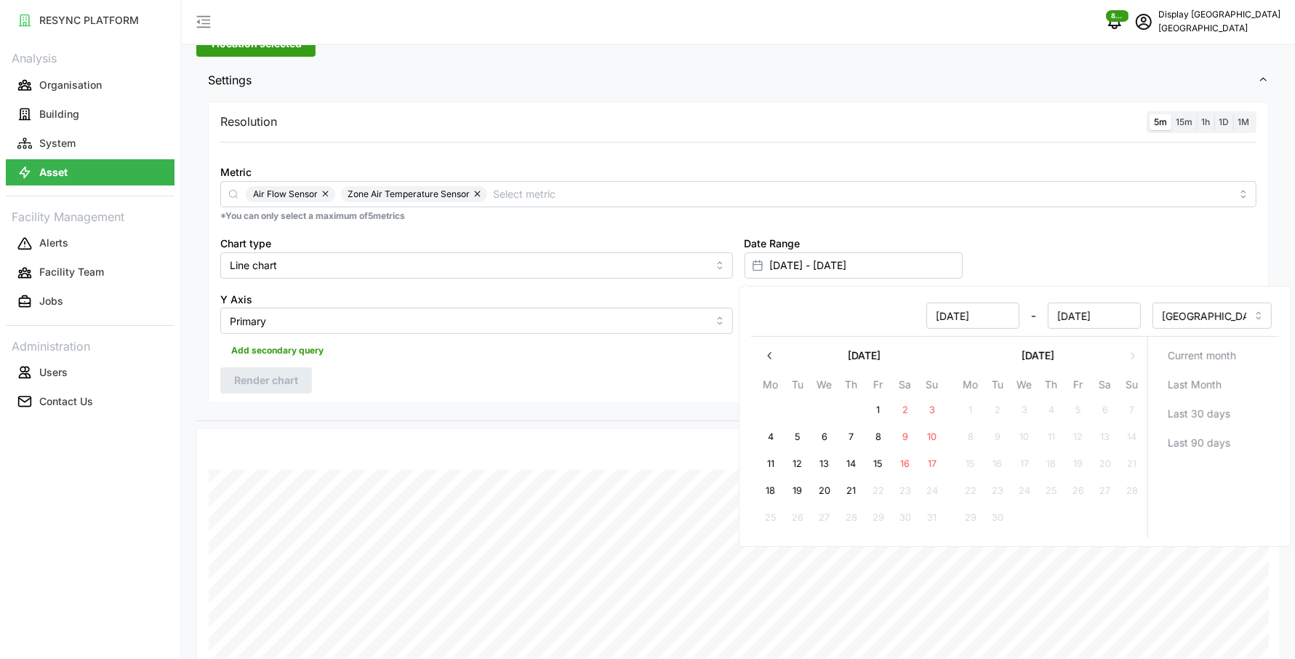
click at [802, 482] on button "19" at bounding box center [798, 491] width 26 height 26
type input "[DATE] - [DATE]"
type input "[DATE]"
click at [839, 487] on button "21" at bounding box center [852, 491] width 26 height 26
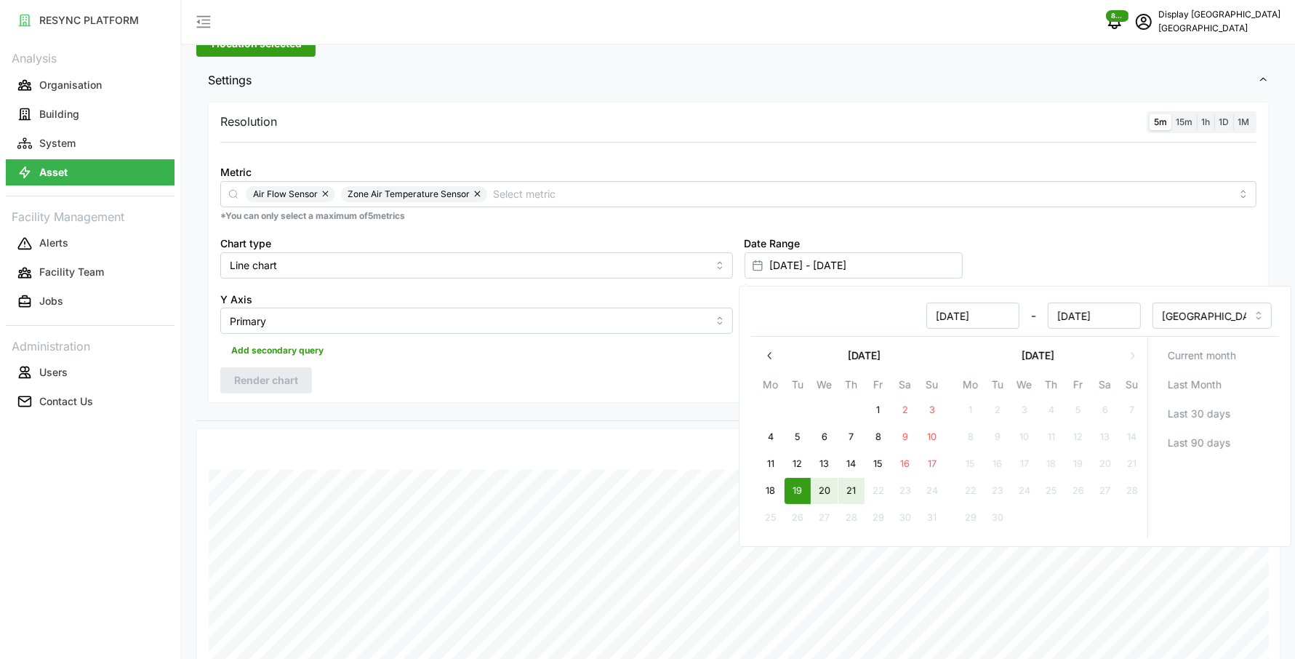
type input "[DATE] - [DATE]"
type input "[DATE]"
click at [614, 410] on div "Resolution 5m 15m 1h 1D 1M Metric Air Flow Sensor Zone Air Temperature Sensor *…" at bounding box center [738, 259] width 1084 height 323
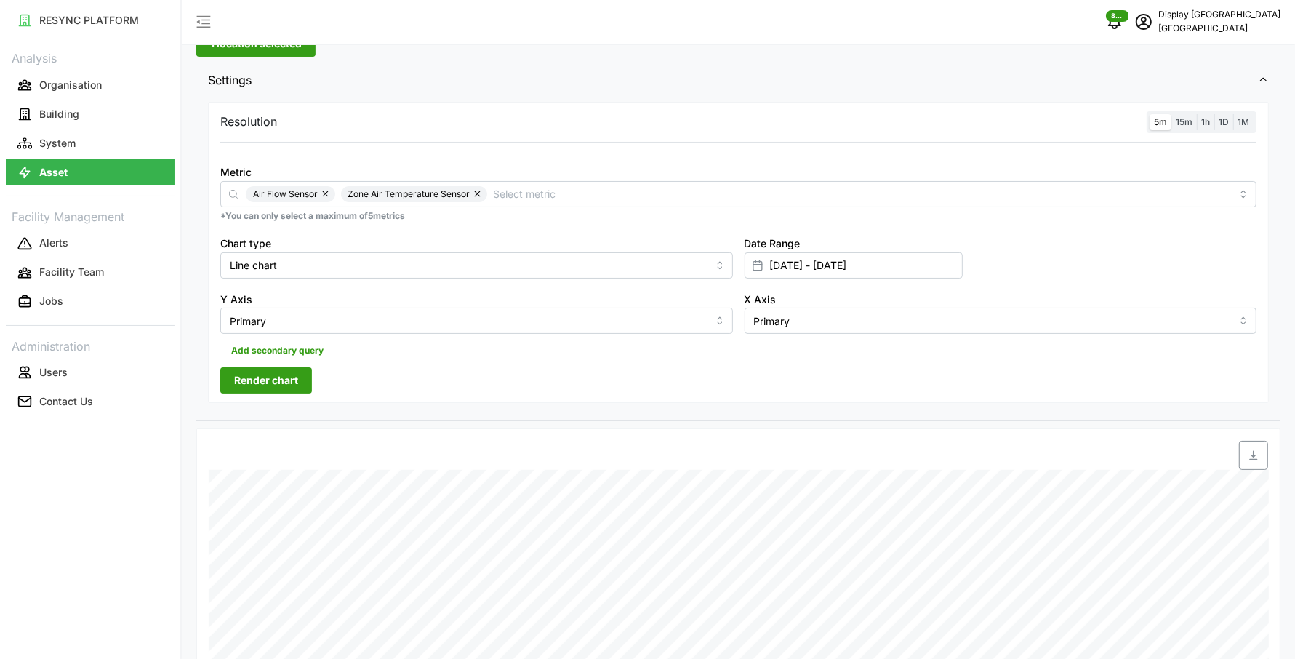
click at [276, 373] on span "Render chart" at bounding box center [266, 380] width 64 height 25
